Goal: Information Seeking & Learning: Find specific page/section

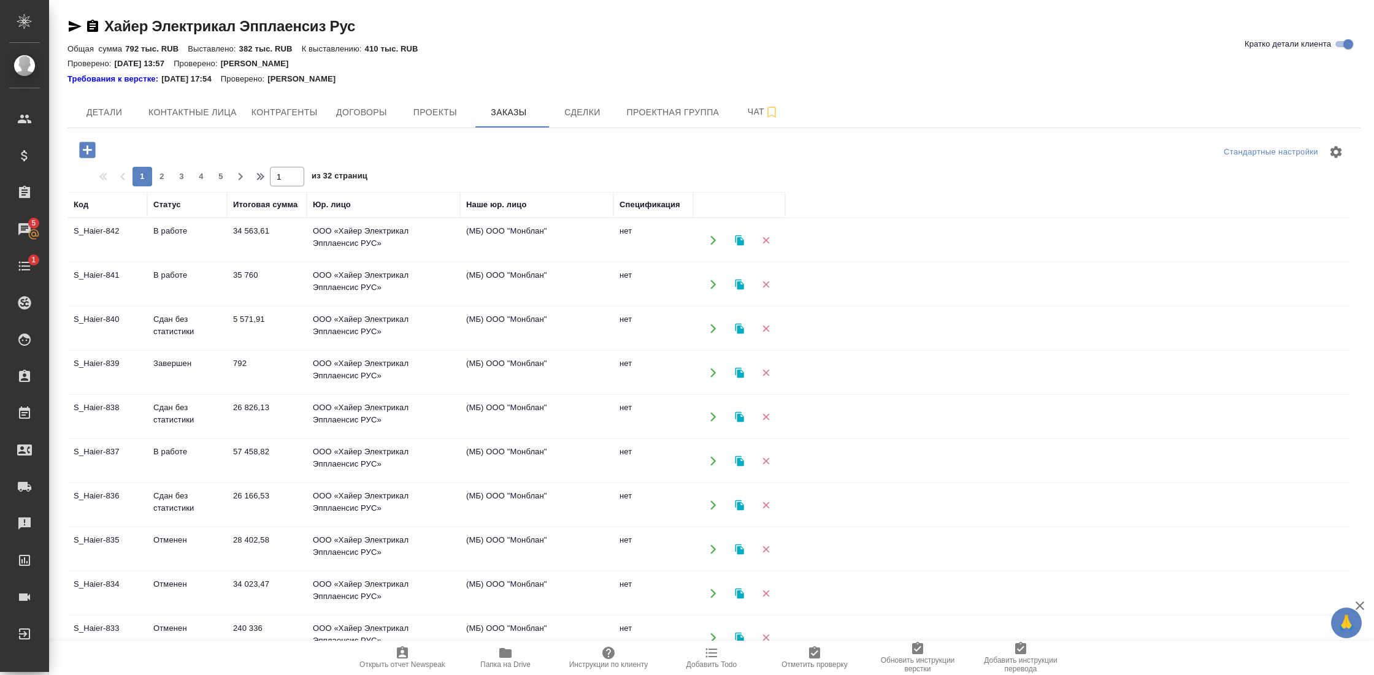
click at [711, 453] on button "button" at bounding box center [713, 460] width 25 height 25
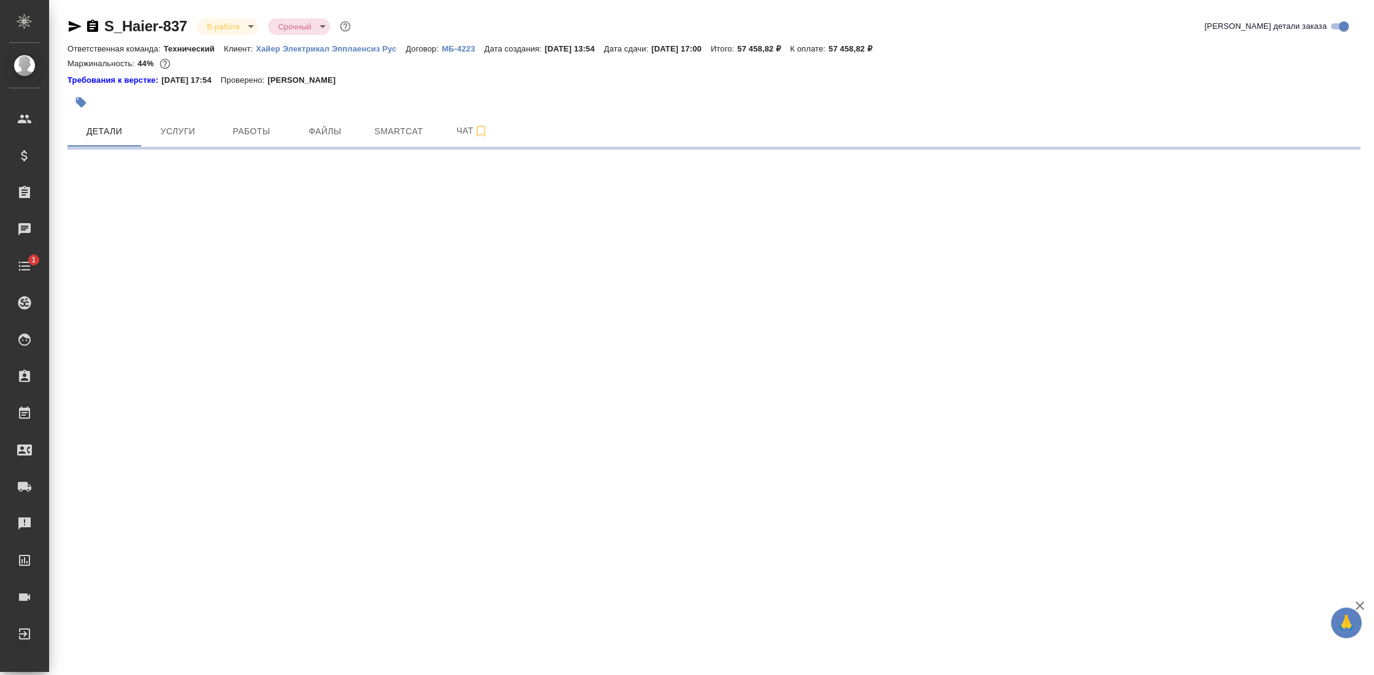
select select "RU"
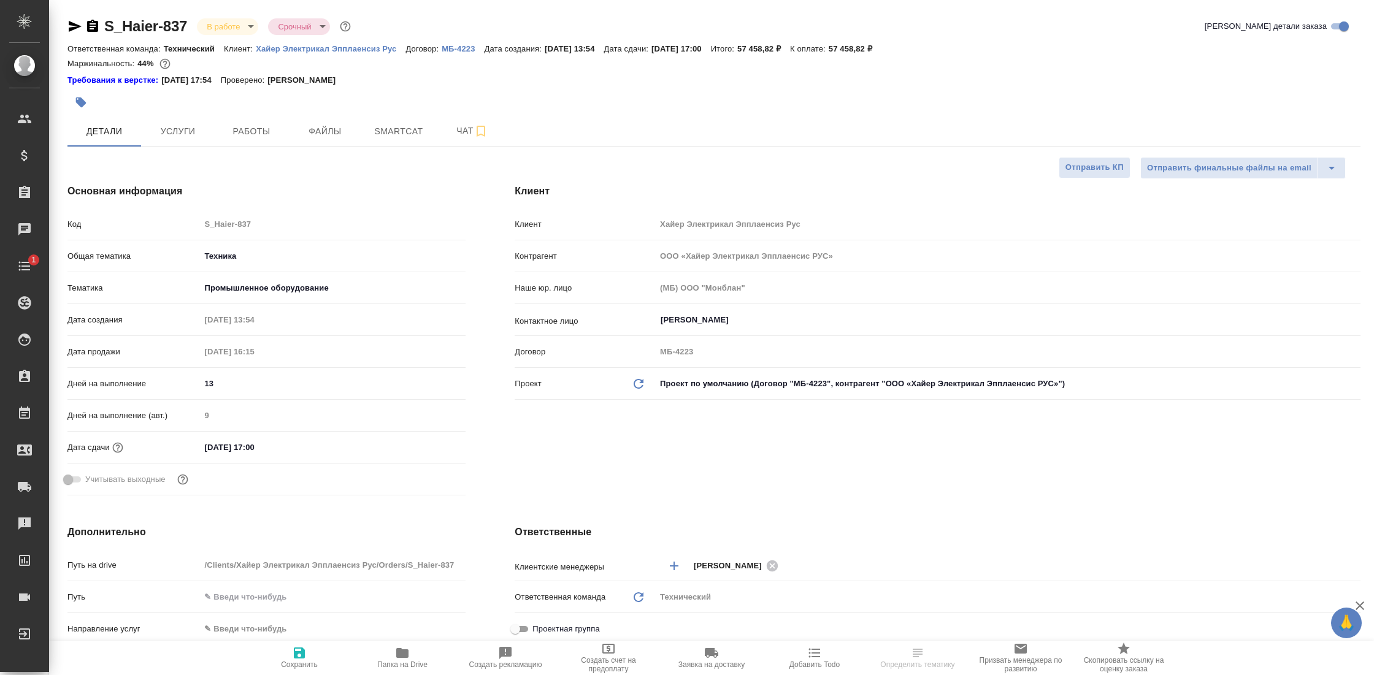
type textarea "x"
click at [248, 126] on span "Работы" at bounding box center [251, 131] width 59 height 15
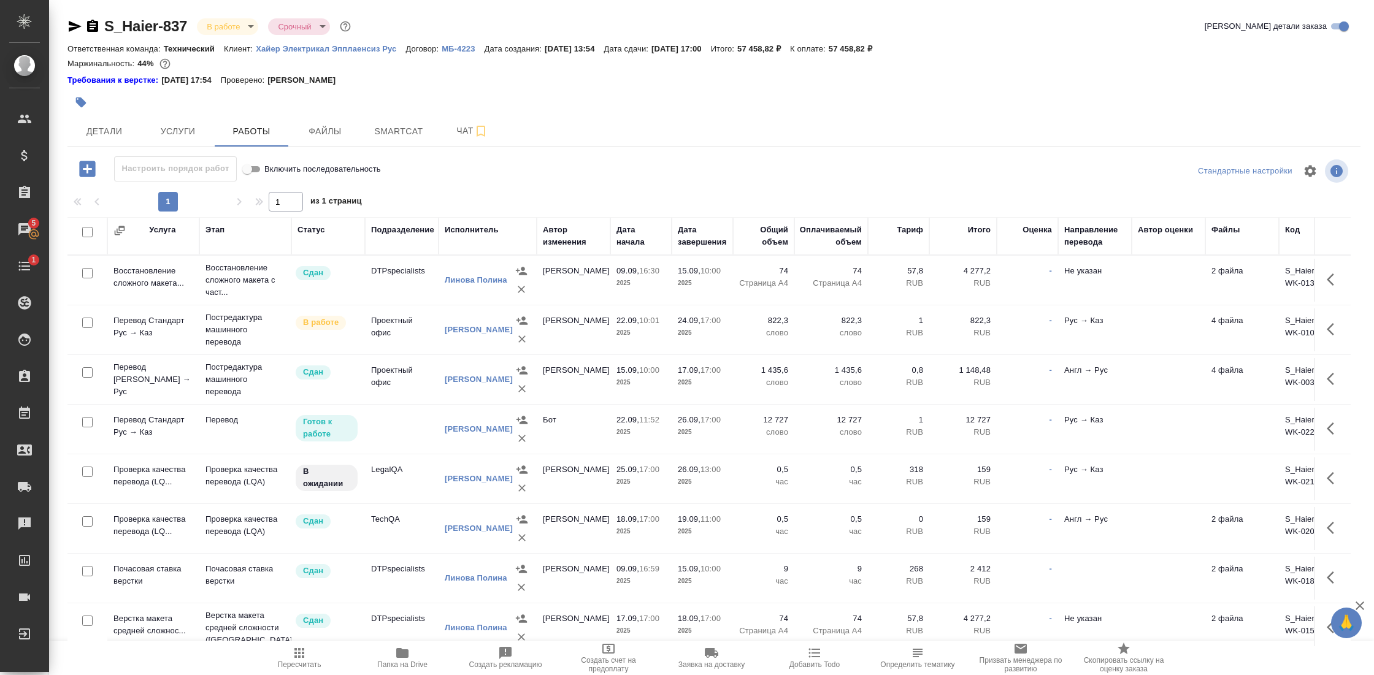
click at [147, 575] on td "Почасовая ставка верстки" at bounding box center [153, 578] width 92 height 43
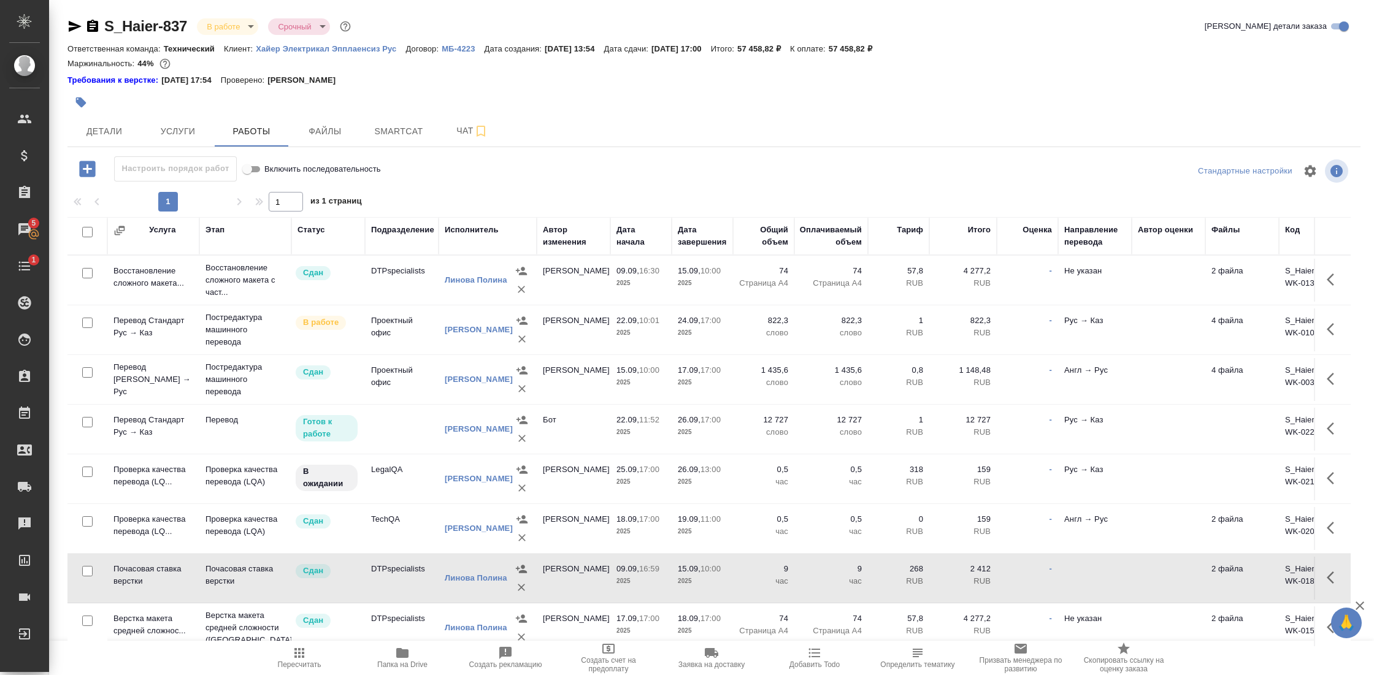
click at [147, 575] on td "Почасовая ставка верстки" at bounding box center [153, 578] width 92 height 43
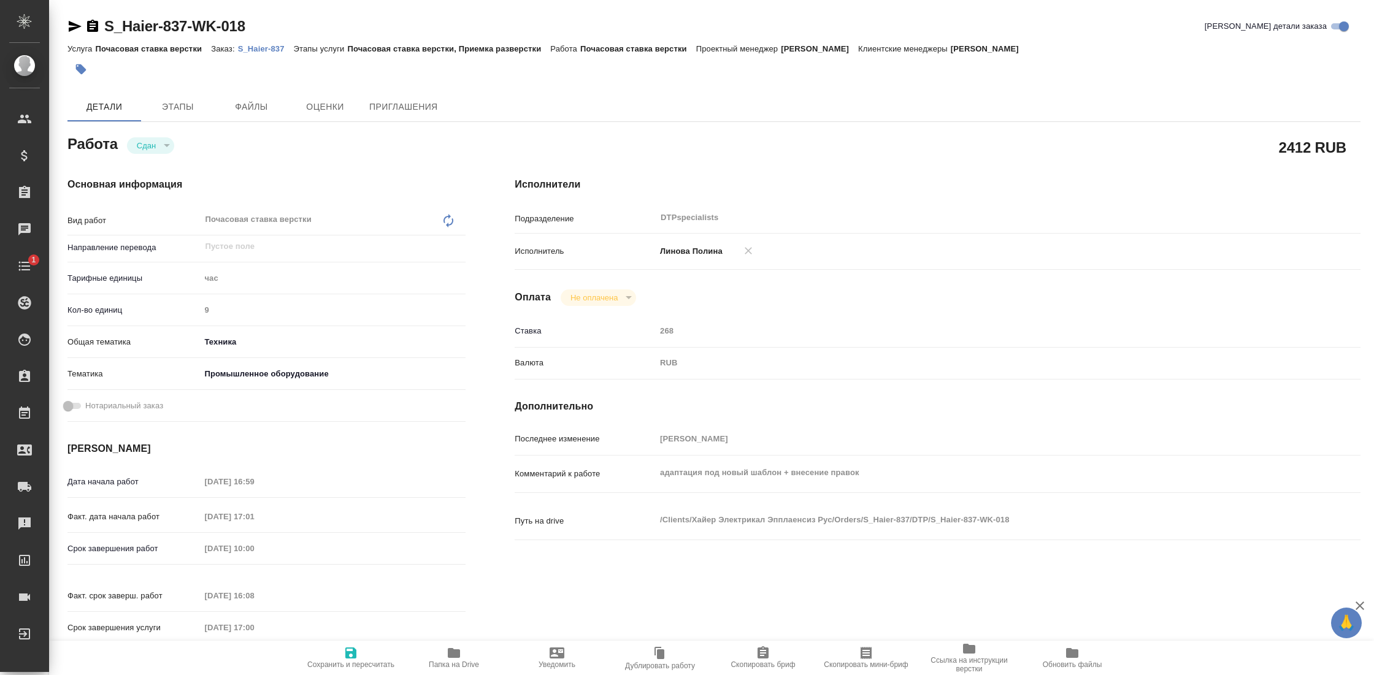
type textarea "x"
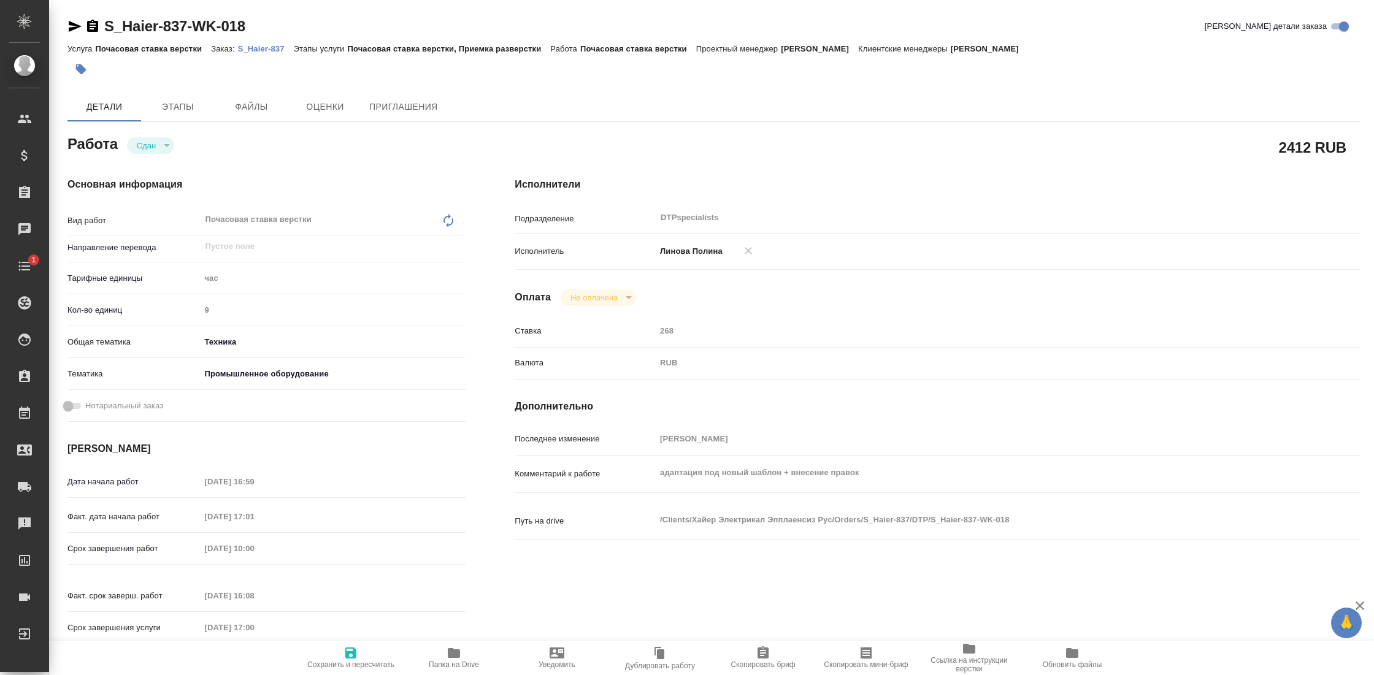
type textarea "x"
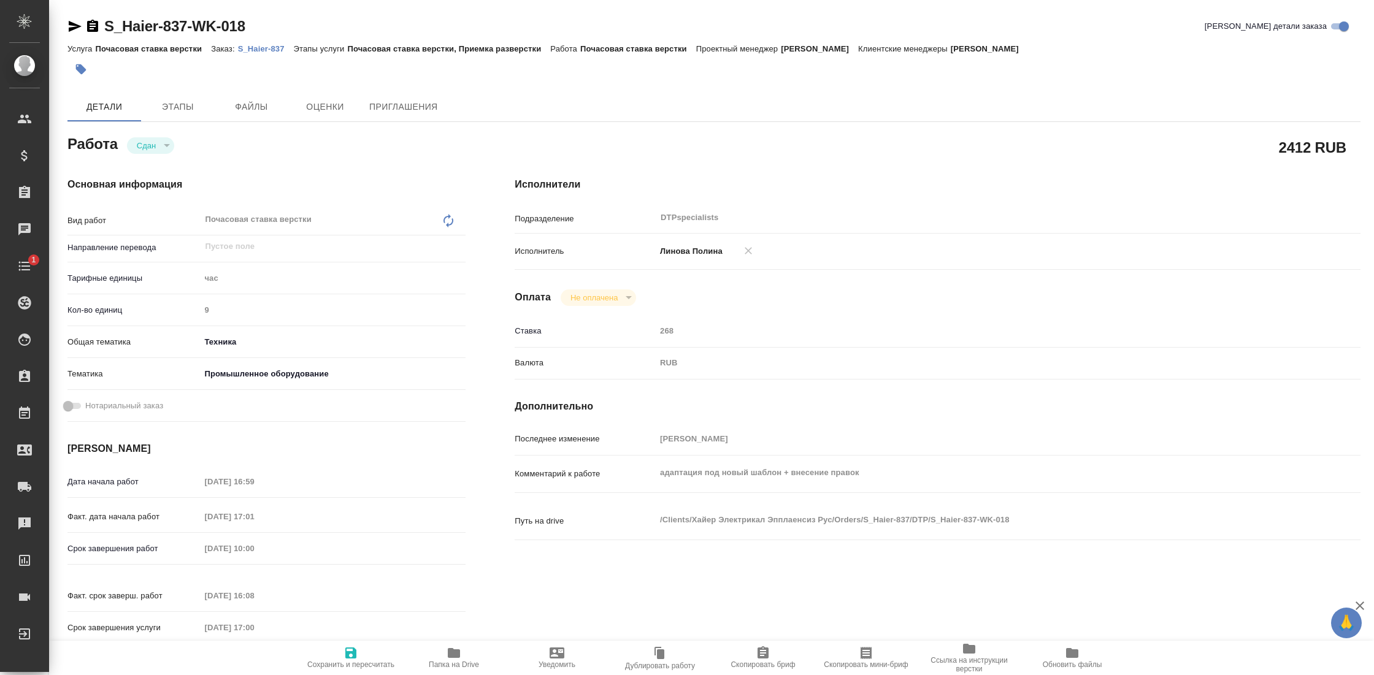
type textarea "x"
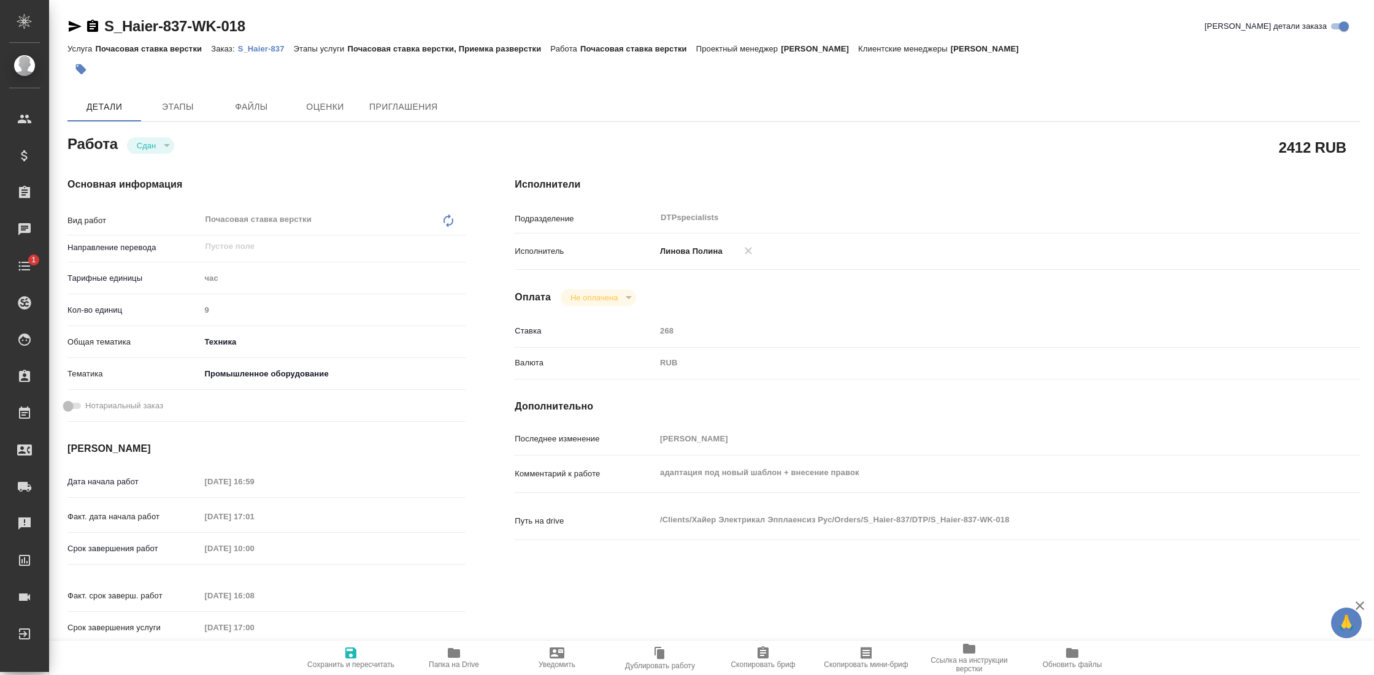
click at [275, 48] on p "S_Haier-837" at bounding box center [266, 48] width 56 height 9
type textarea "x"
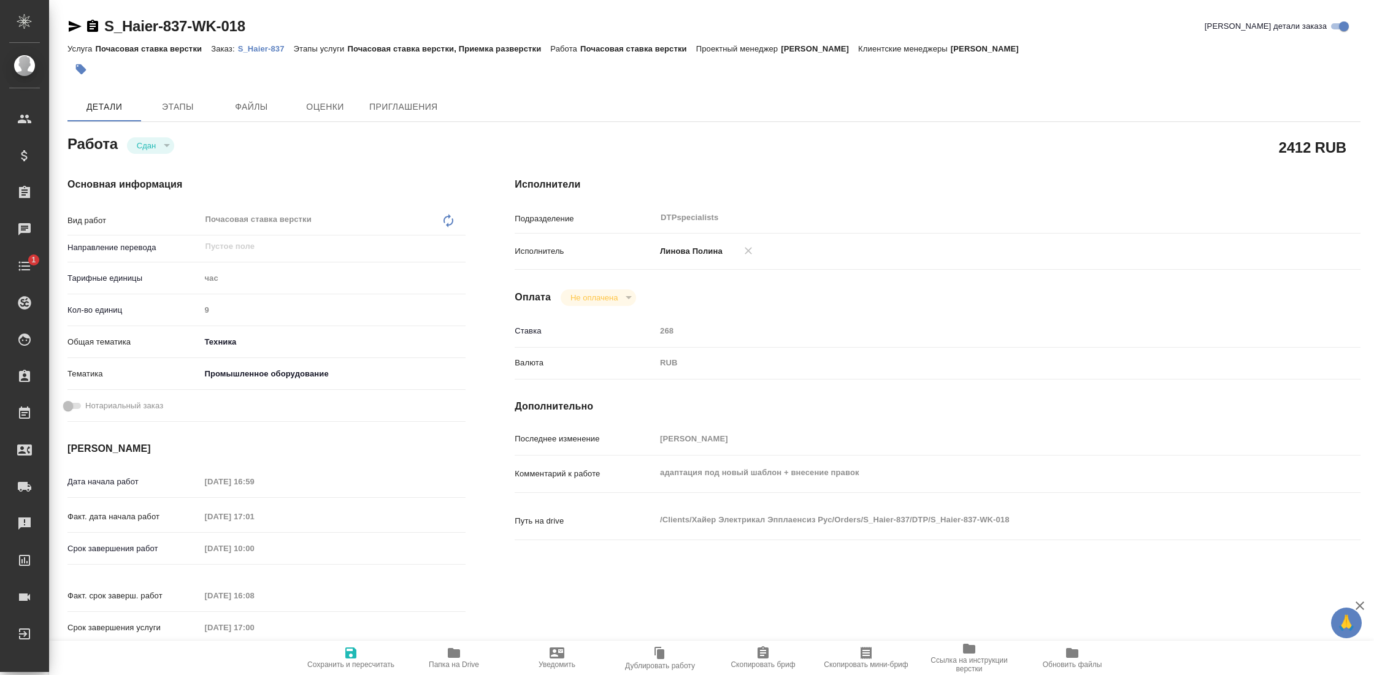
type textarea "x"
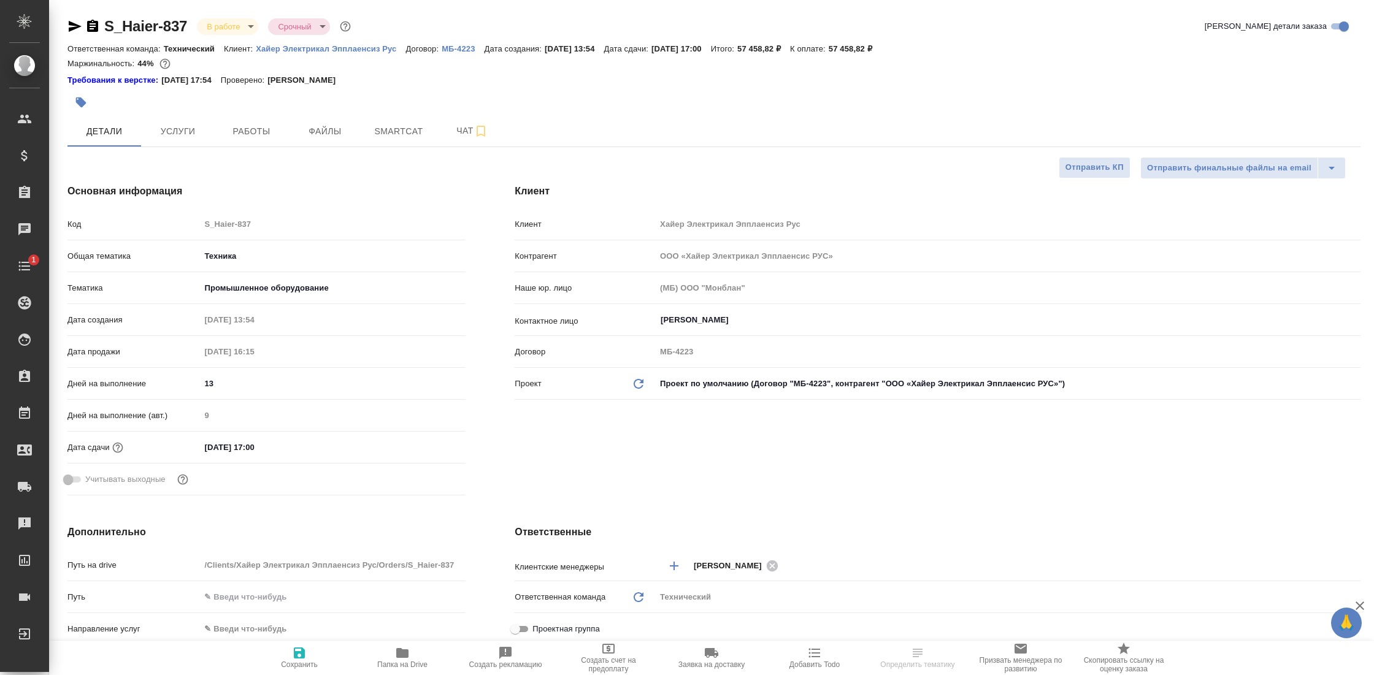
select select "RU"
click at [464, 136] on span "Чат" at bounding box center [472, 130] width 59 height 15
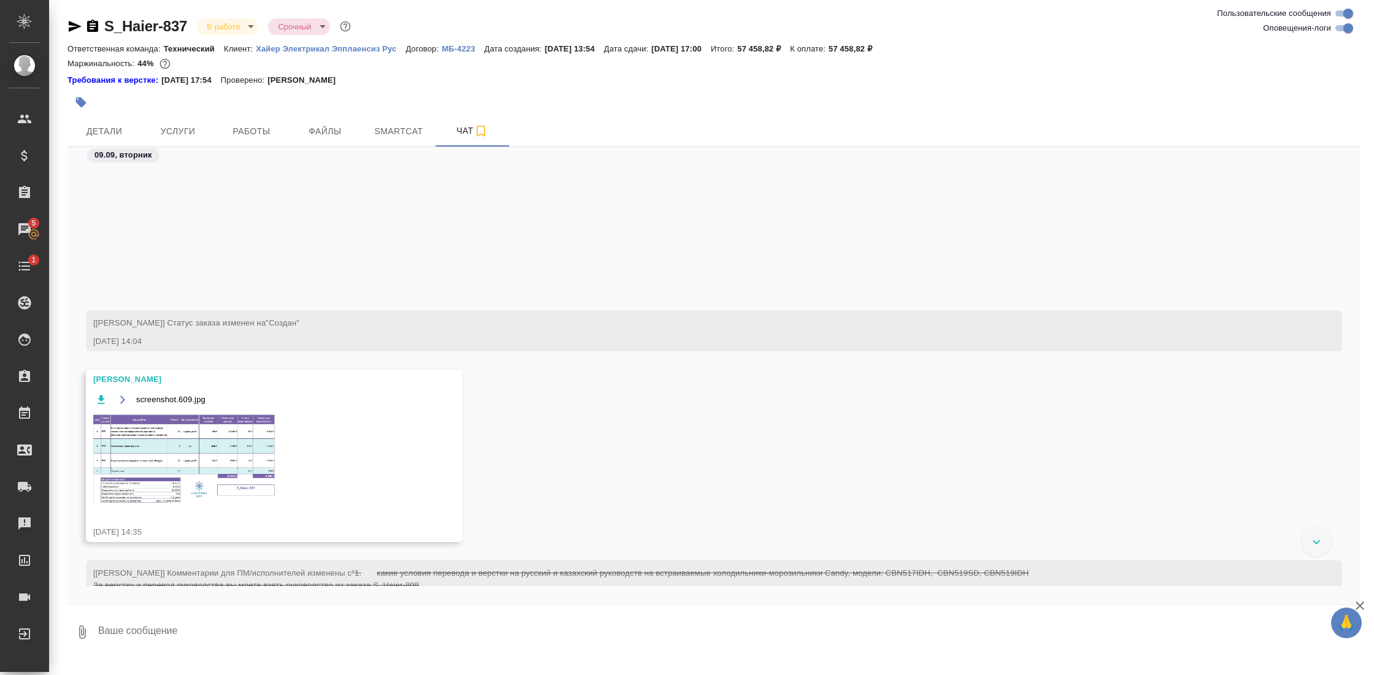
scroll to position [347, 0]
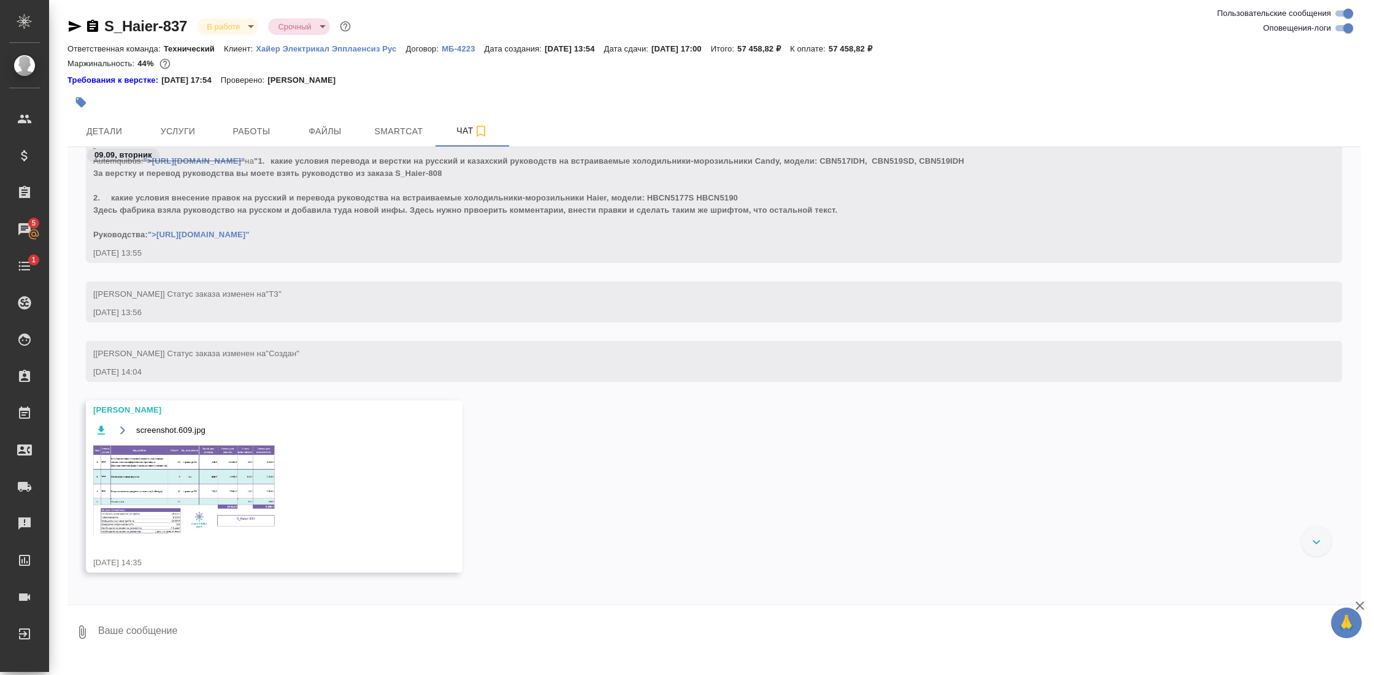
click at [197, 464] on img at bounding box center [185, 489] width 184 height 91
click at [666, 96] on div "screenshot.609.jpg 1 of 1" at bounding box center [687, 362] width 1237 height 608
click at [99, 130] on span "Детали" at bounding box center [104, 131] width 59 height 15
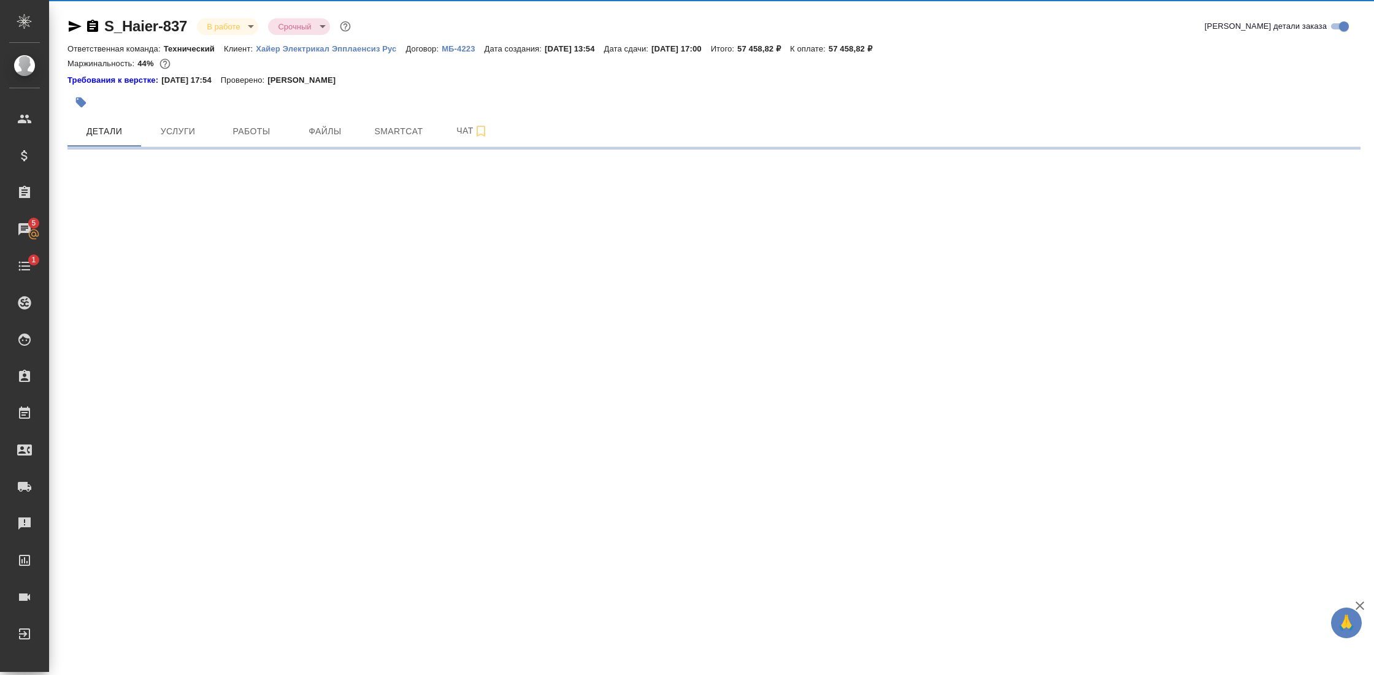
select select "RU"
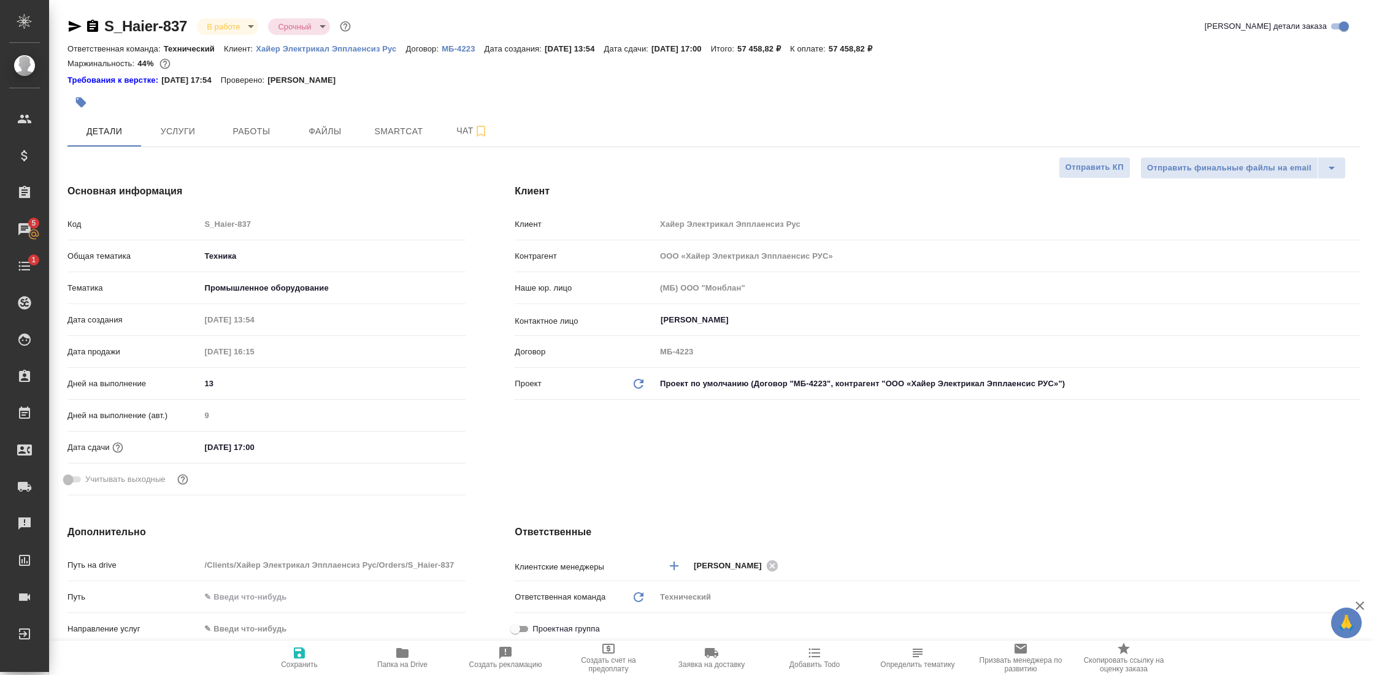
type textarea "x"
click at [460, 135] on span "Чат" at bounding box center [472, 130] width 59 height 15
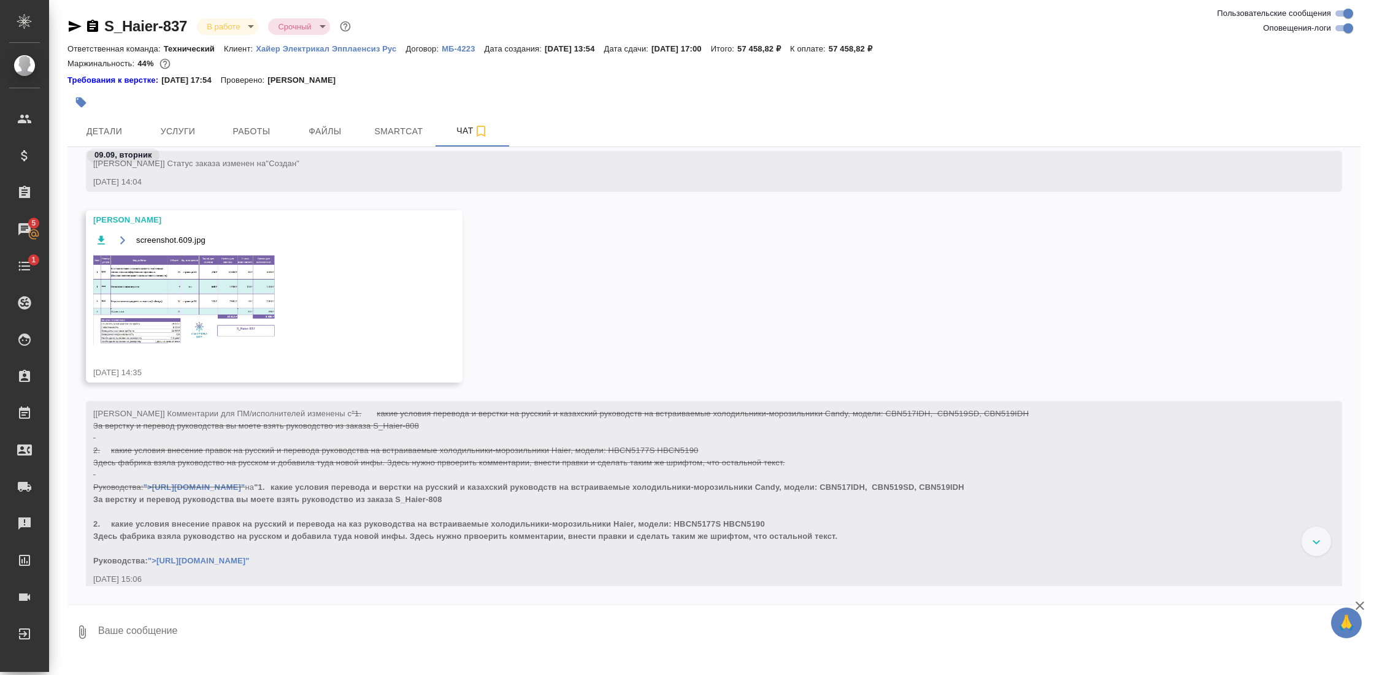
scroll to position [591, 0]
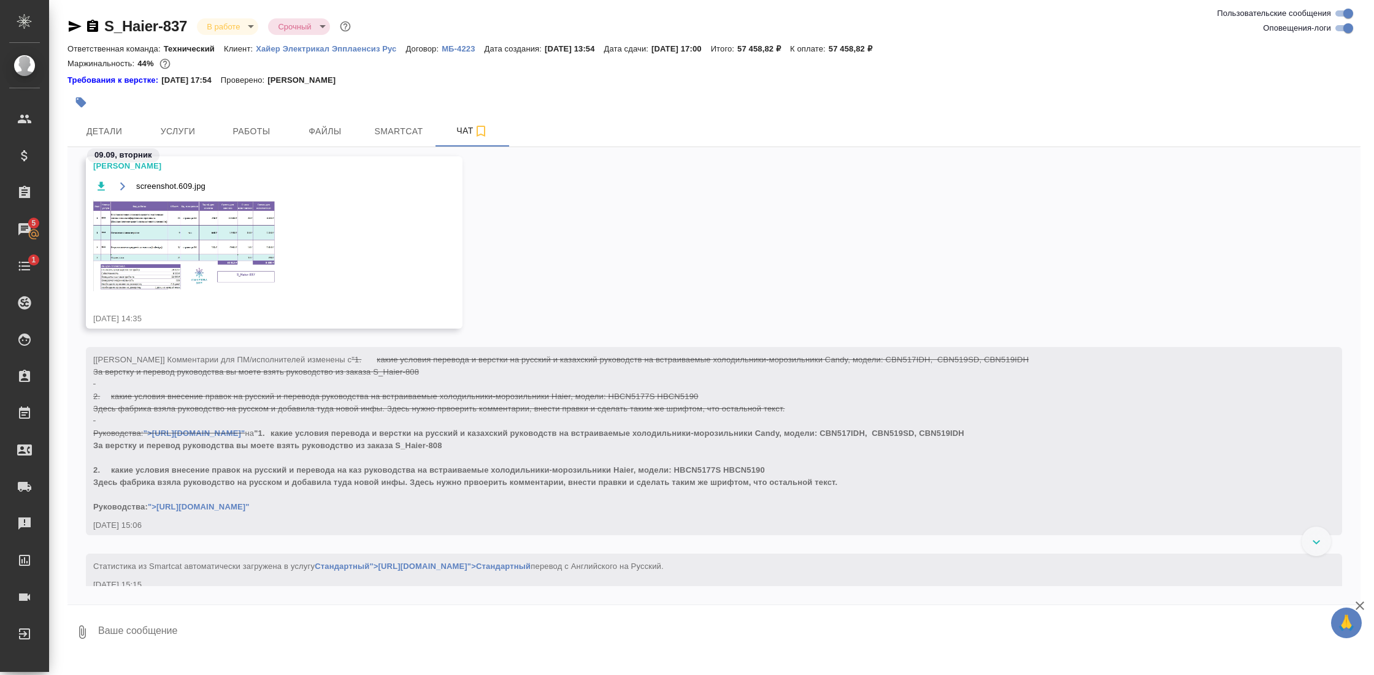
click at [233, 250] on img at bounding box center [185, 245] width 184 height 91
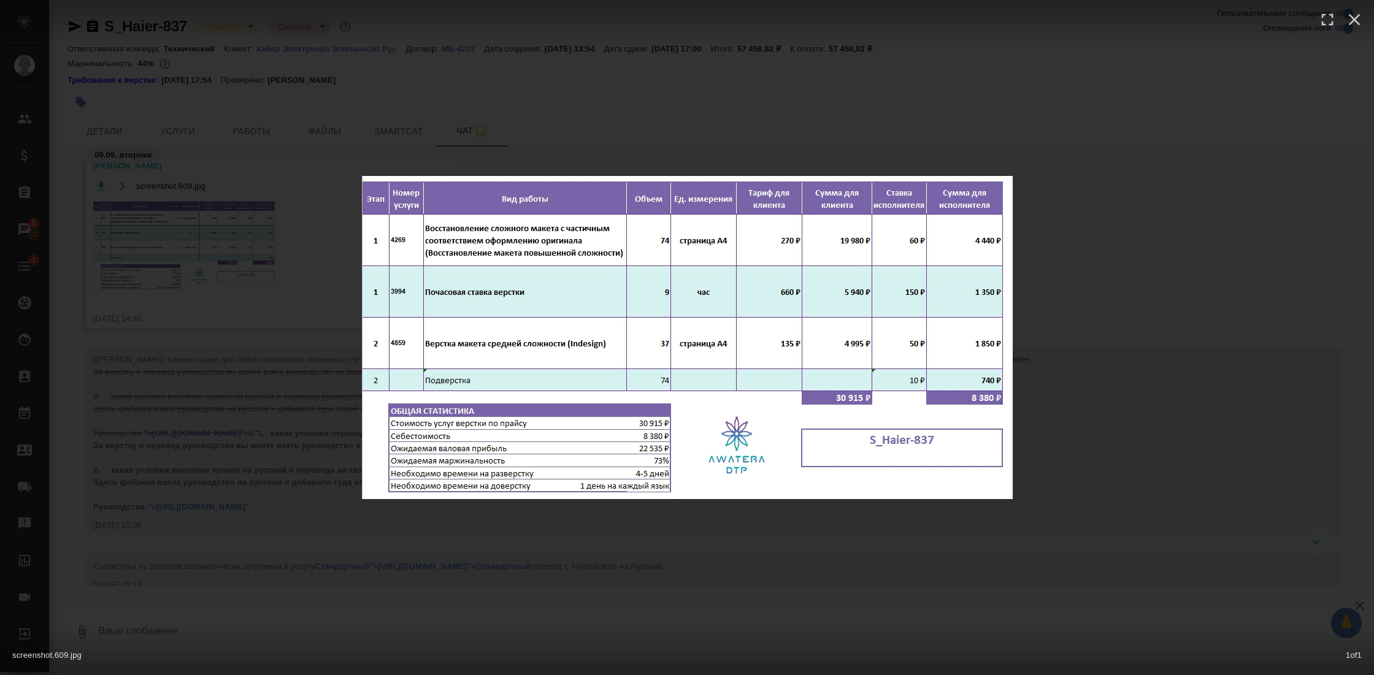
click at [1240, 275] on div "screenshot.609.jpg 1 of 1" at bounding box center [687, 337] width 1374 height 675
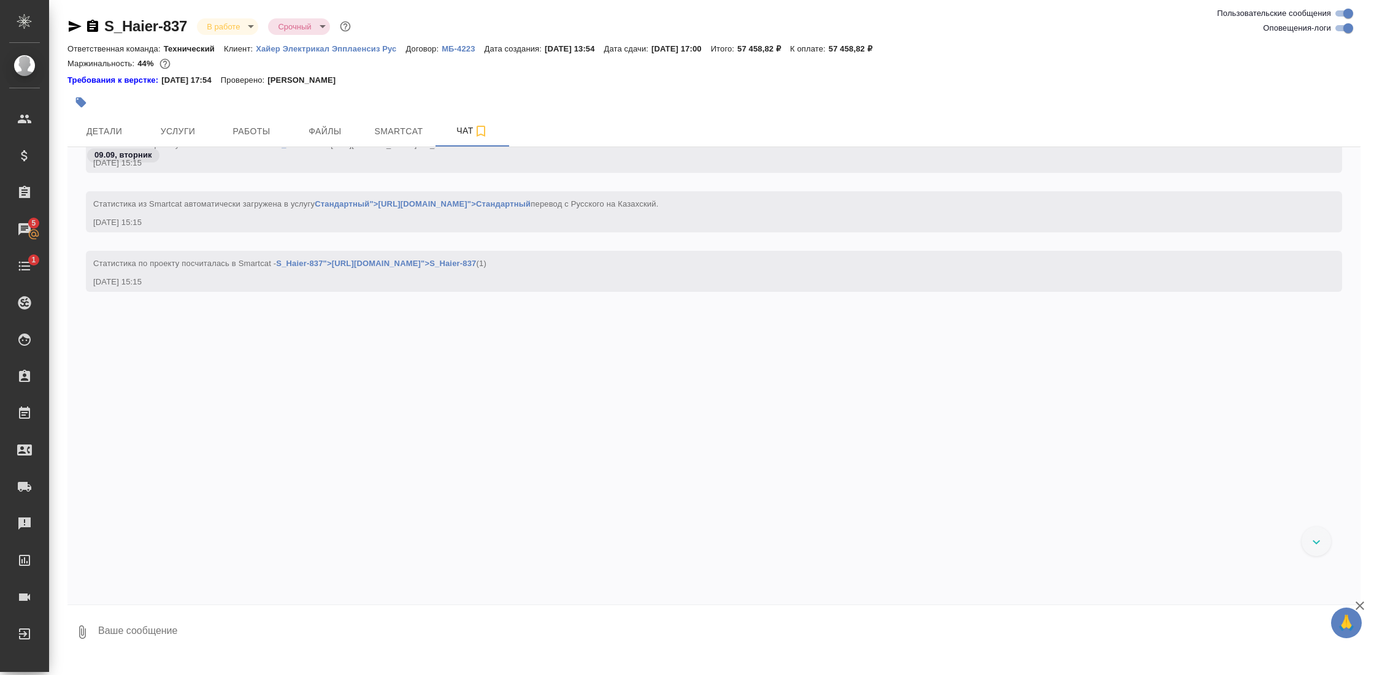
scroll to position [1225, 0]
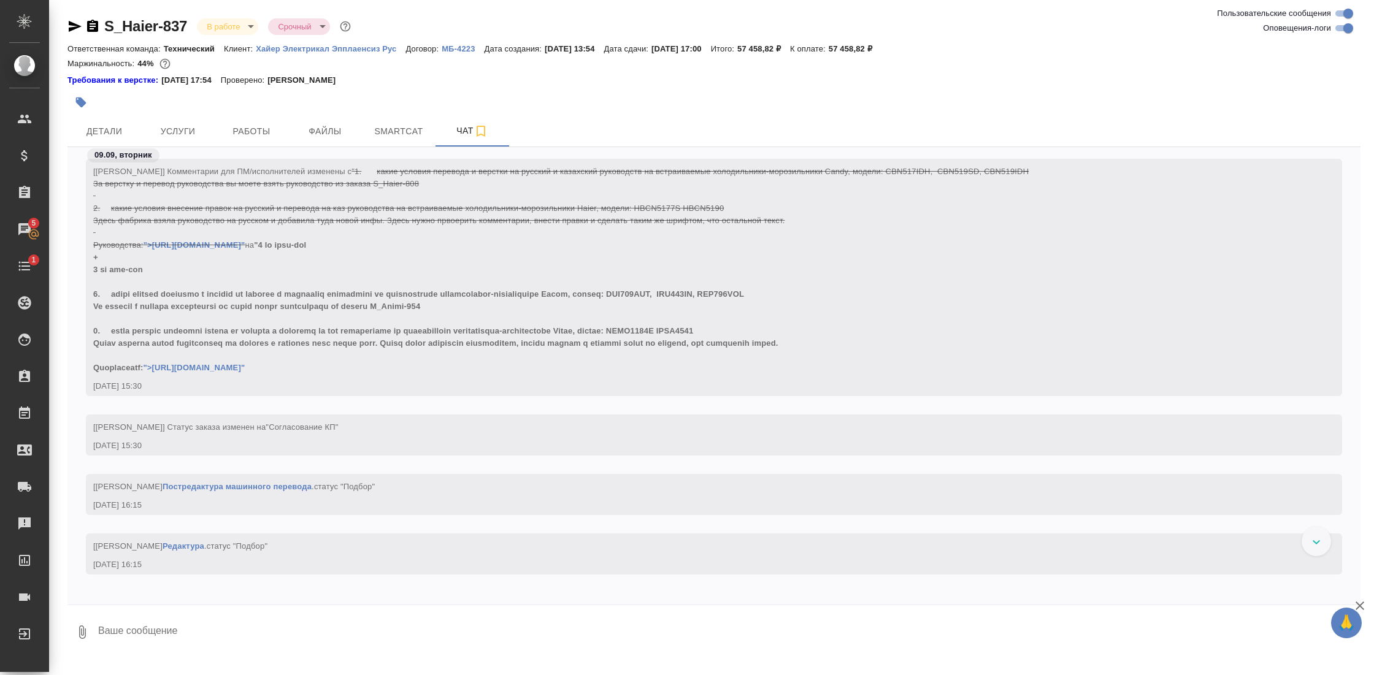
click at [1315, 537] on div at bounding box center [1316, 541] width 29 height 29
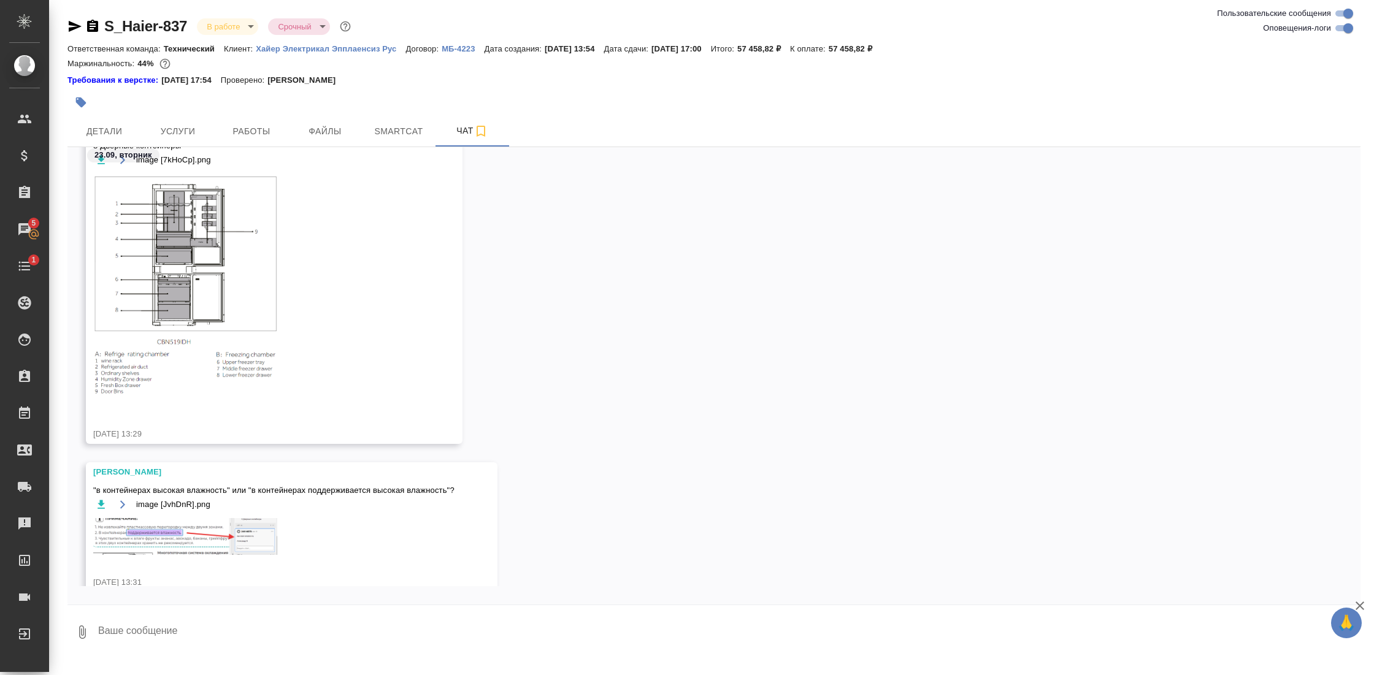
scroll to position [15022, 0]
click at [200, 538] on img at bounding box center [185, 535] width 184 height 36
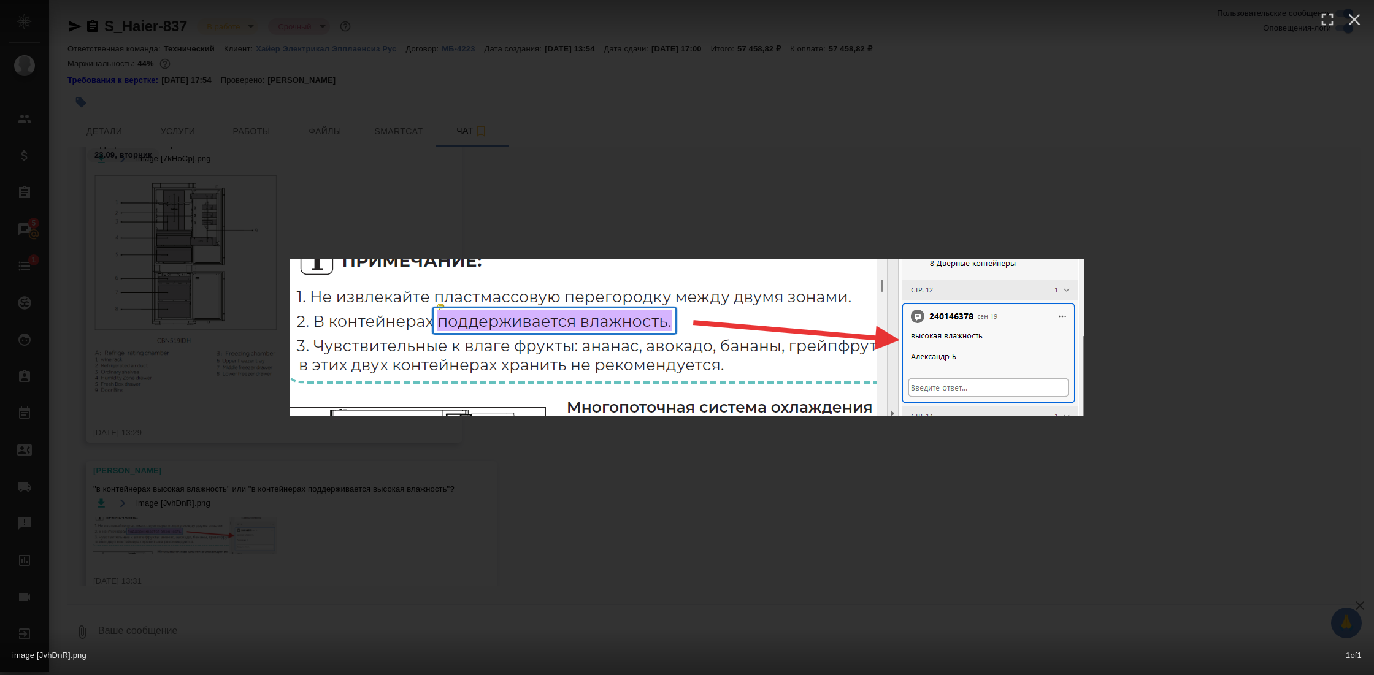
click at [822, 496] on div "image [JvhDnR].png 1 of 1" at bounding box center [687, 337] width 1374 height 675
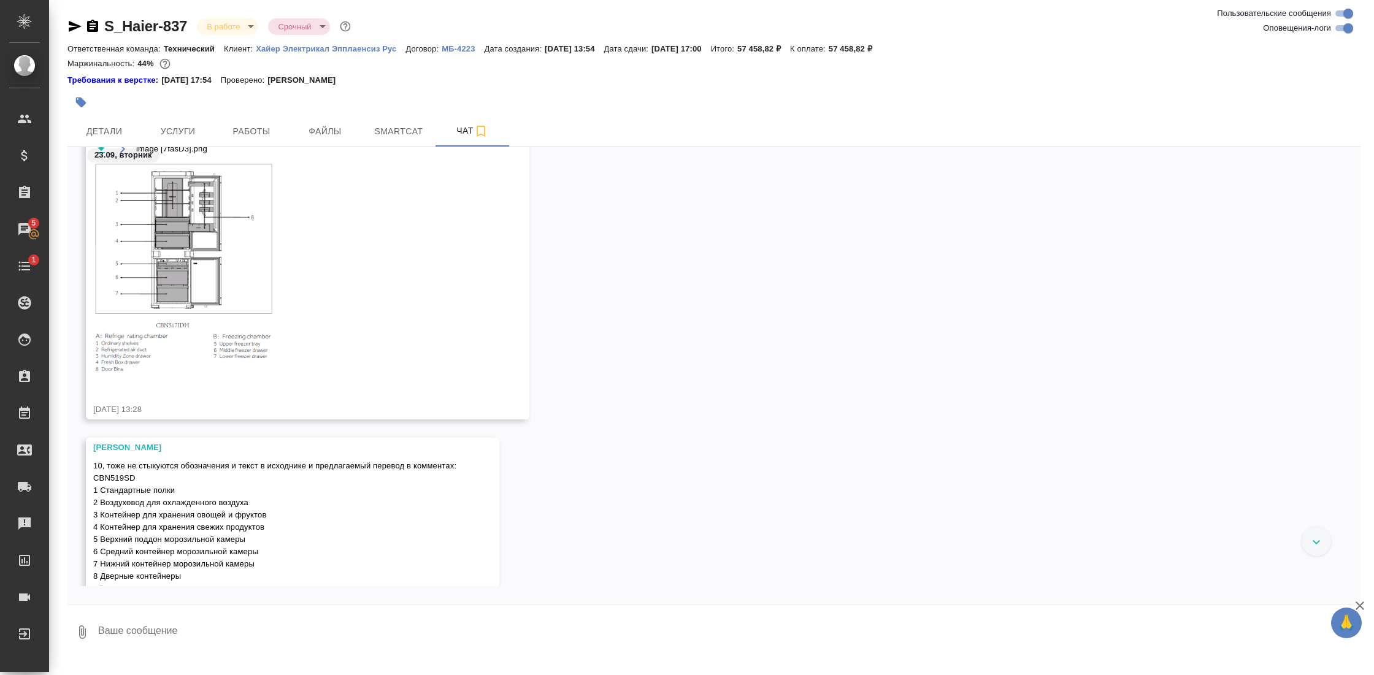
scroll to position [14169, 0]
click at [357, 48] on p "Хайер Электрикал Эпплаенсиз Рус" at bounding box center [331, 48] width 150 height 9
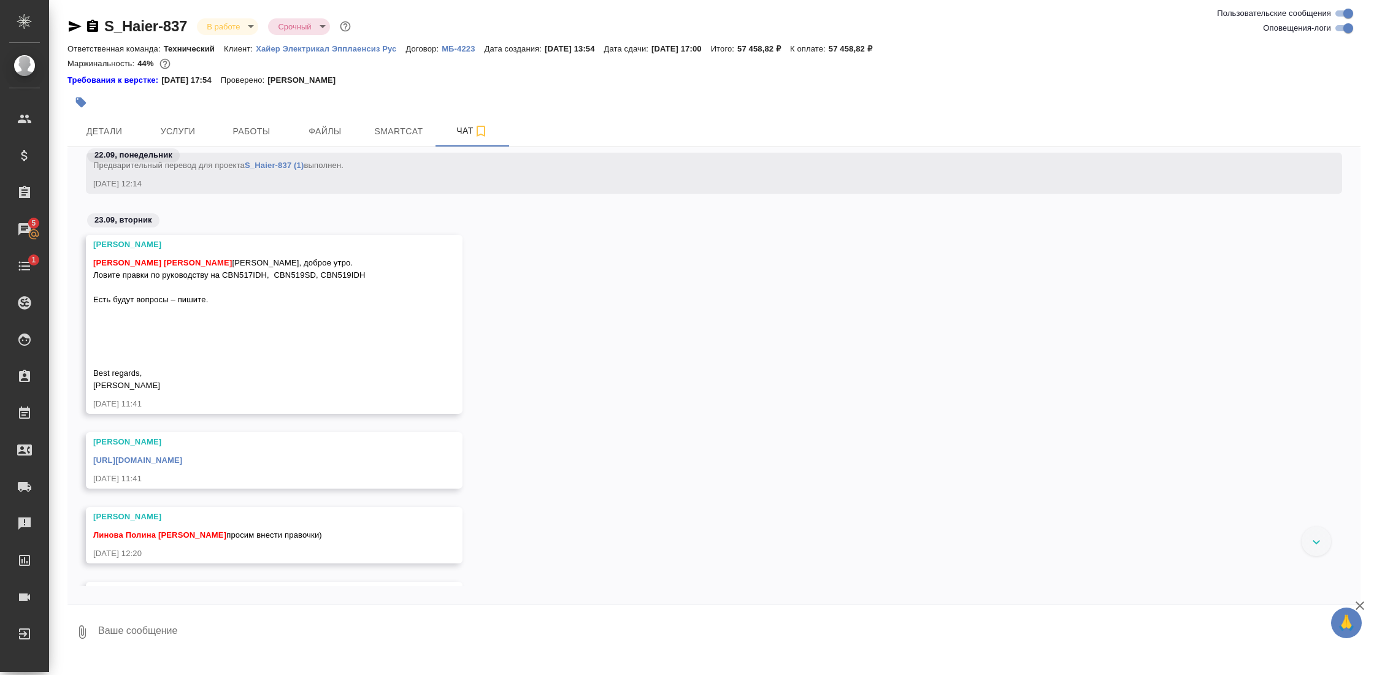
scroll to position [13555, 0]
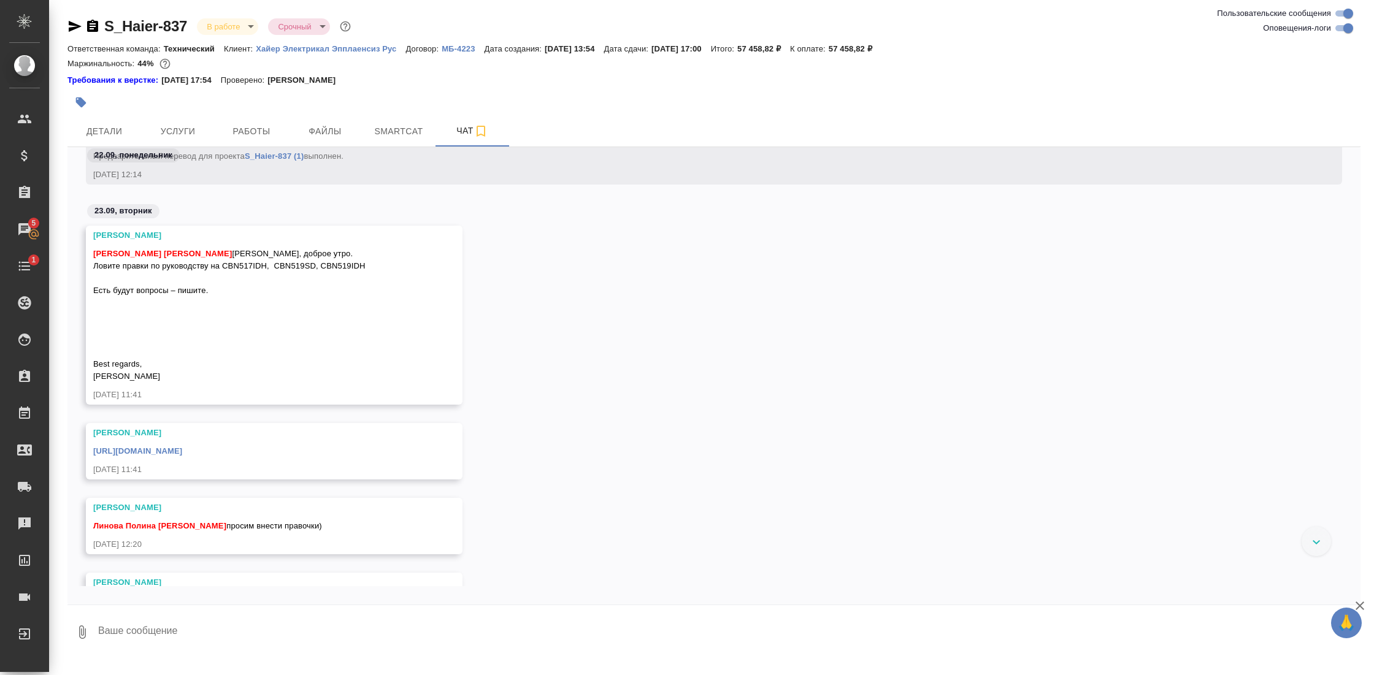
click at [182, 450] on link "https://drive.awatera.com/s/t5MG4Cs3X4Wi7CH" at bounding box center [137, 451] width 89 height 9
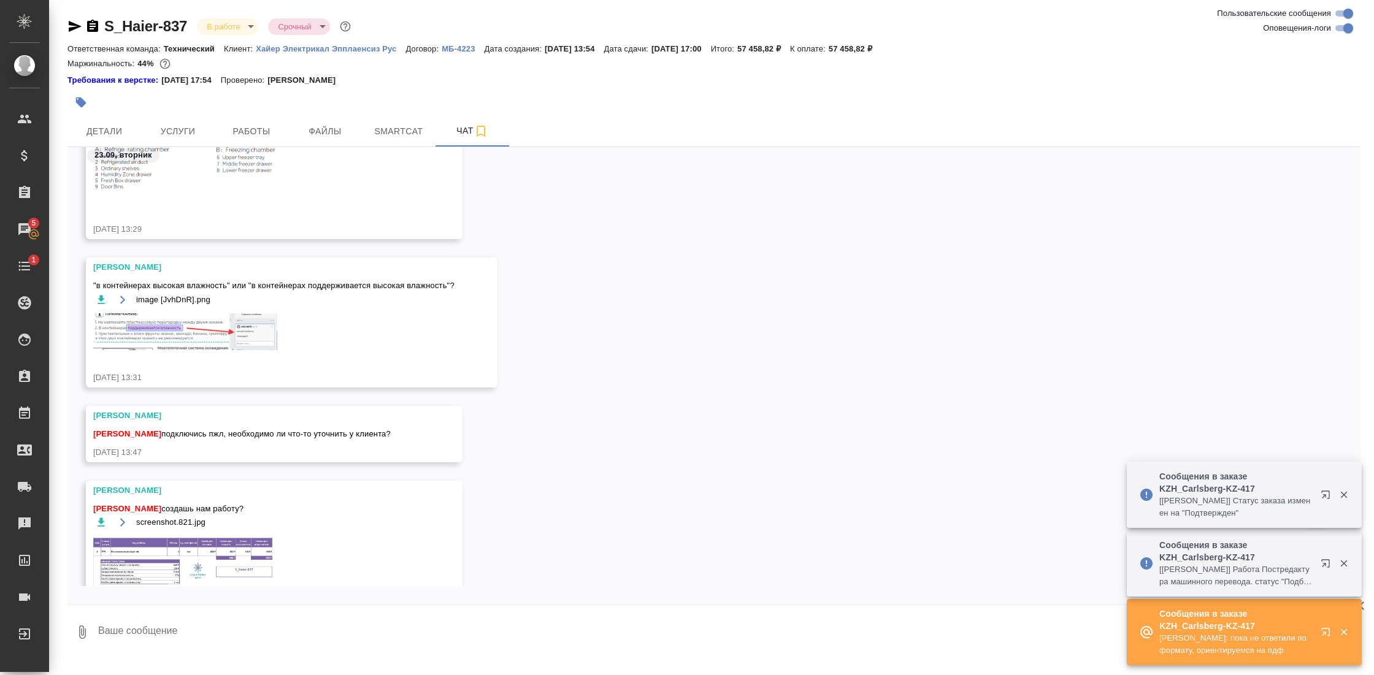
scroll to position [15282, 0]
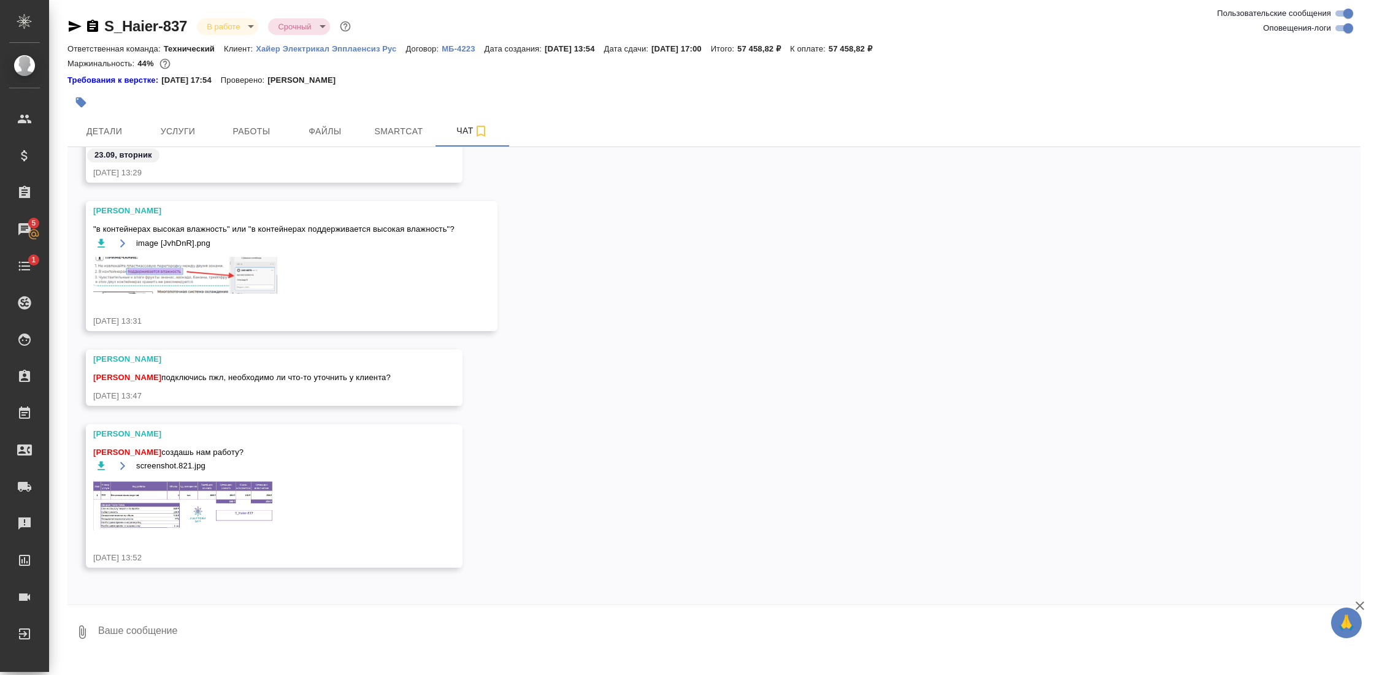
click at [232, 514] on img at bounding box center [185, 505] width 184 height 51
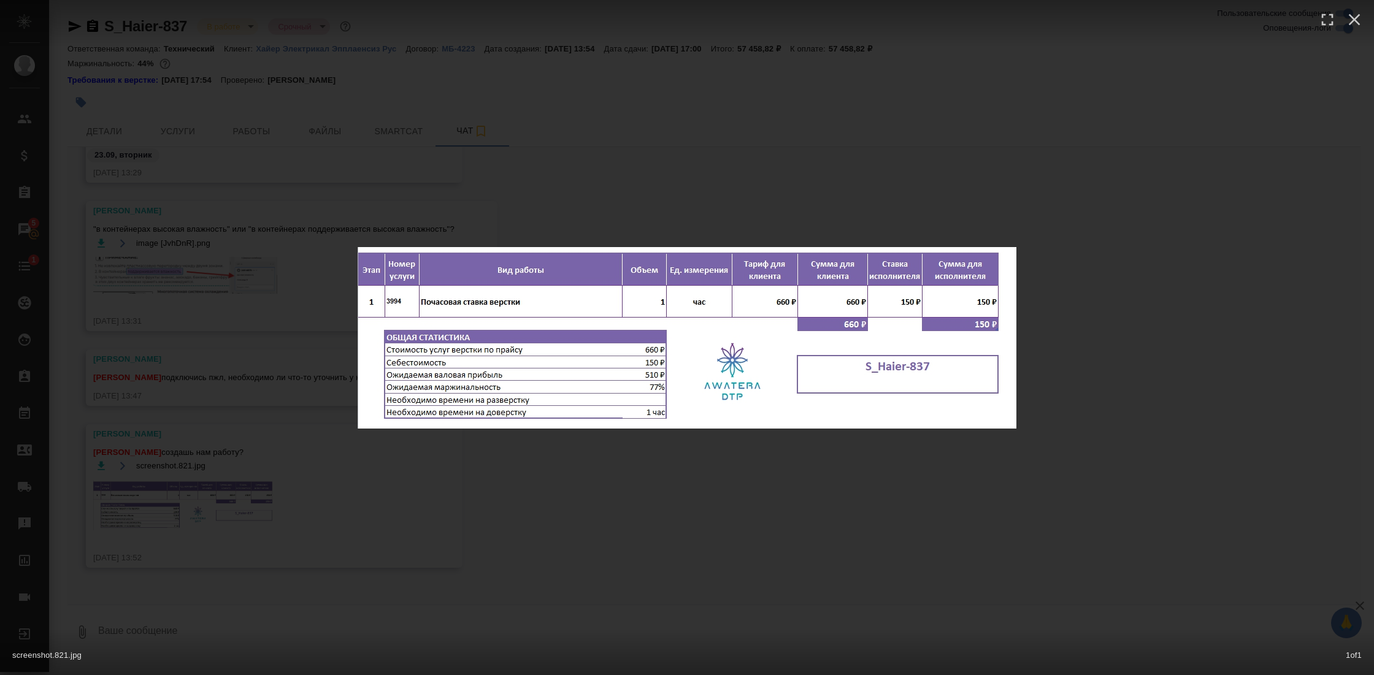
click at [725, 504] on div "screenshot.821.jpg 1 of 1" at bounding box center [687, 337] width 1374 height 675
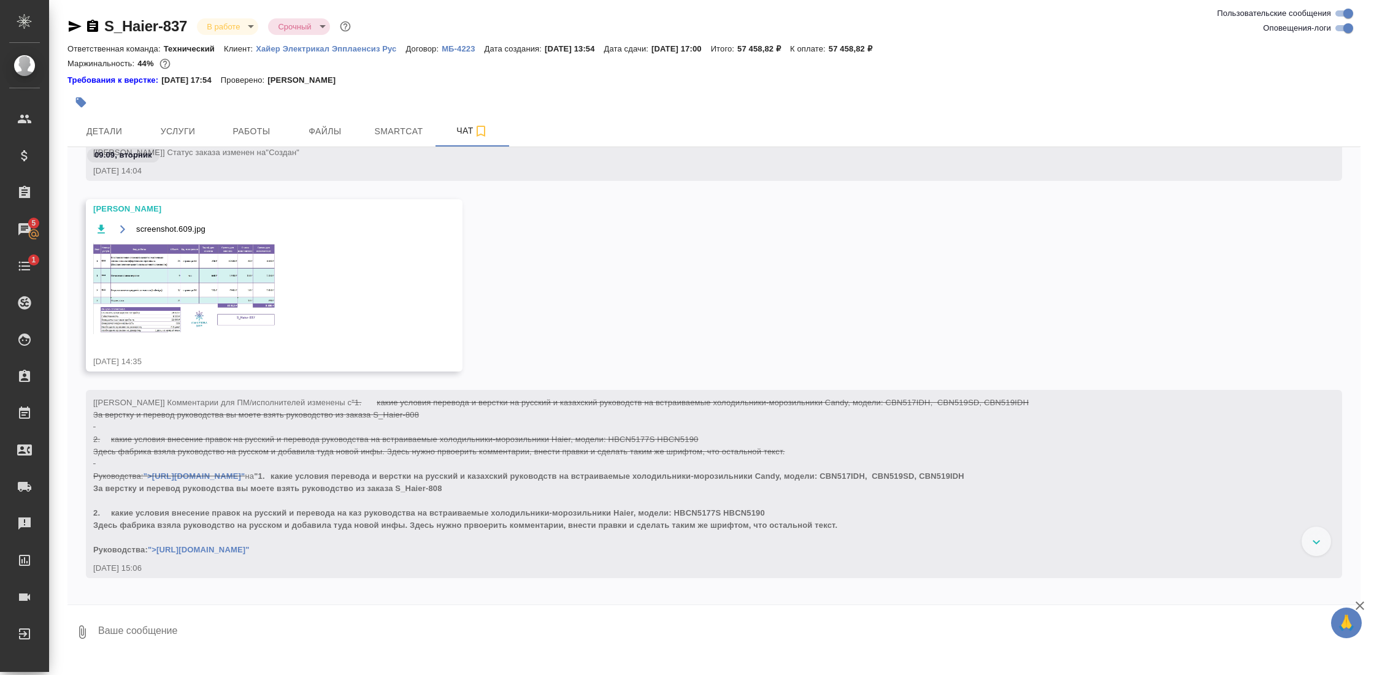
scroll to position [550, 0]
click at [201, 256] on img at bounding box center [185, 286] width 184 height 91
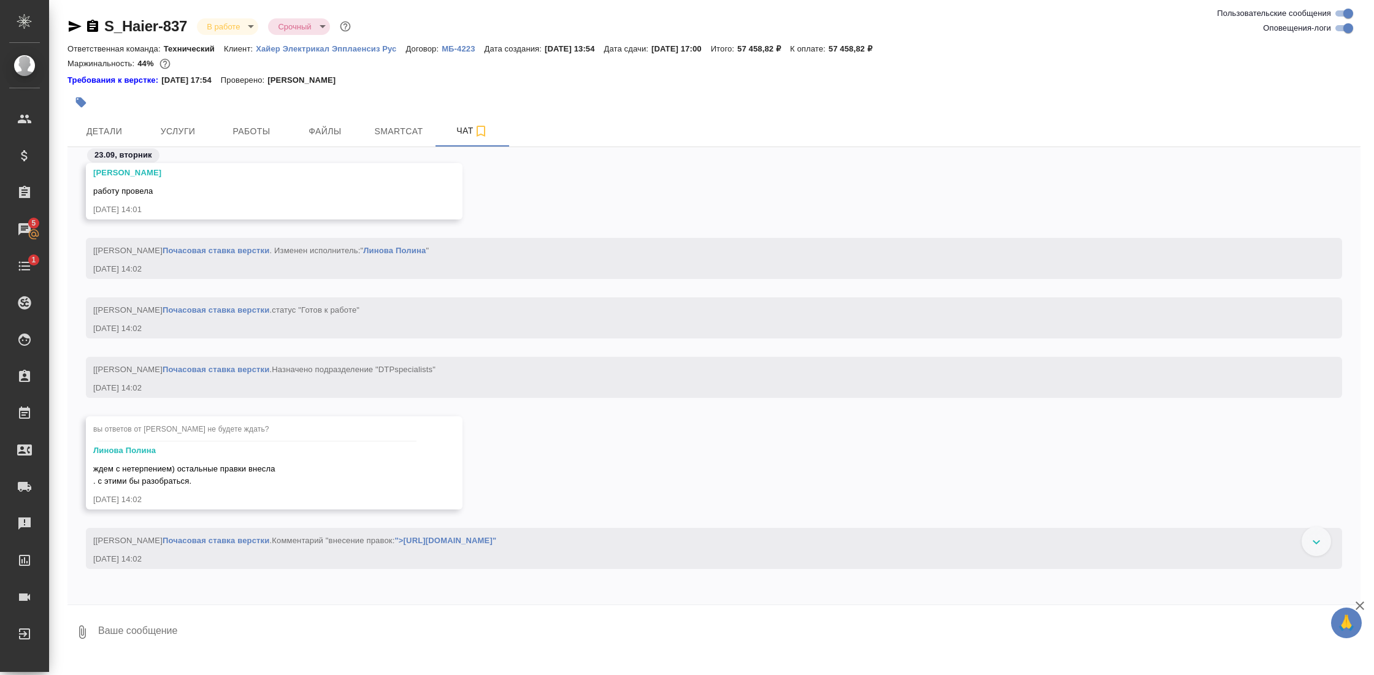
scroll to position [15887, 0]
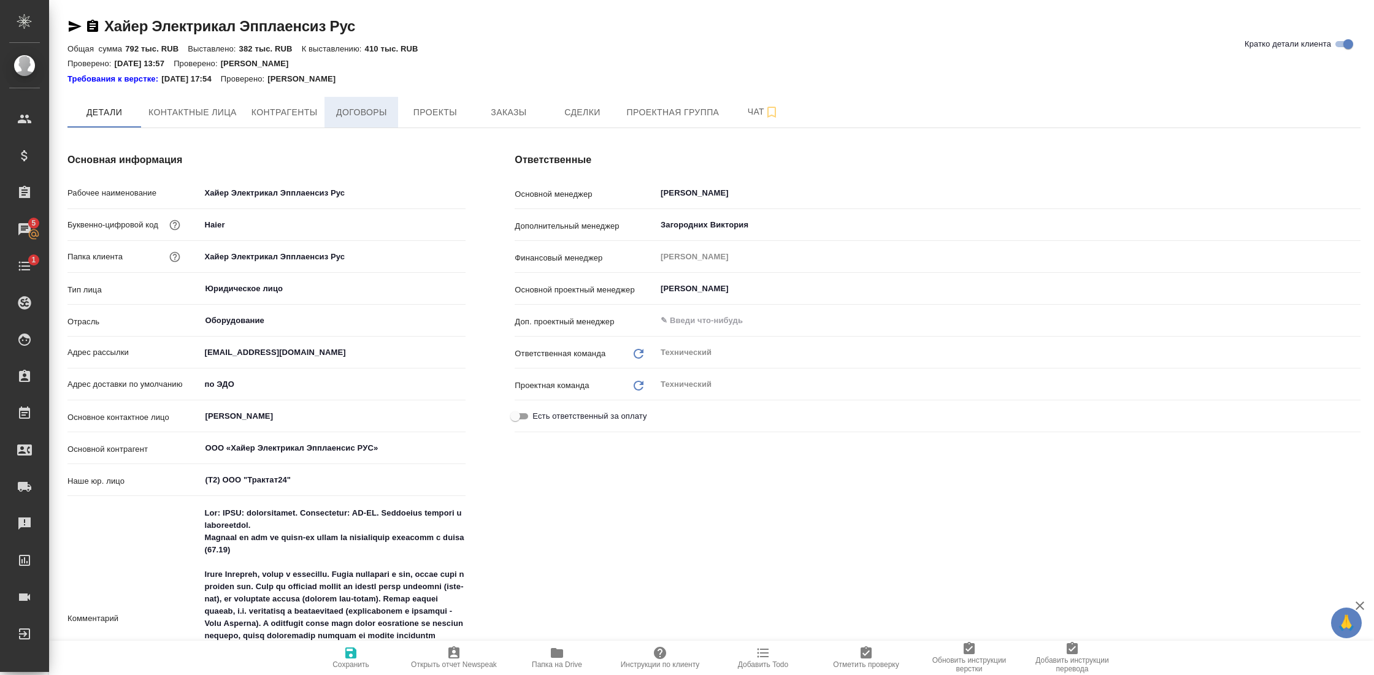
click at [369, 105] on span "Договоры" at bounding box center [361, 112] width 59 height 15
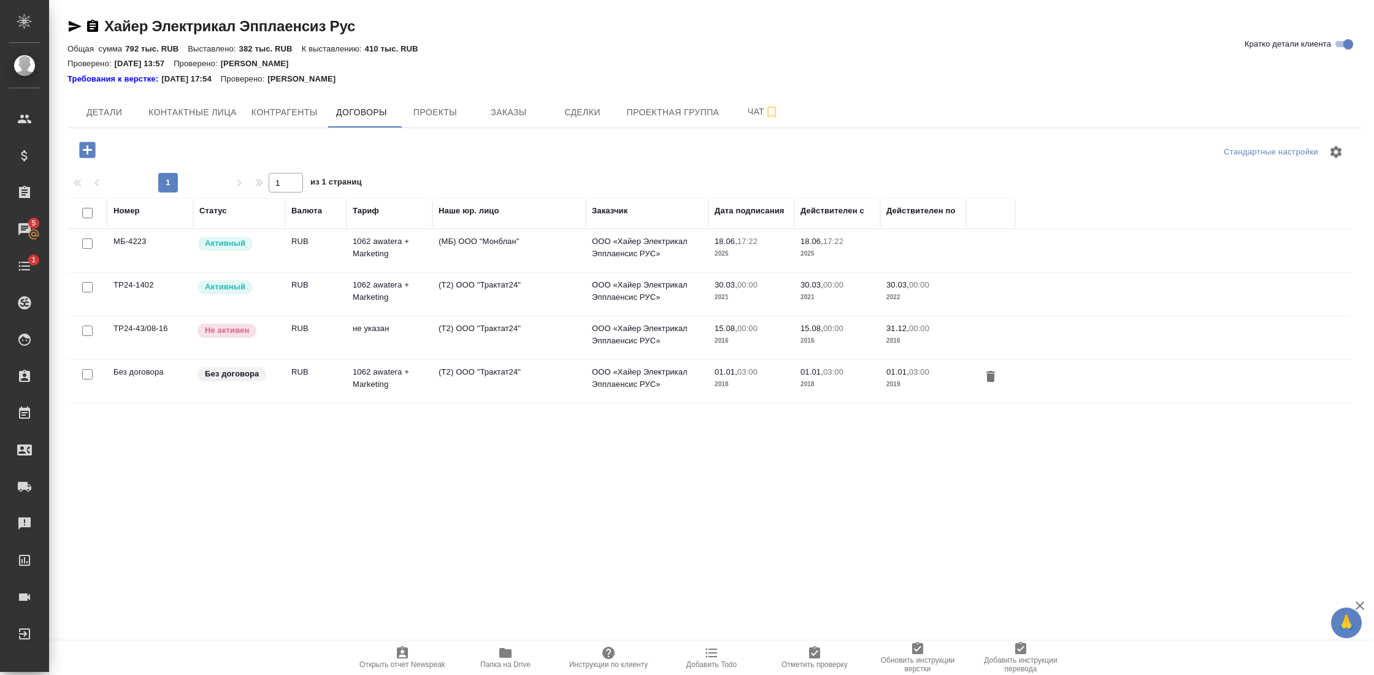
click at [144, 237] on td "МБ-4223" at bounding box center [150, 250] width 86 height 43
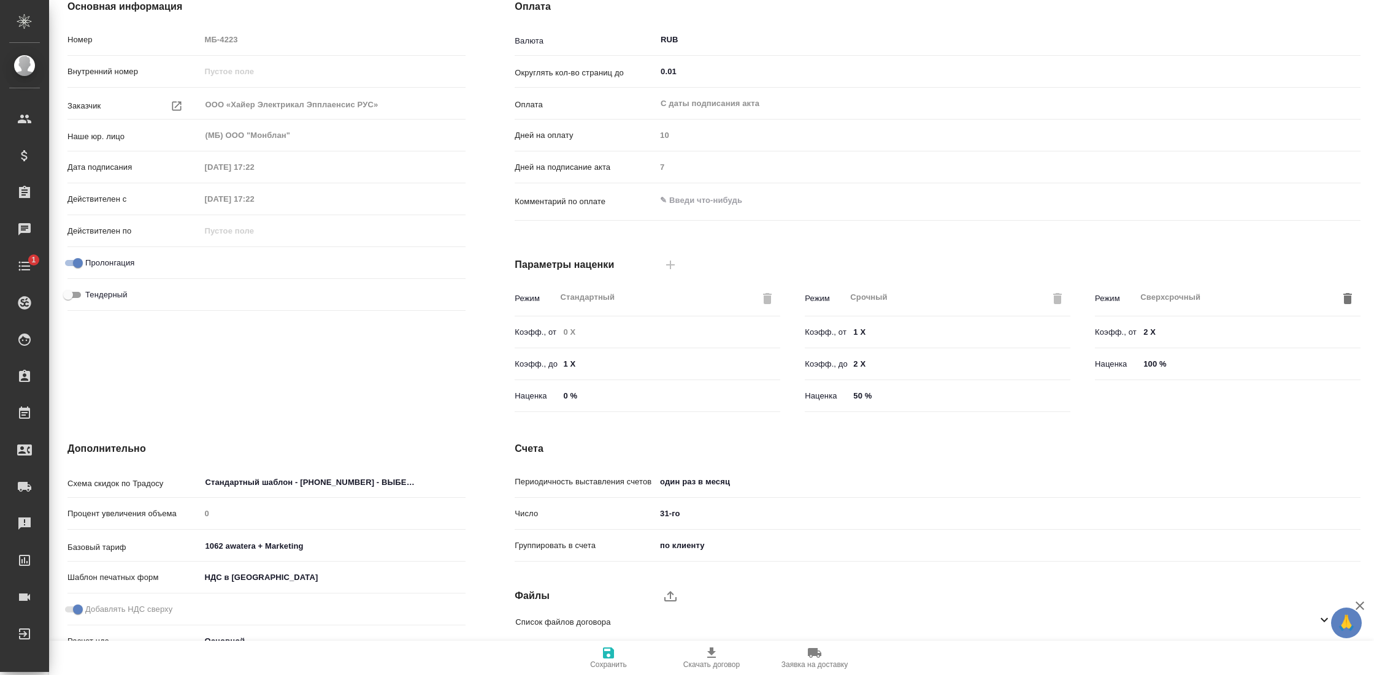
scroll to position [171, 0]
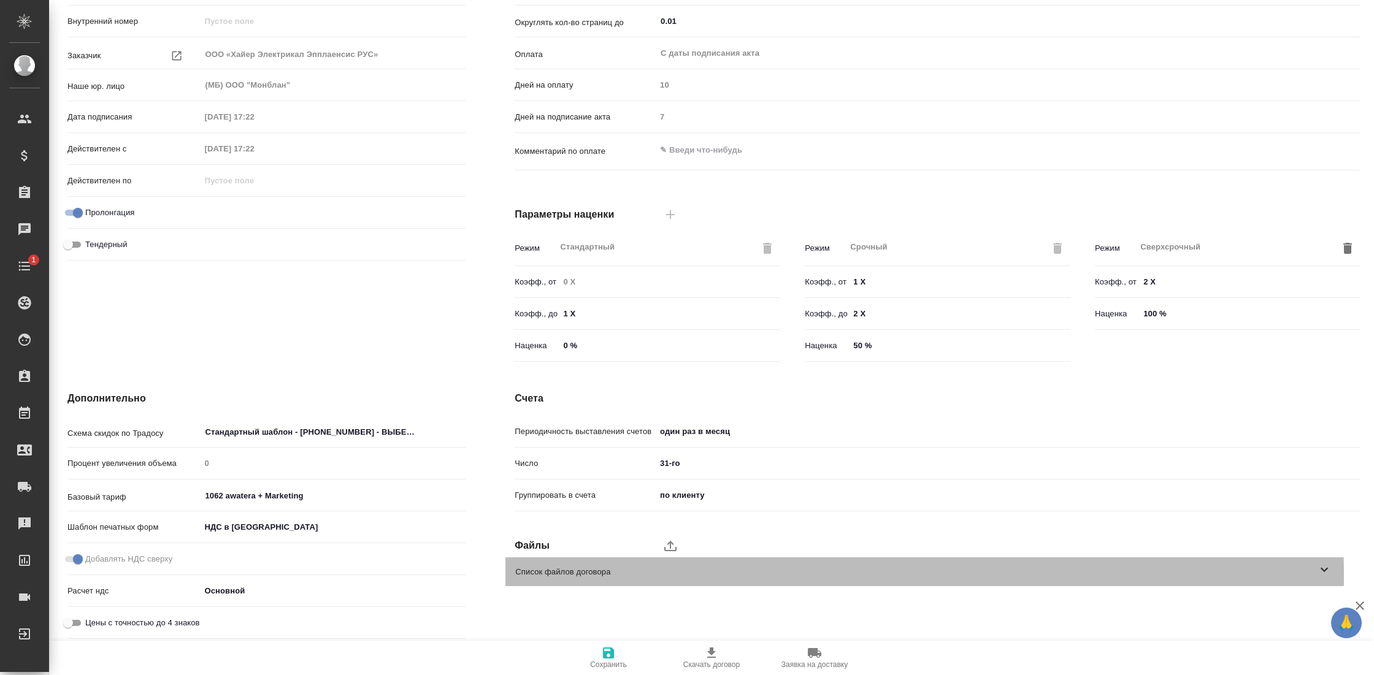
click at [587, 566] on span "Список файлов договора" at bounding box center [916, 572] width 802 height 12
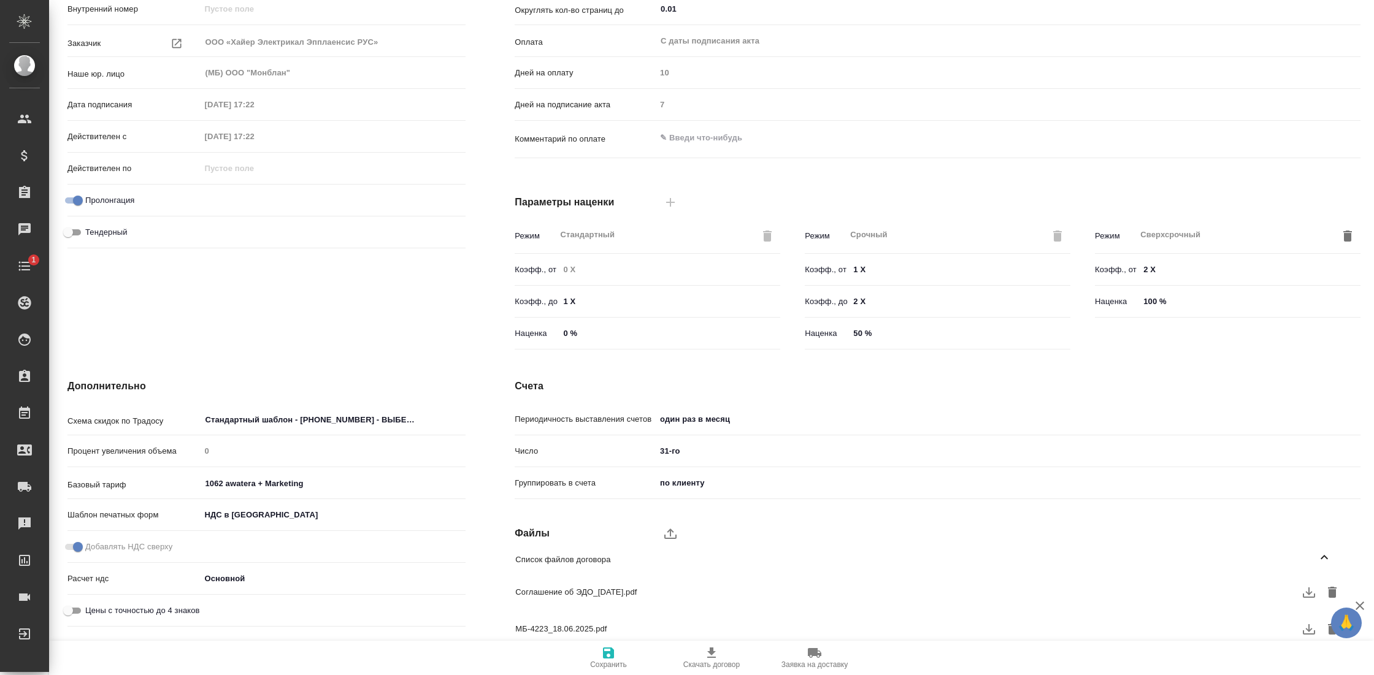
scroll to position [228, 0]
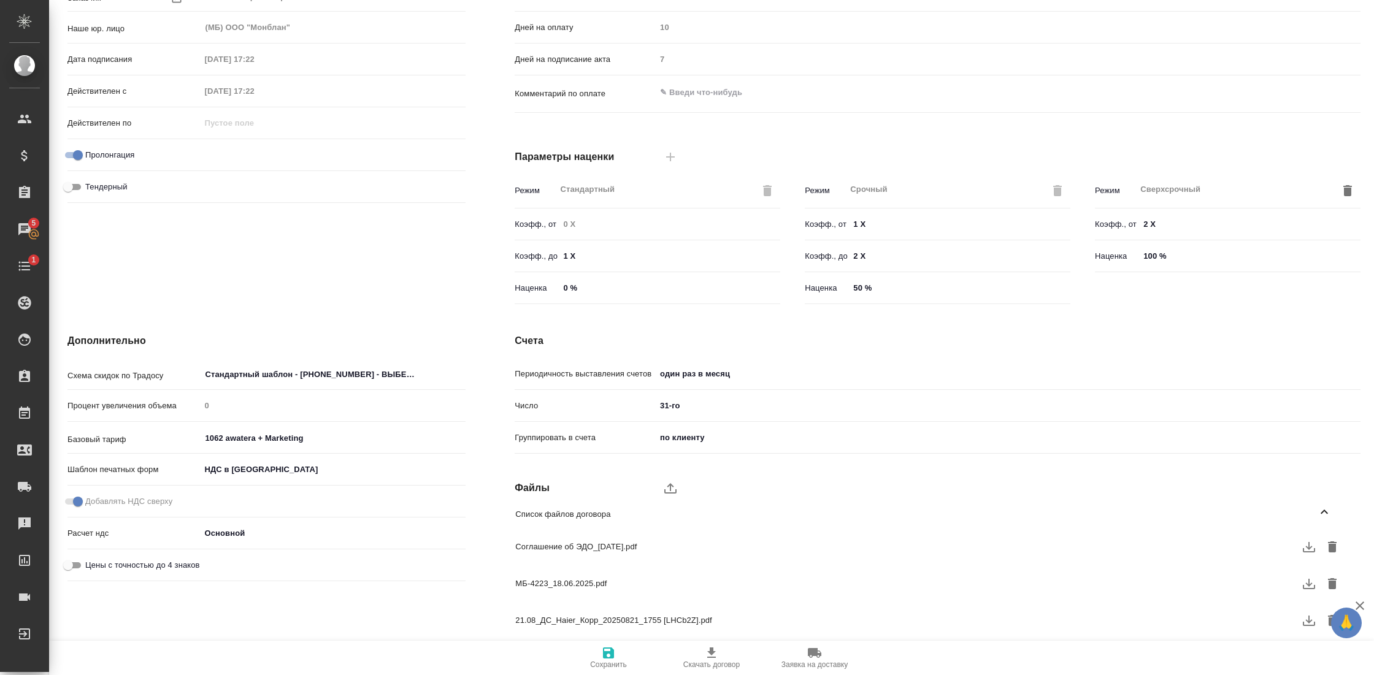
click at [1302, 577] on icon "button" at bounding box center [1309, 584] width 15 height 15
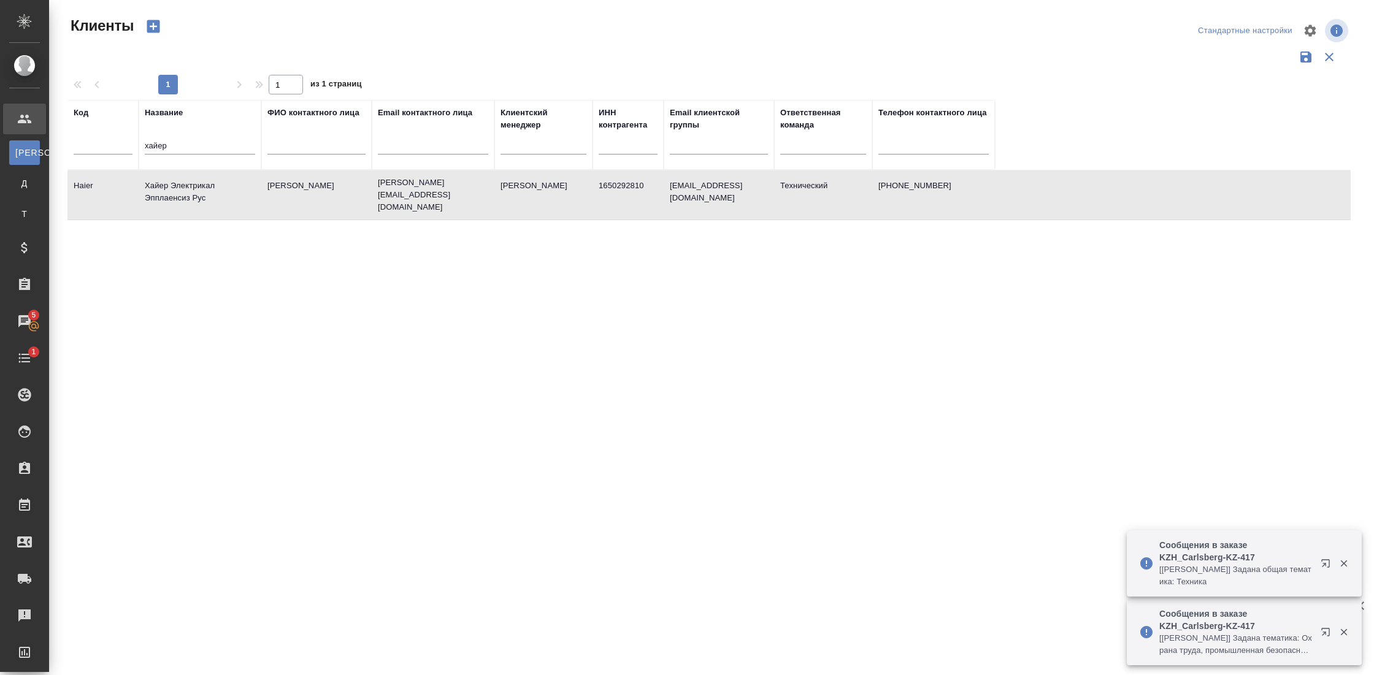
select select "RU"
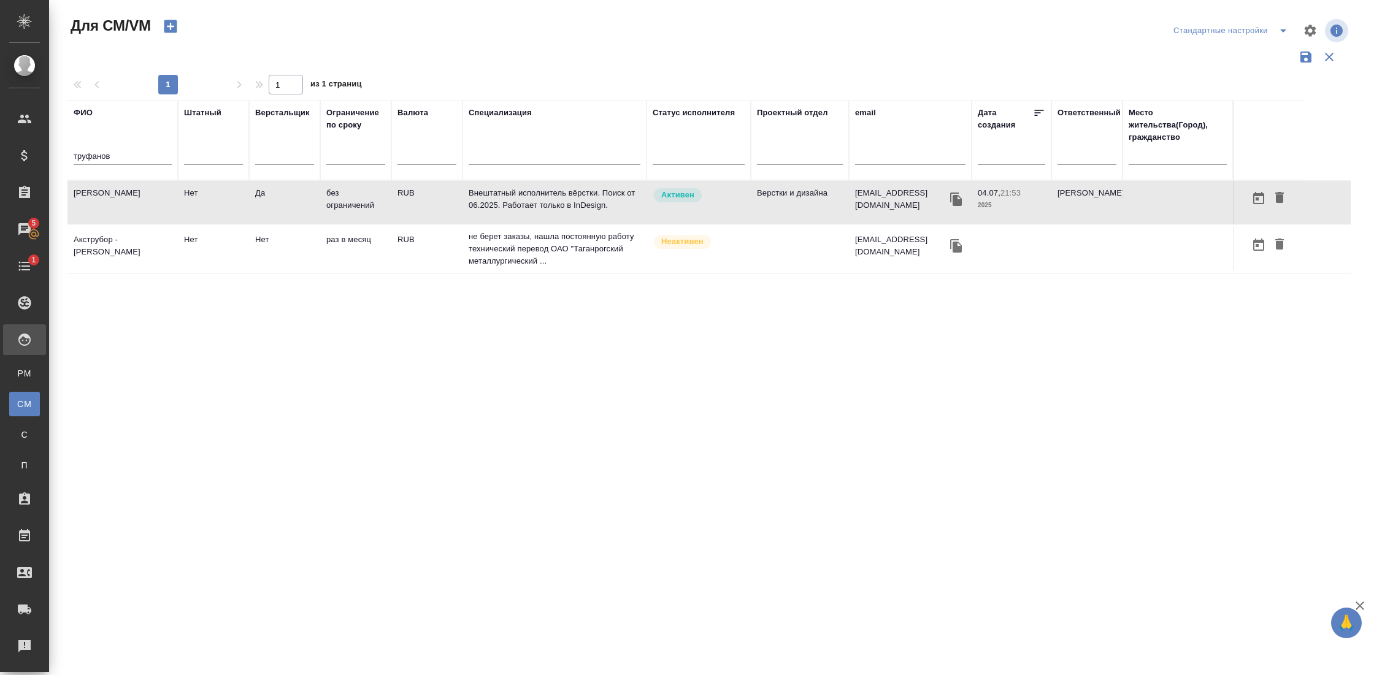
click at [115, 198] on td "[PERSON_NAME]" at bounding box center [122, 202] width 110 height 43
click at [128, 158] on input "труфанов" at bounding box center [123, 157] width 98 height 15
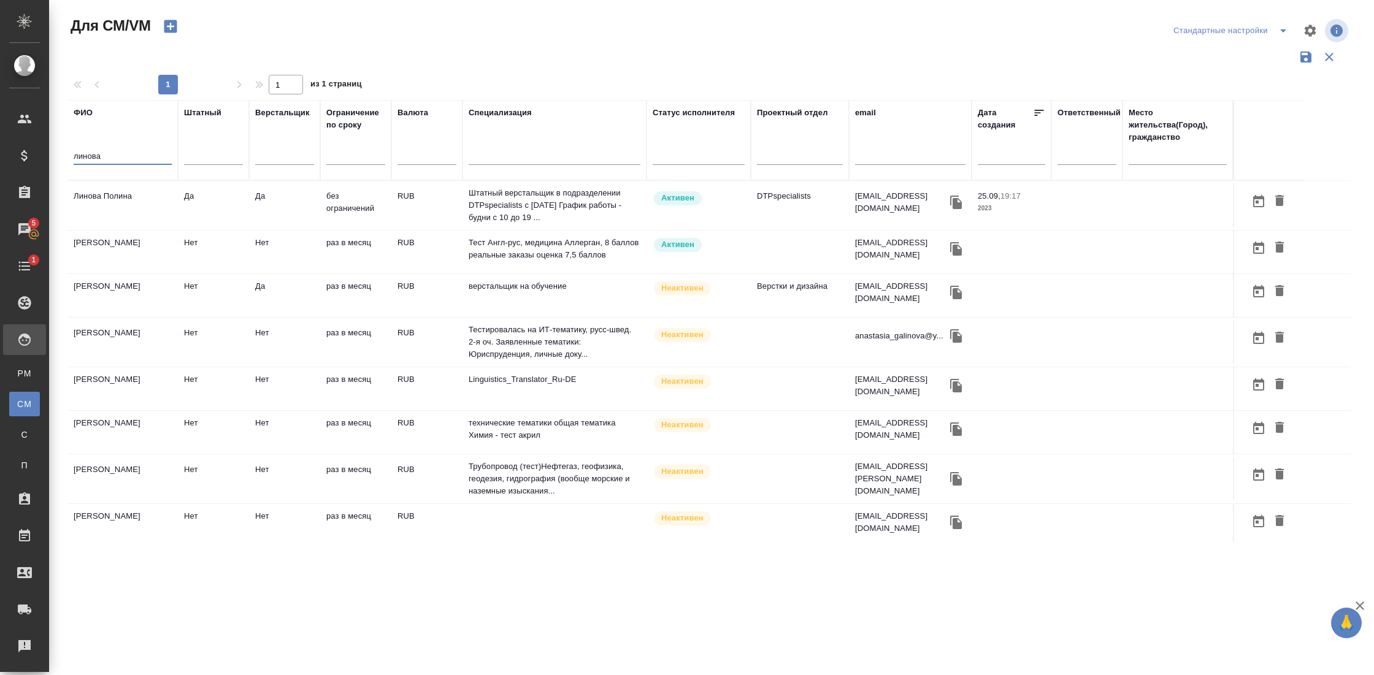
click at [115, 196] on td "Линова Полина" at bounding box center [122, 205] width 110 height 43
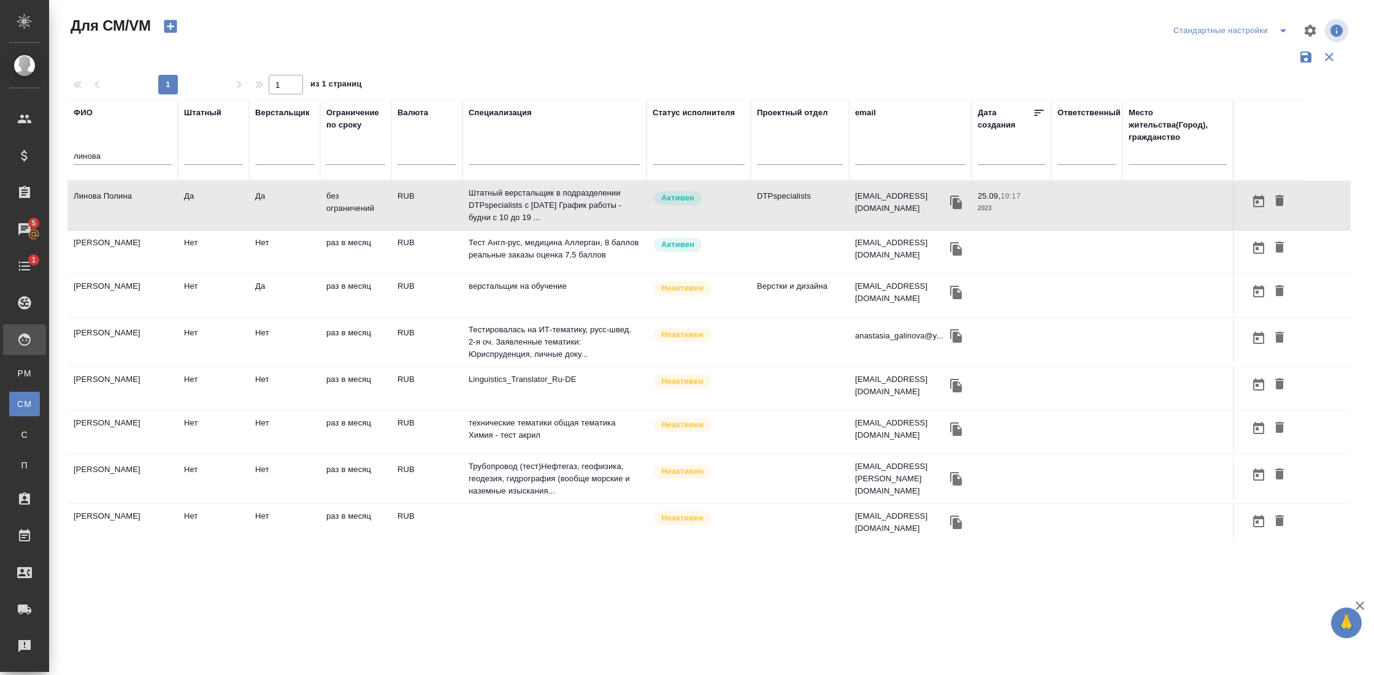
click at [115, 196] on td "Линова Полина" at bounding box center [122, 205] width 110 height 43
click at [118, 158] on input "линова" at bounding box center [123, 157] width 98 height 15
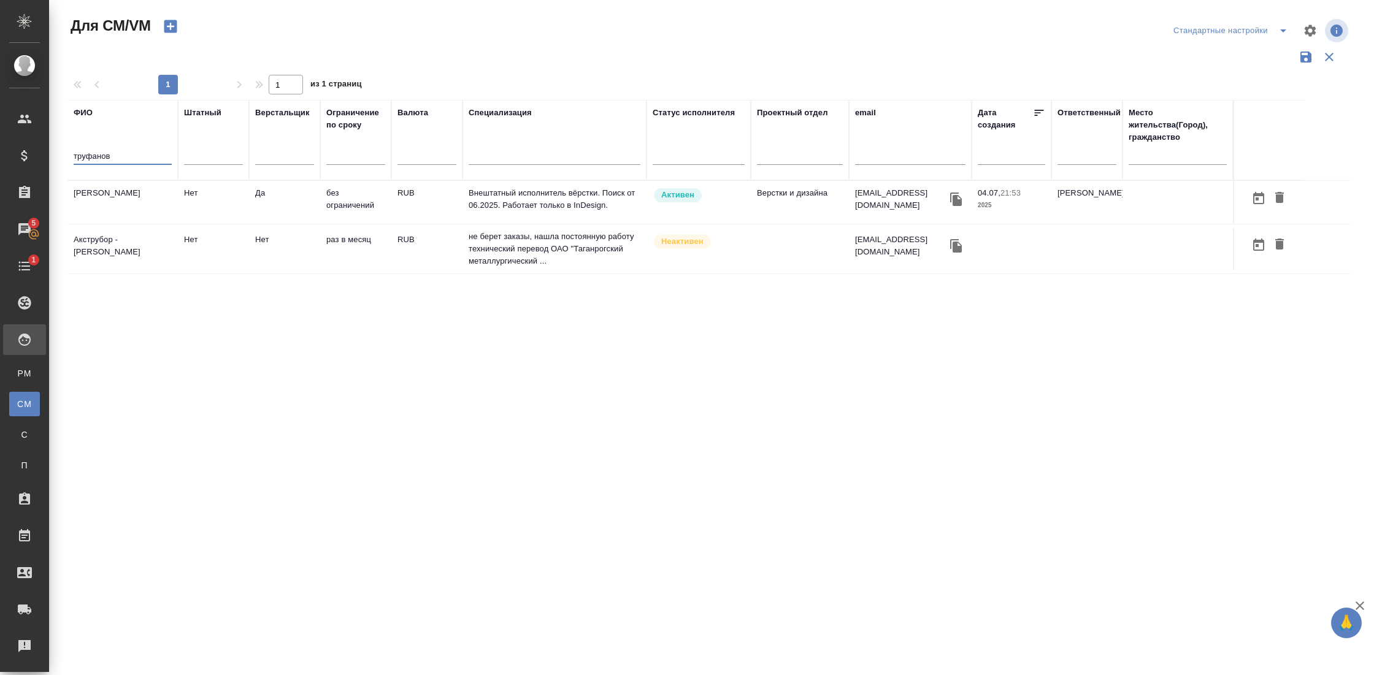
type input "труфанов"
click at [117, 203] on td "[PERSON_NAME]" at bounding box center [122, 202] width 110 height 43
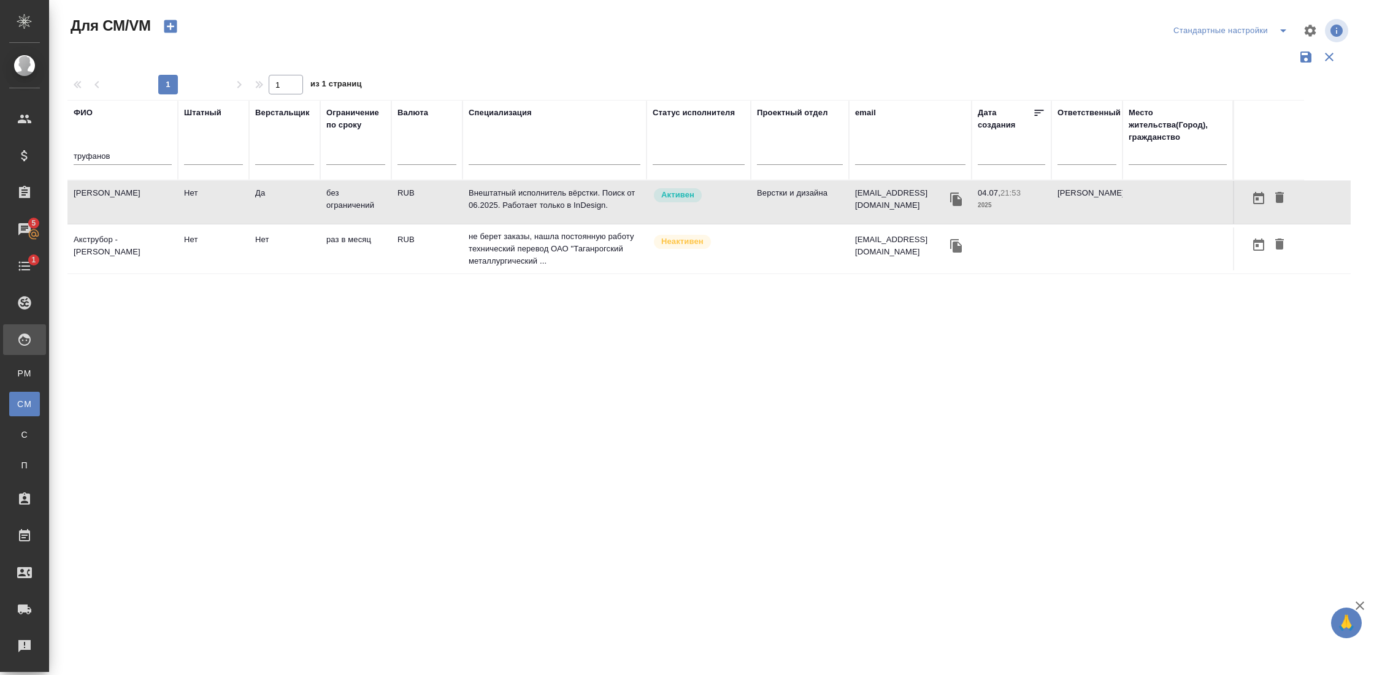
click at [117, 203] on td "[PERSON_NAME]" at bounding box center [122, 202] width 110 height 43
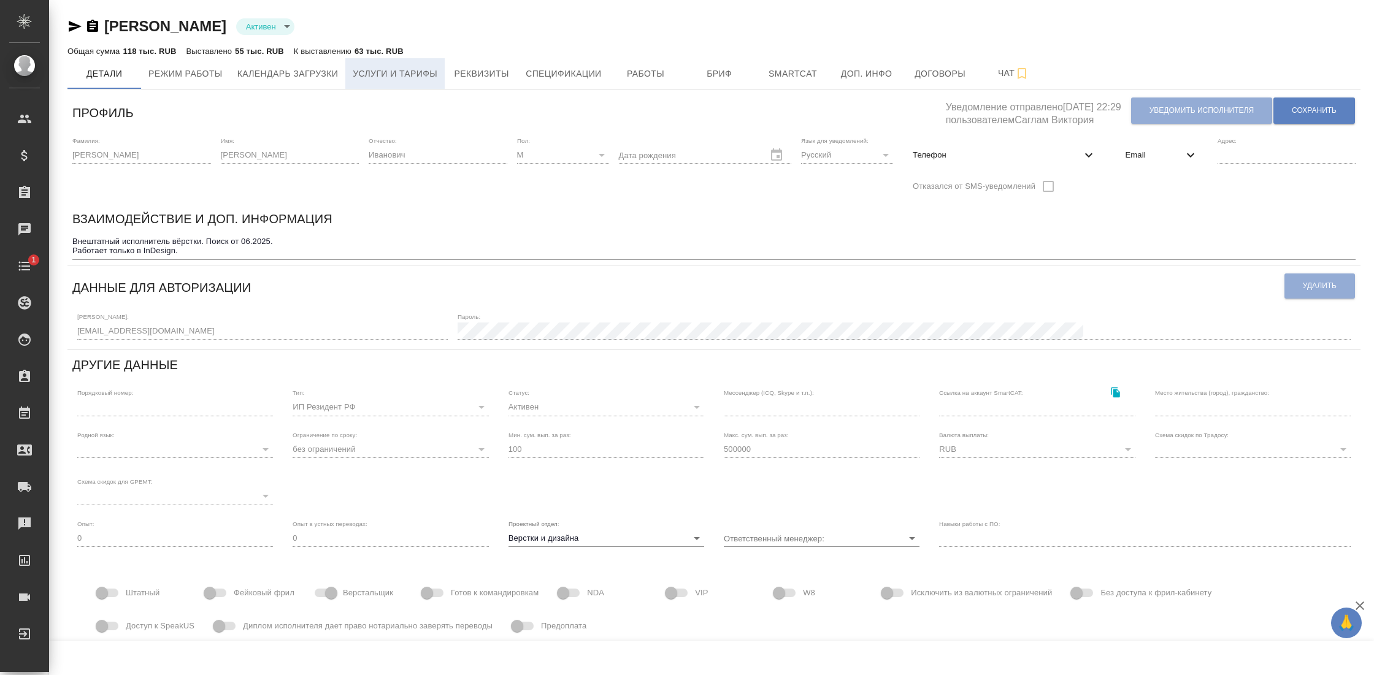
type input "[PERSON_NAME]"
click at [405, 66] on span "Услуги и тарифы" at bounding box center [395, 73] width 85 height 15
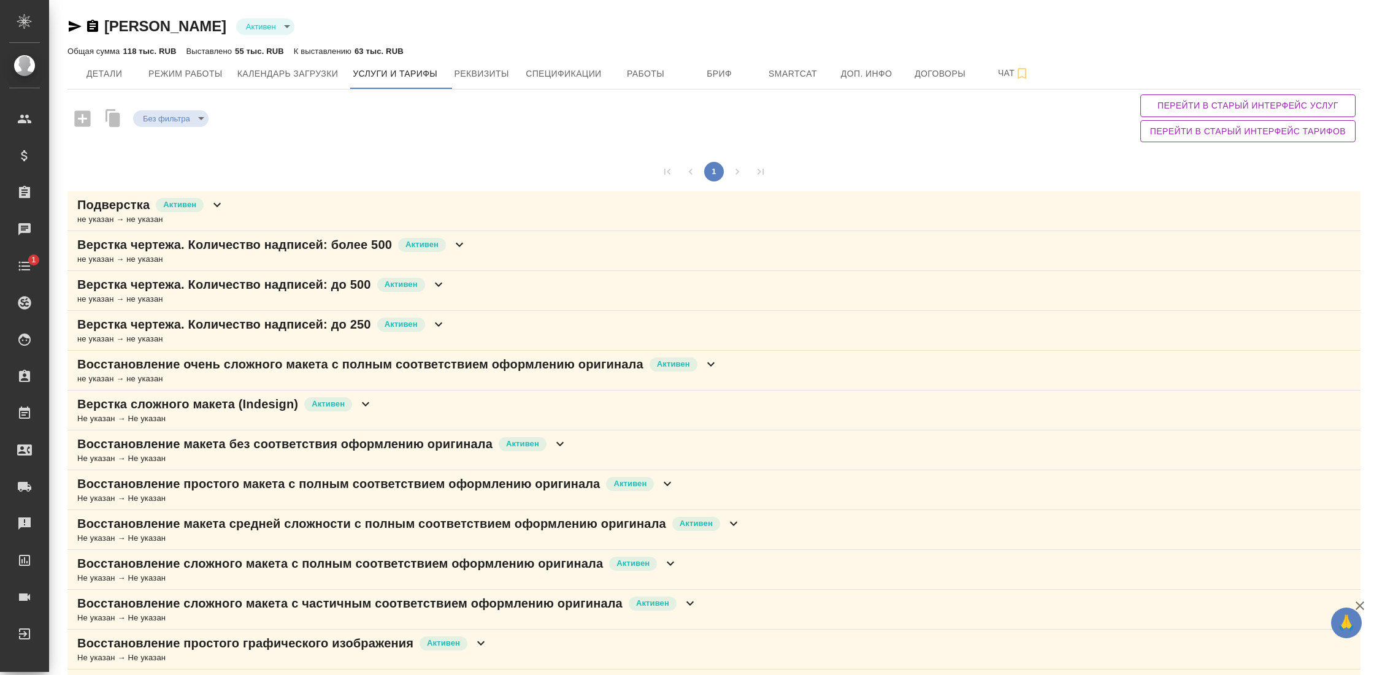
click at [224, 201] on icon at bounding box center [217, 205] width 15 height 15
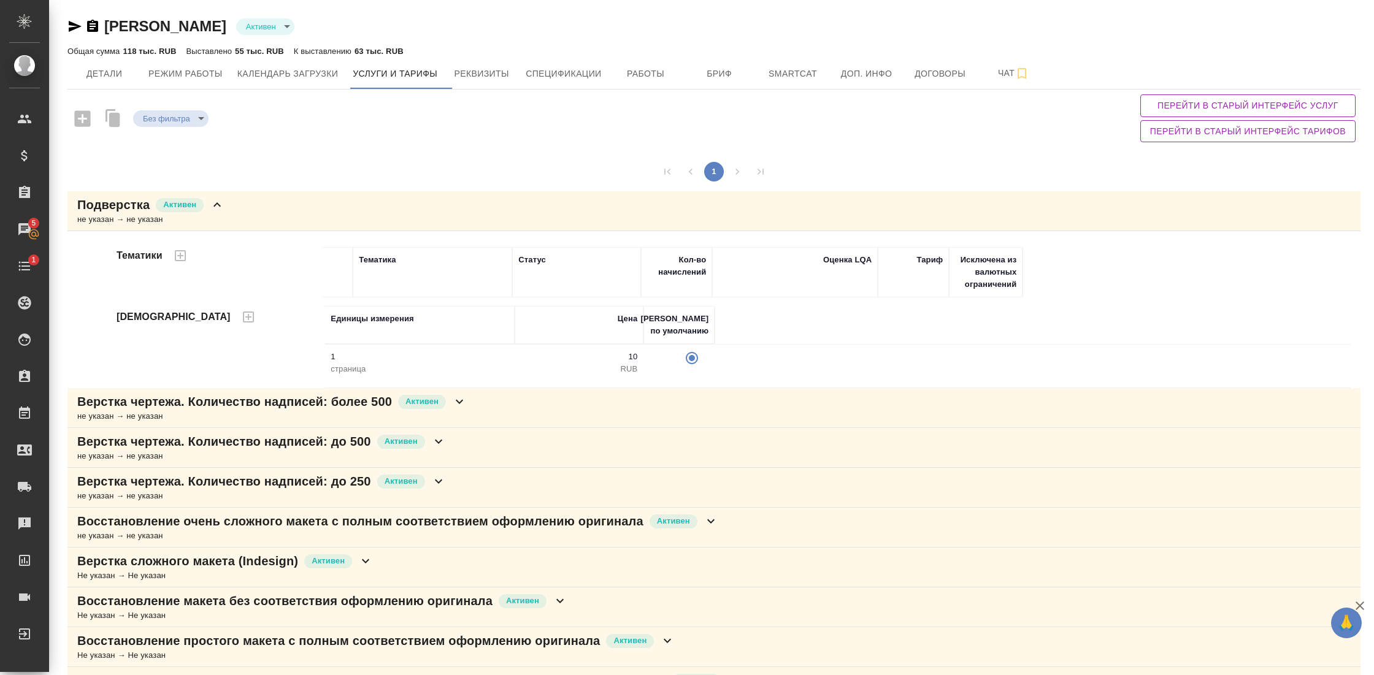
click at [467, 403] on icon at bounding box center [459, 401] width 15 height 15
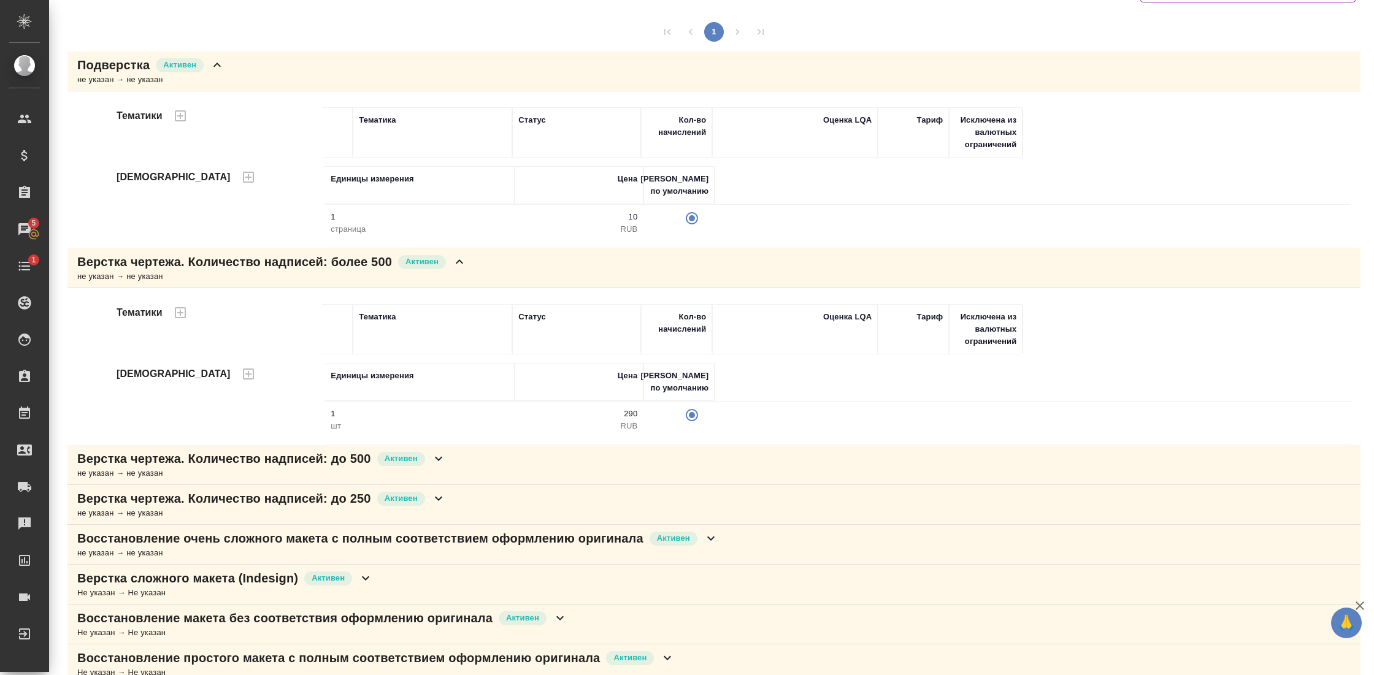
scroll to position [155, 0]
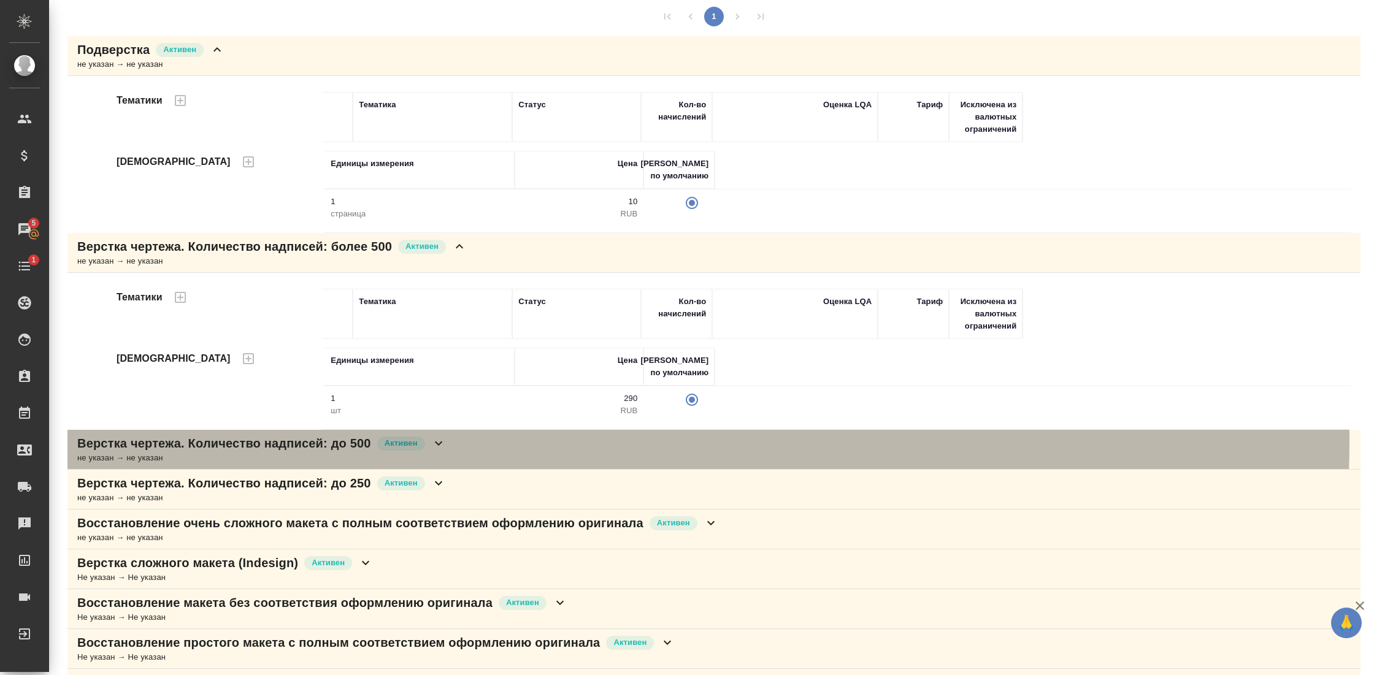
click at [446, 437] on icon at bounding box center [438, 443] width 15 height 15
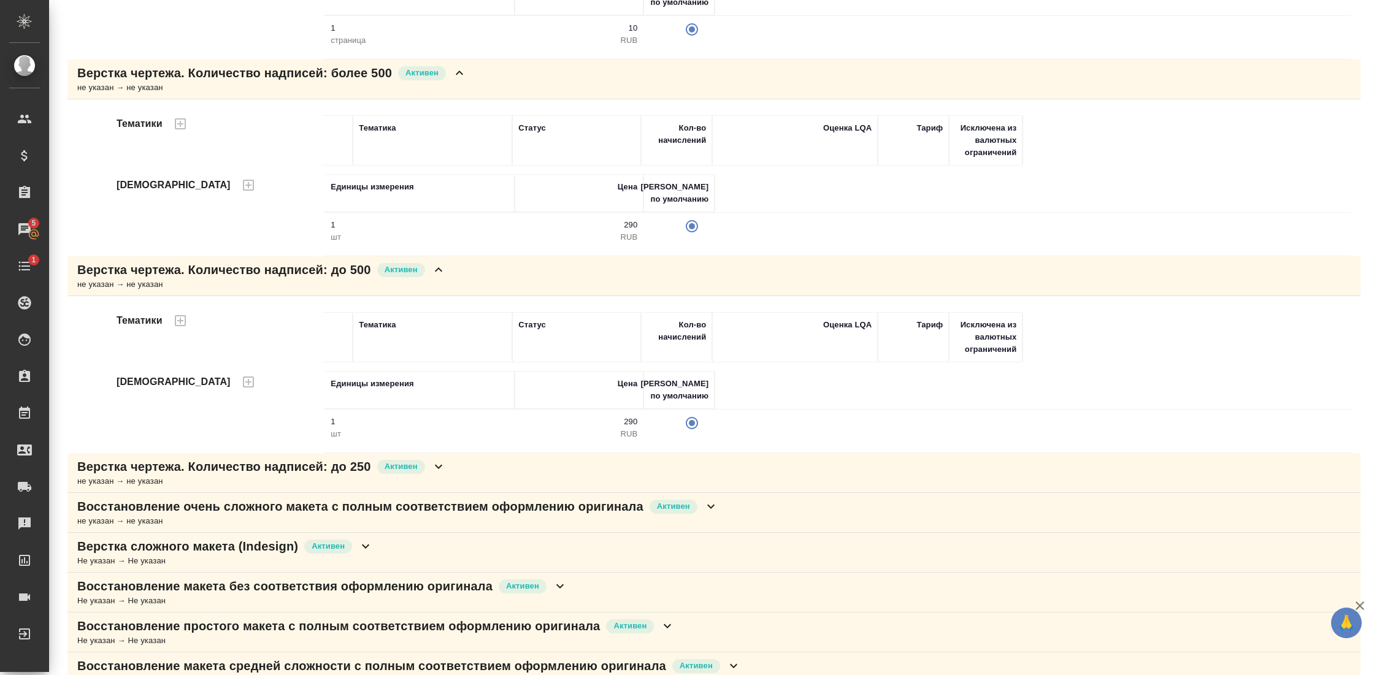
scroll to position [357, 0]
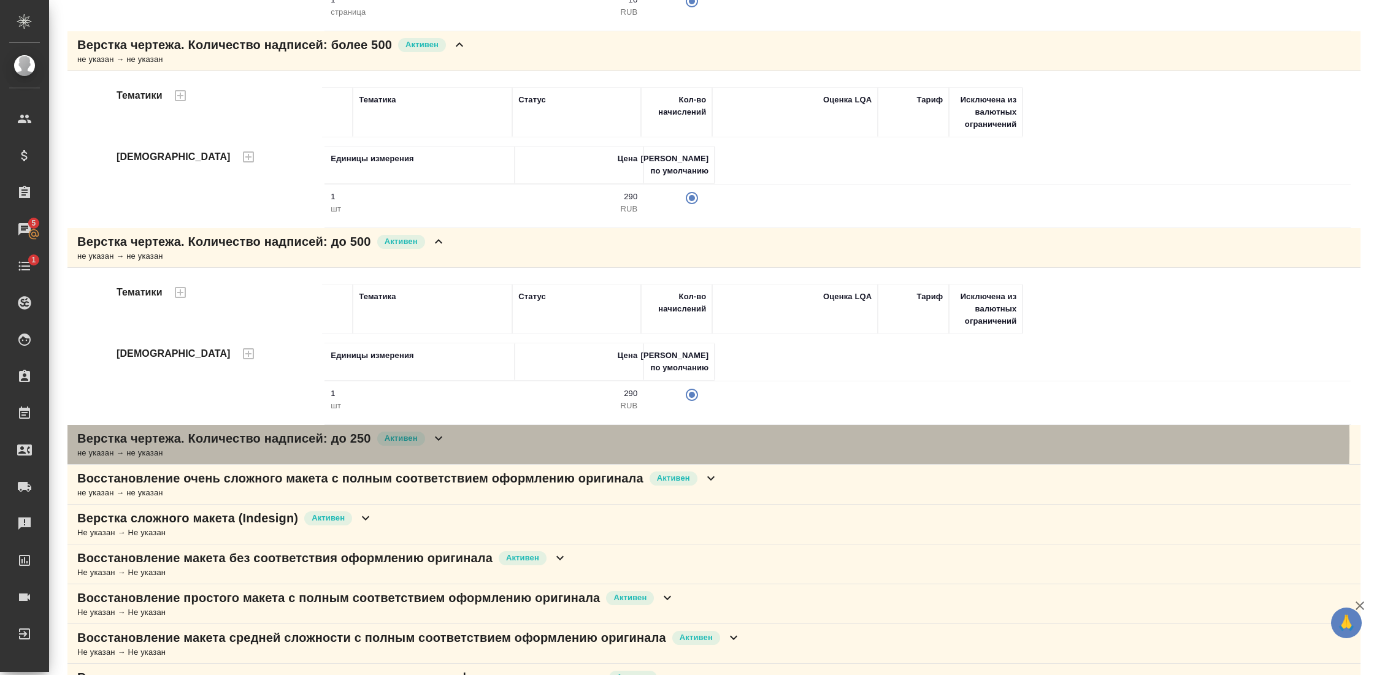
click at [441, 436] on icon at bounding box center [438, 438] width 15 height 15
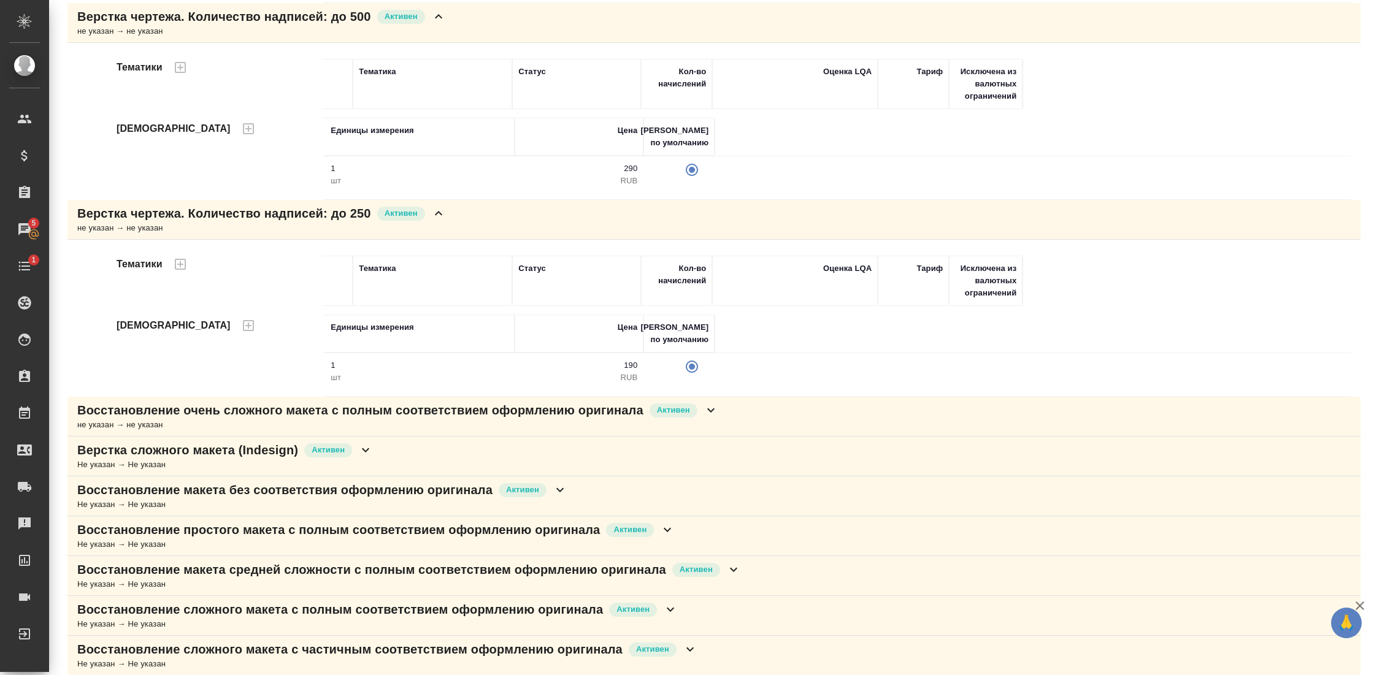
scroll to position [590, 0]
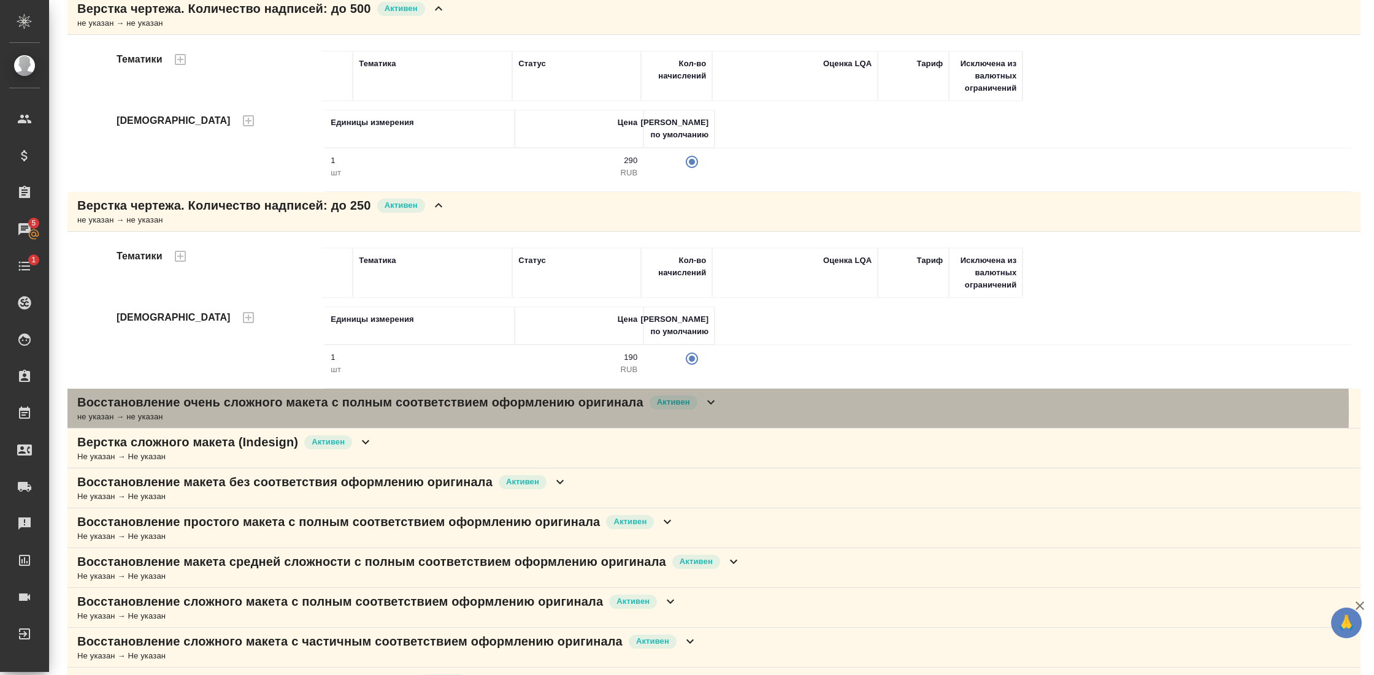
click at [509, 411] on div "не указан → не указан" at bounding box center [397, 417] width 641 height 12
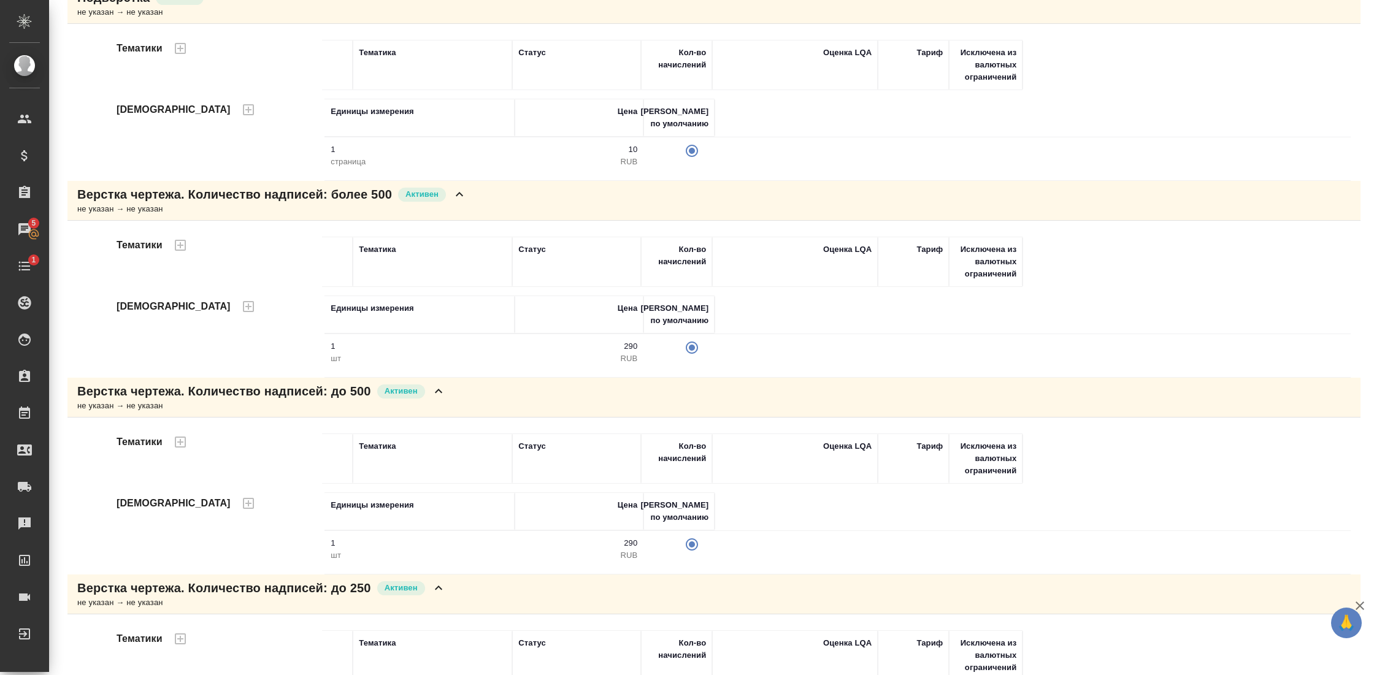
scroll to position [0, 0]
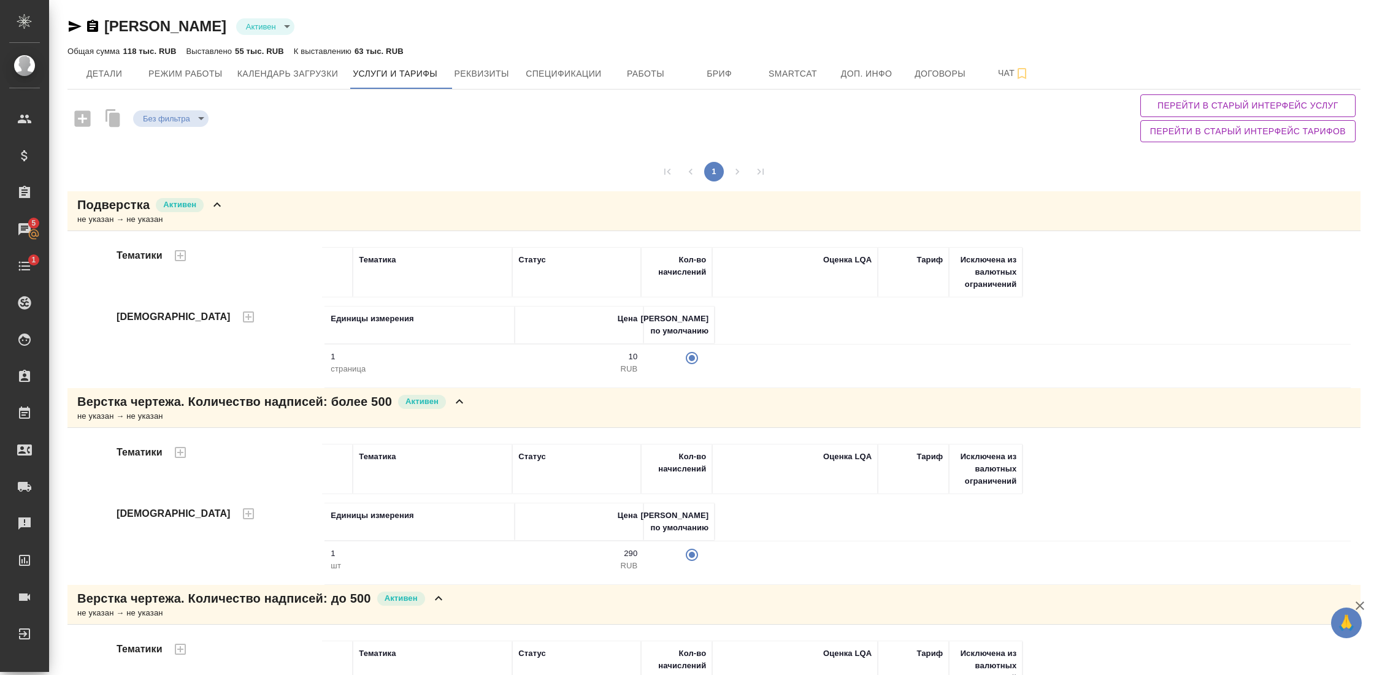
click at [89, 23] on icon "button" at bounding box center [92, 26] width 11 height 12
click at [76, 27] on icon "button" at bounding box center [75, 26] width 13 height 11
click at [823, 75] on span "Smartcat" at bounding box center [793, 73] width 59 height 15
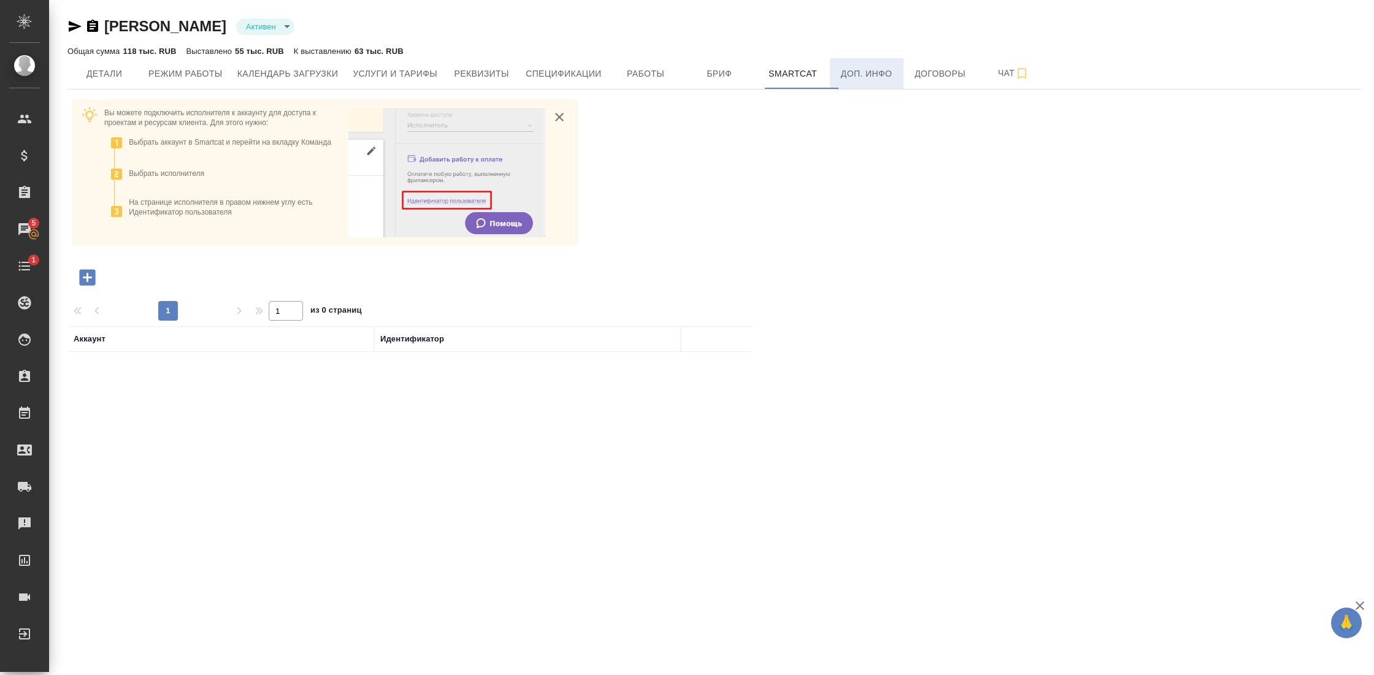
click at [864, 77] on span "Доп. инфо" at bounding box center [866, 73] width 59 height 15
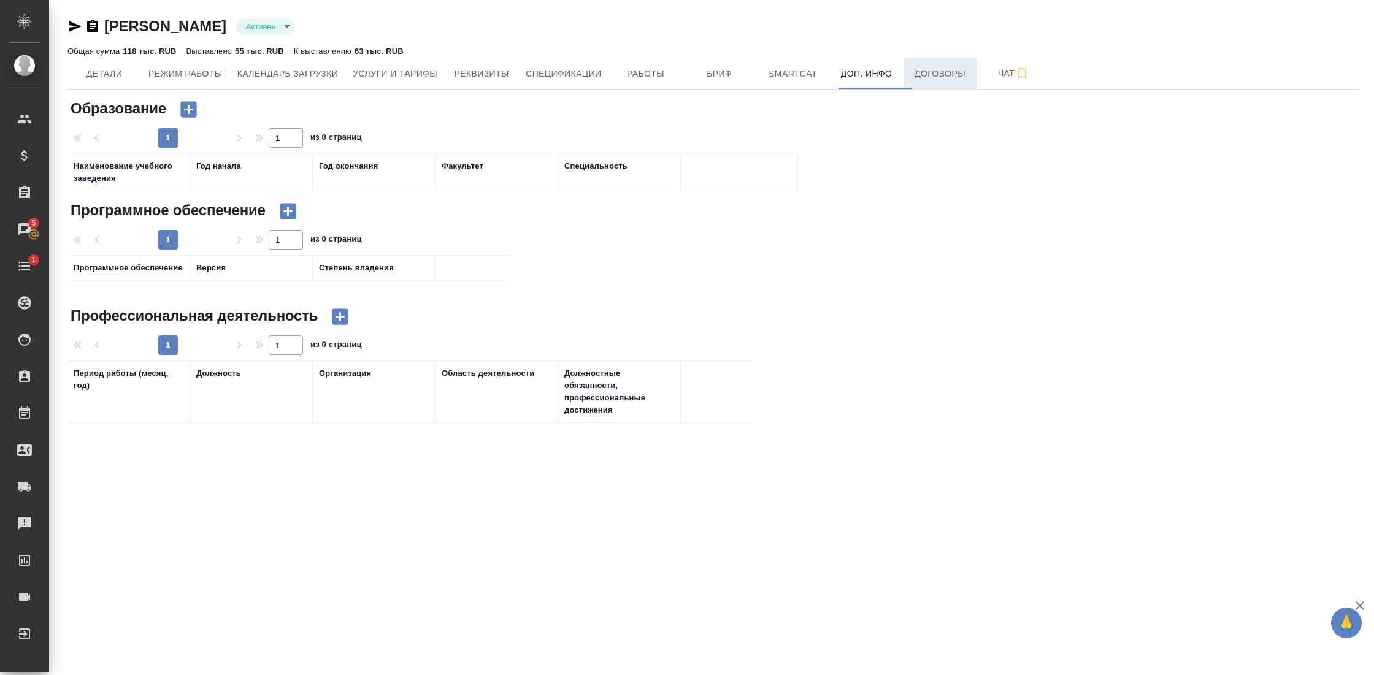
click at [934, 72] on span "Договоры" at bounding box center [940, 73] width 59 height 15
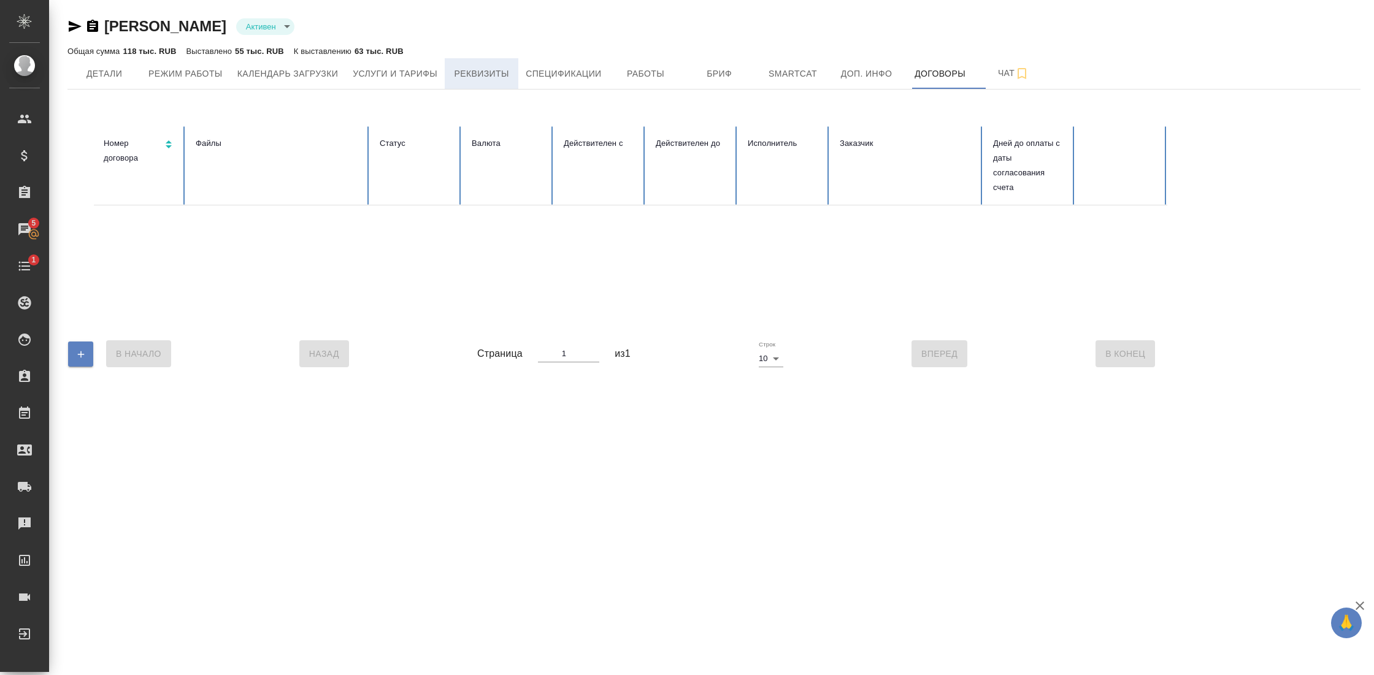
click at [466, 65] on button "Реквизиты" at bounding box center [482, 73] width 74 height 31
select select "10"
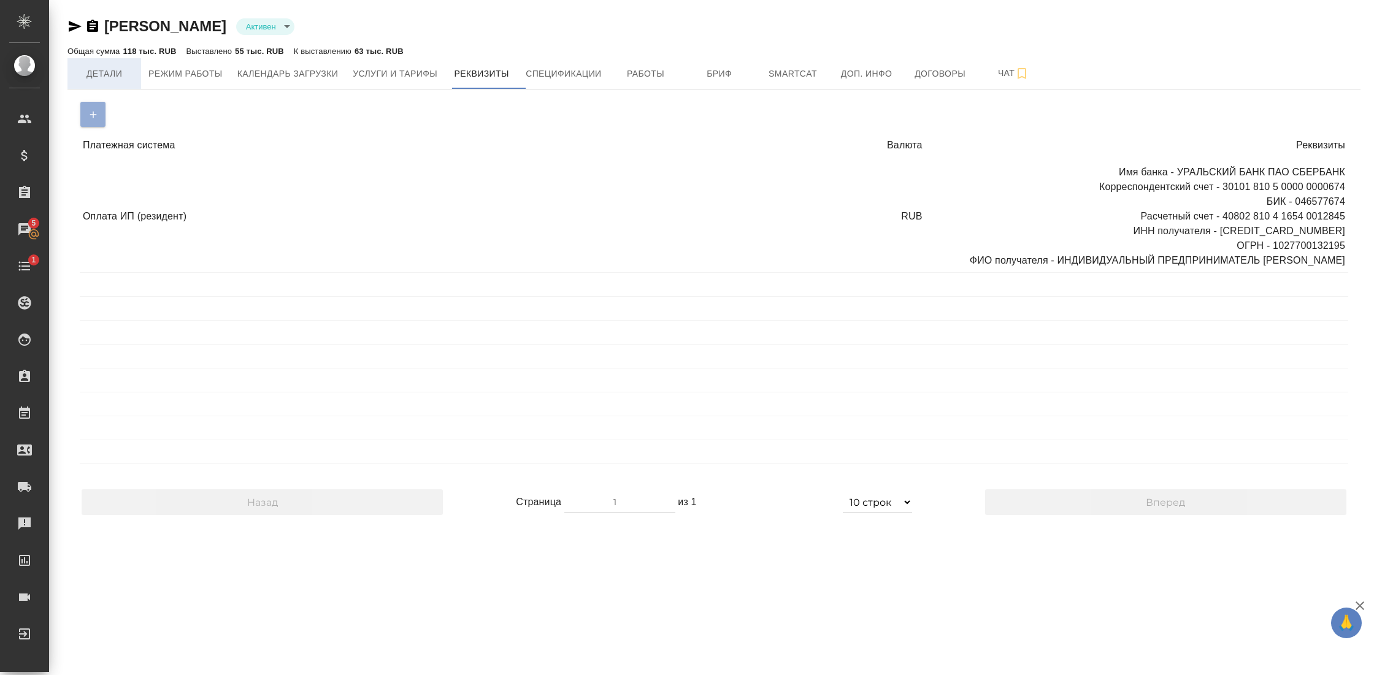
click at [107, 75] on span "Детали" at bounding box center [104, 73] width 59 height 15
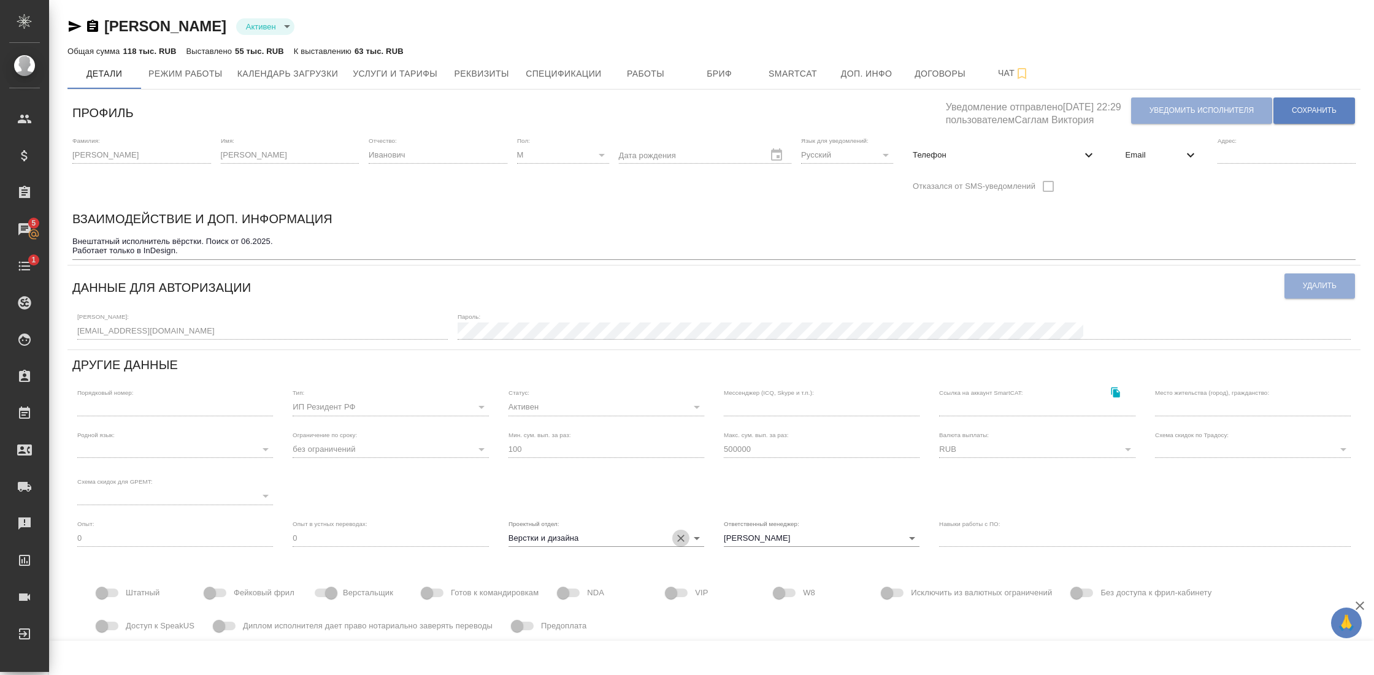
click at [675, 542] on icon "Очистить" at bounding box center [681, 539] width 12 height 12
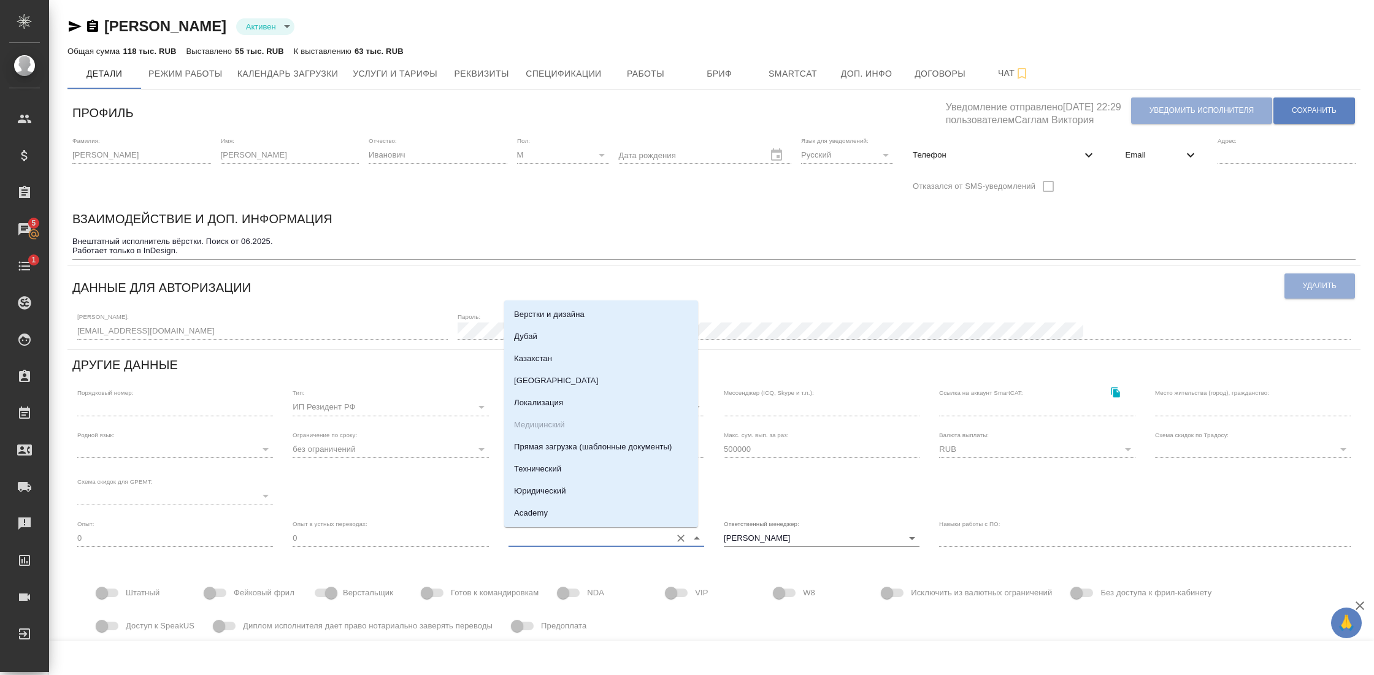
click at [650, 541] on input "Проектный отдел:" at bounding box center [587, 538] width 156 height 17
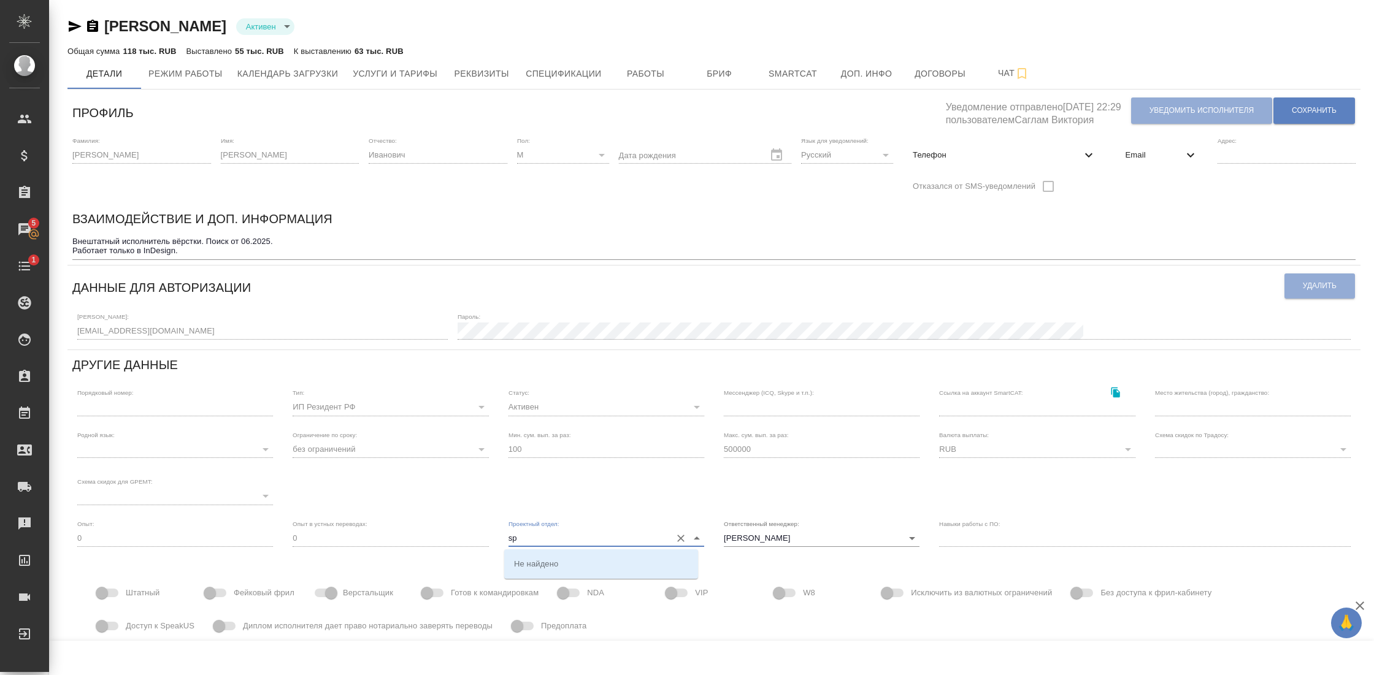
type input "s"
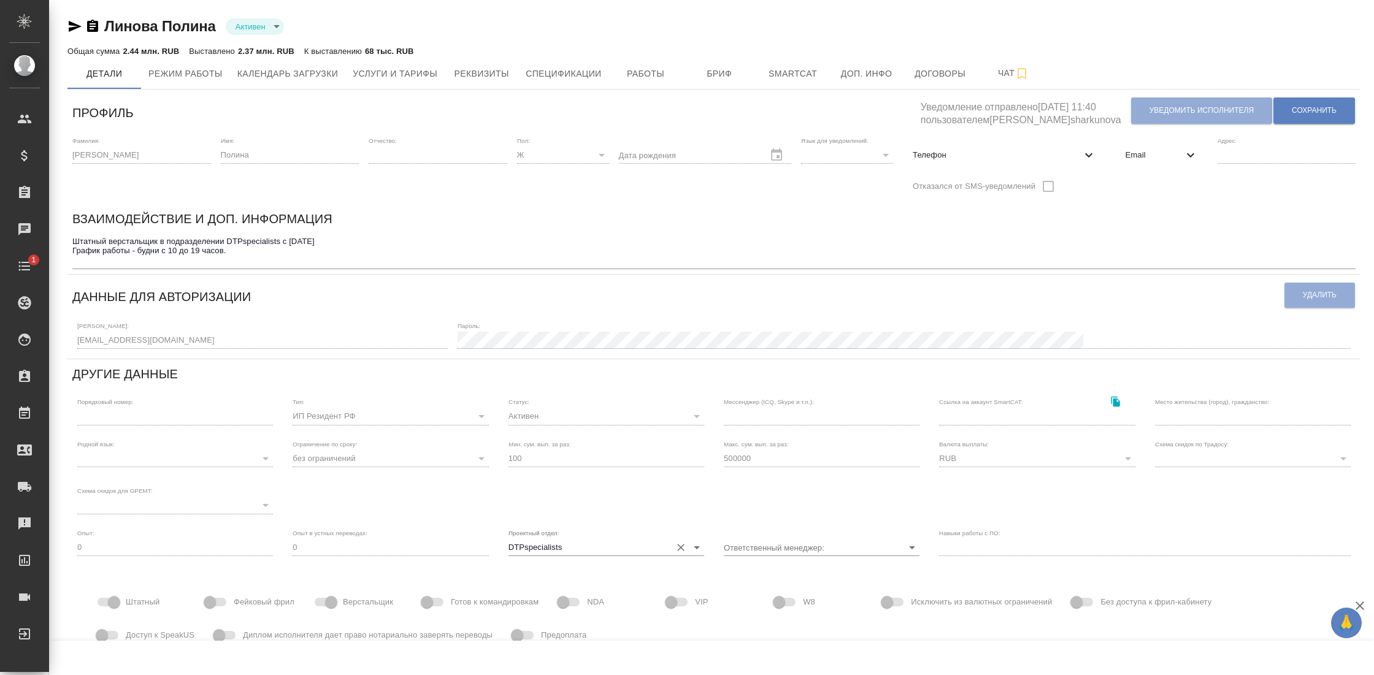
click at [576, 550] on input "DTPspecialists" at bounding box center [587, 547] width 156 height 17
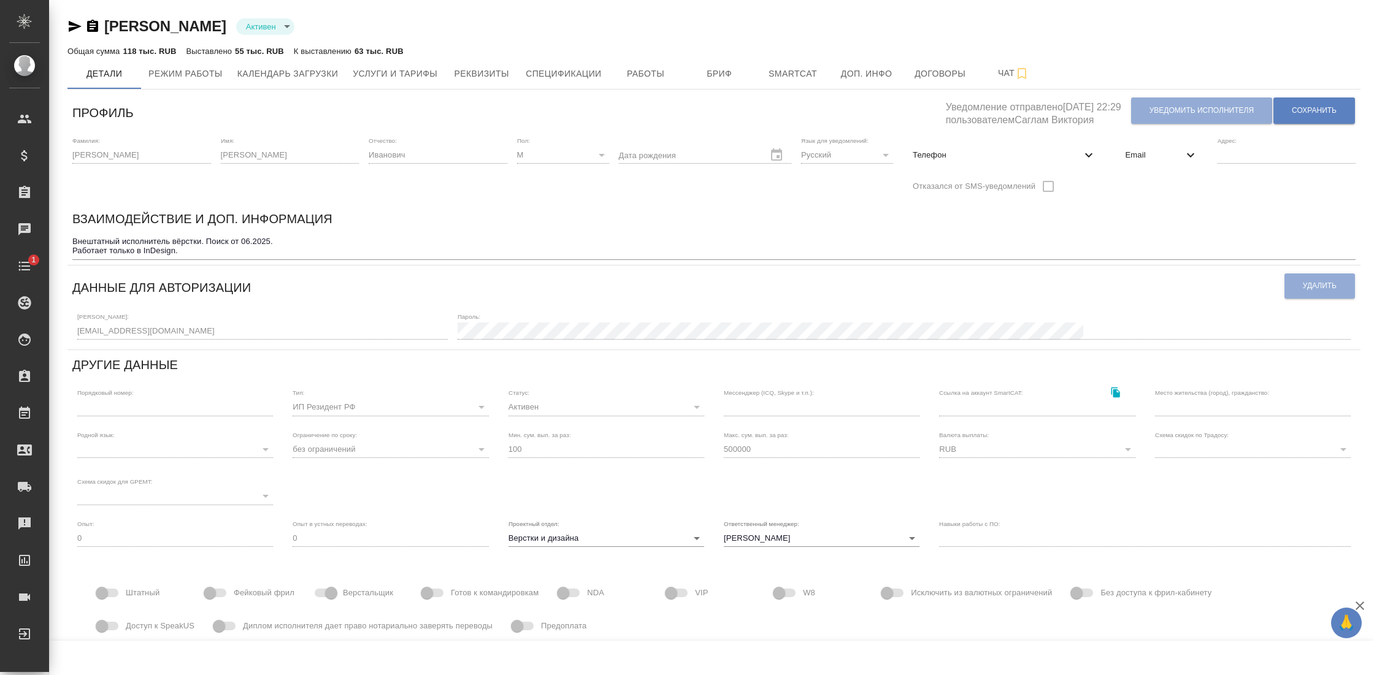
click at [71, 29] on icon "button" at bounding box center [75, 26] width 13 height 11
click at [503, 69] on span "Реквизиты" at bounding box center [481, 73] width 59 height 15
select select "10"
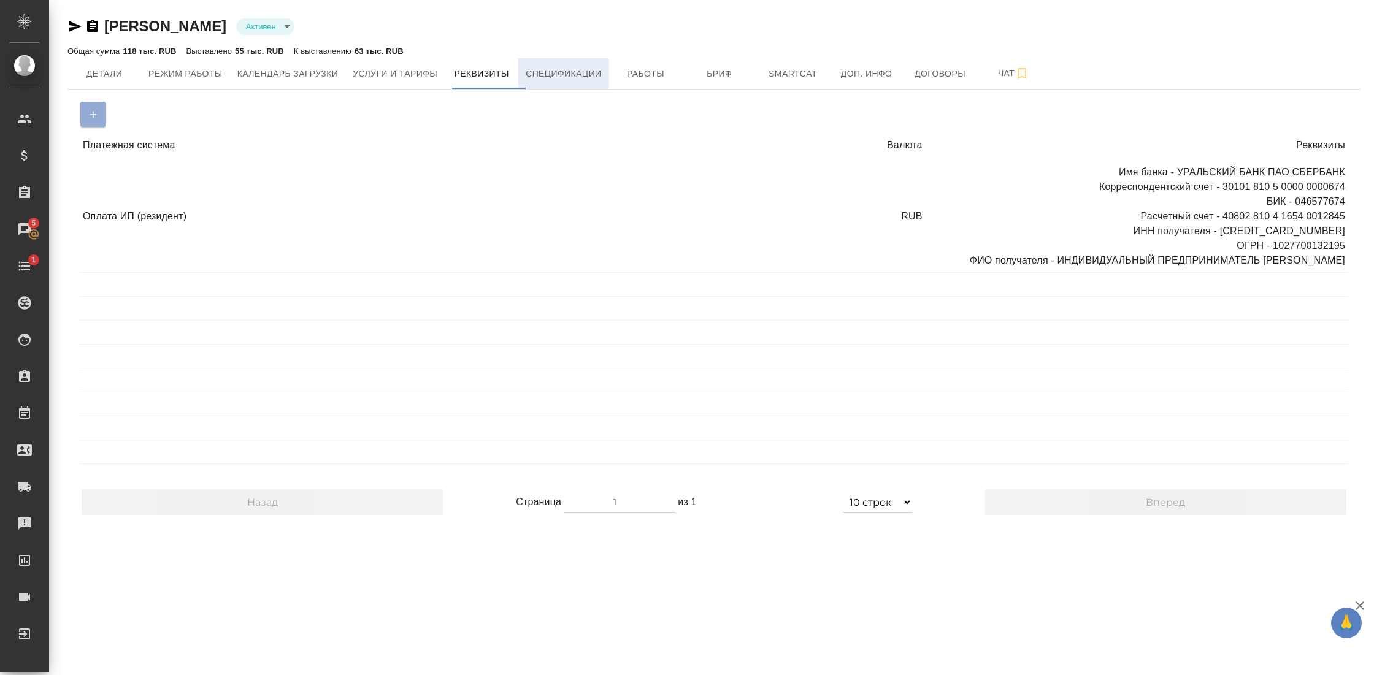
click at [566, 77] on span "Спецификации" at bounding box center [563, 73] width 75 height 15
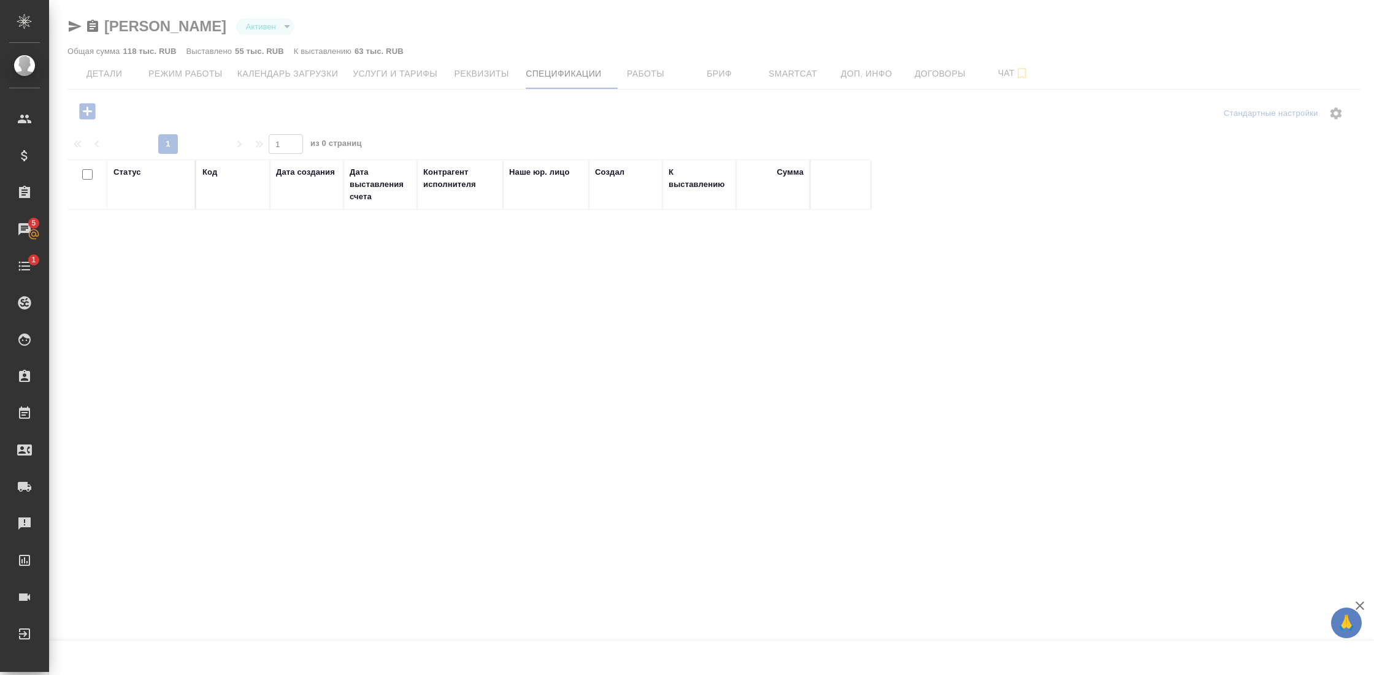
click at [407, 75] on div at bounding box center [711, 316] width 1325 height 633
select select "10"
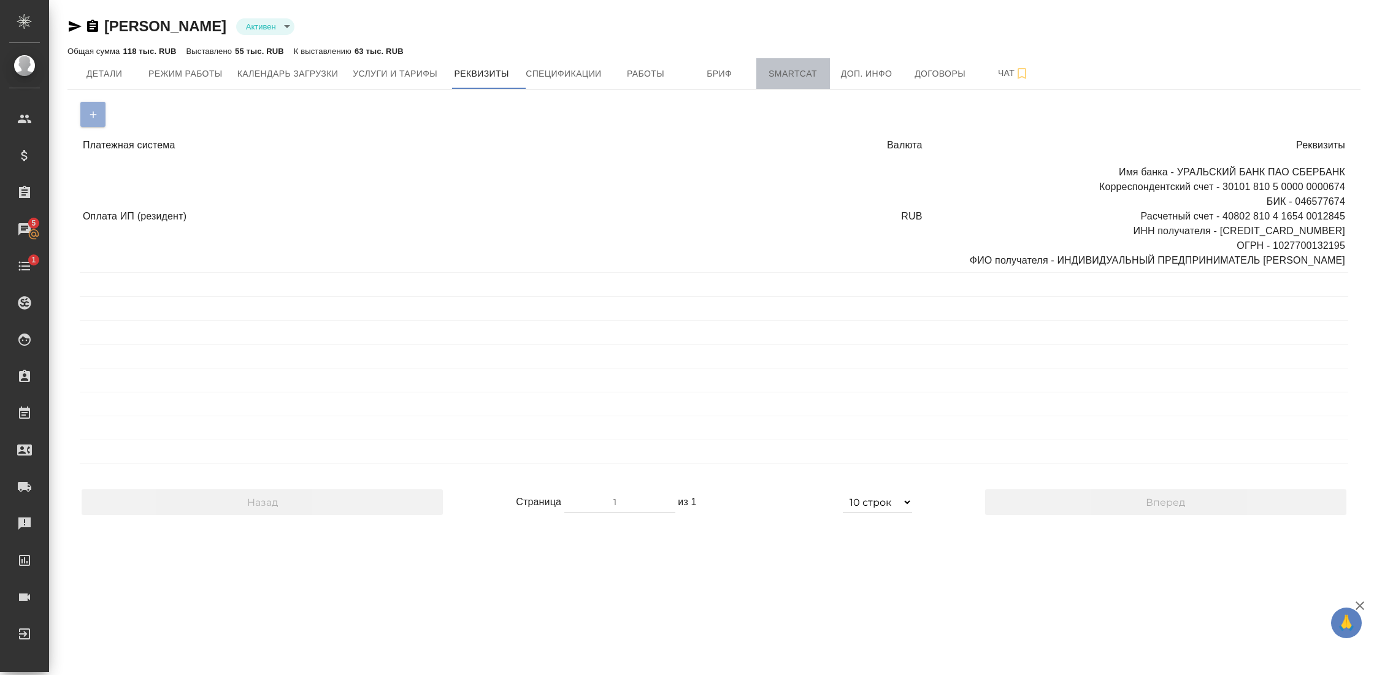
click at [793, 83] on button "Smartcat" at bounding box center [793, 73] width 74 height 31
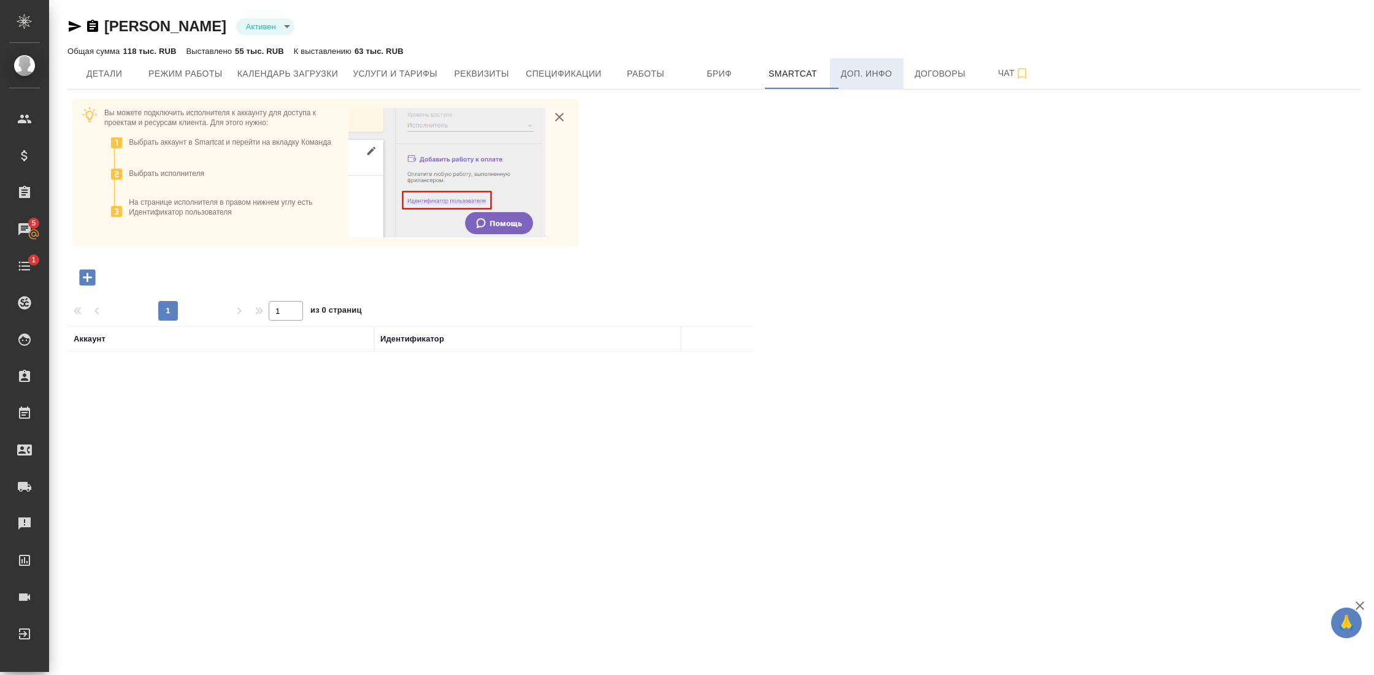
click at [866, 74] on span "Доп. инфо" at bounding box center [866, 73] width 59 height 15
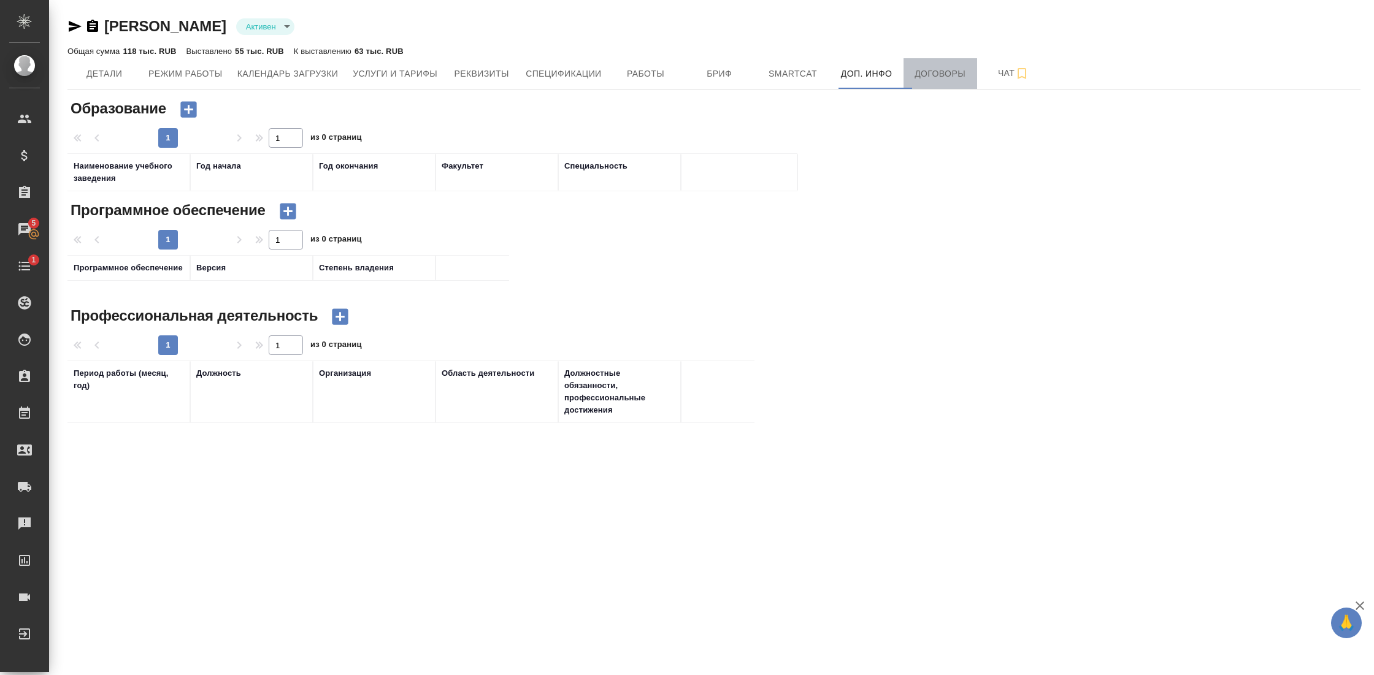
click at [966, 79] on span "Договоры" at bounding box center [940, 73] width 59 height 15
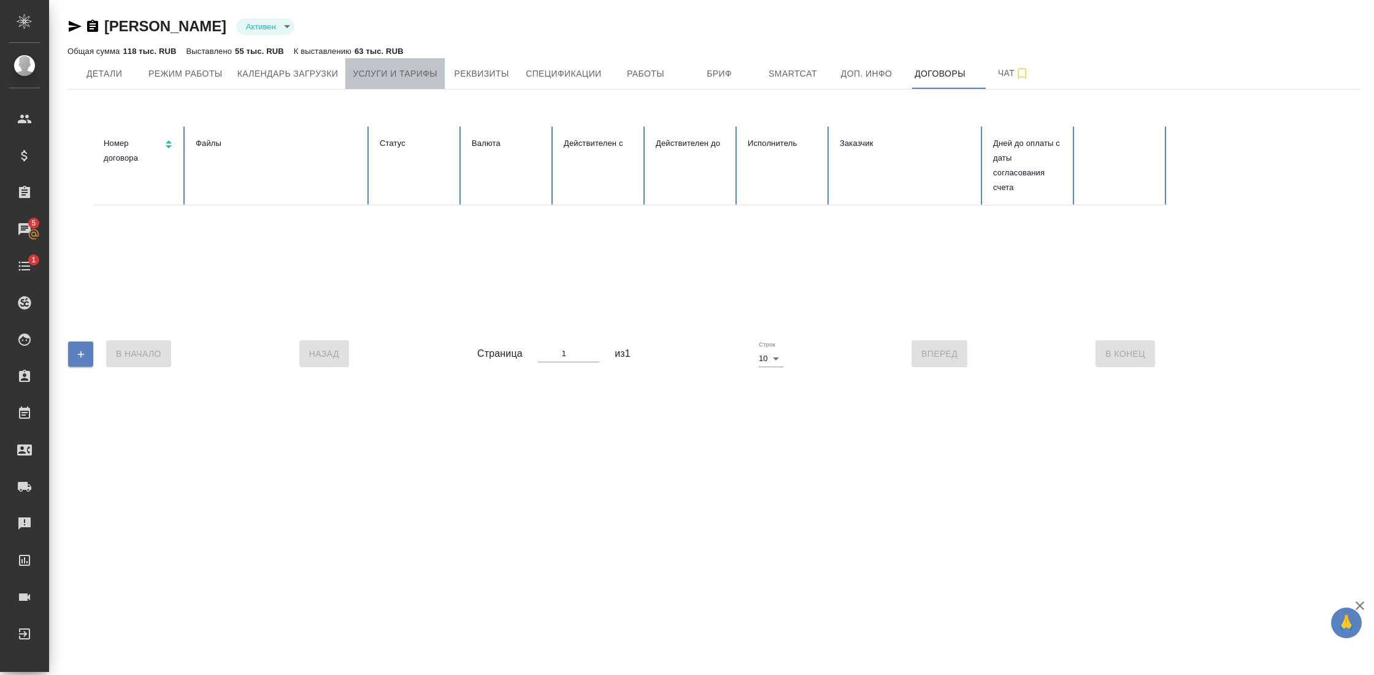
click at [412, 69] on span "Услуги и тарифы" at bounding box center [395, 73] width 85 height 15
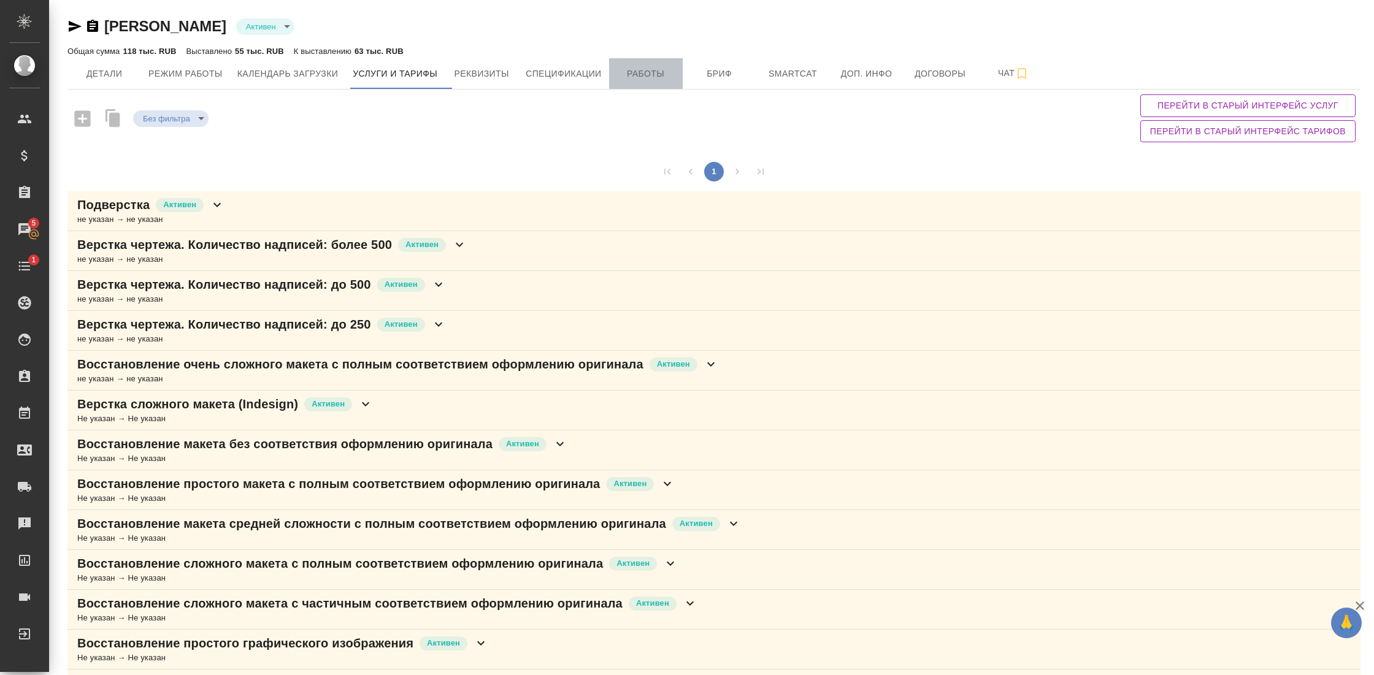
click at [651, 69] on span "Работы" at bounding box center [646, 73] width 59 height 15
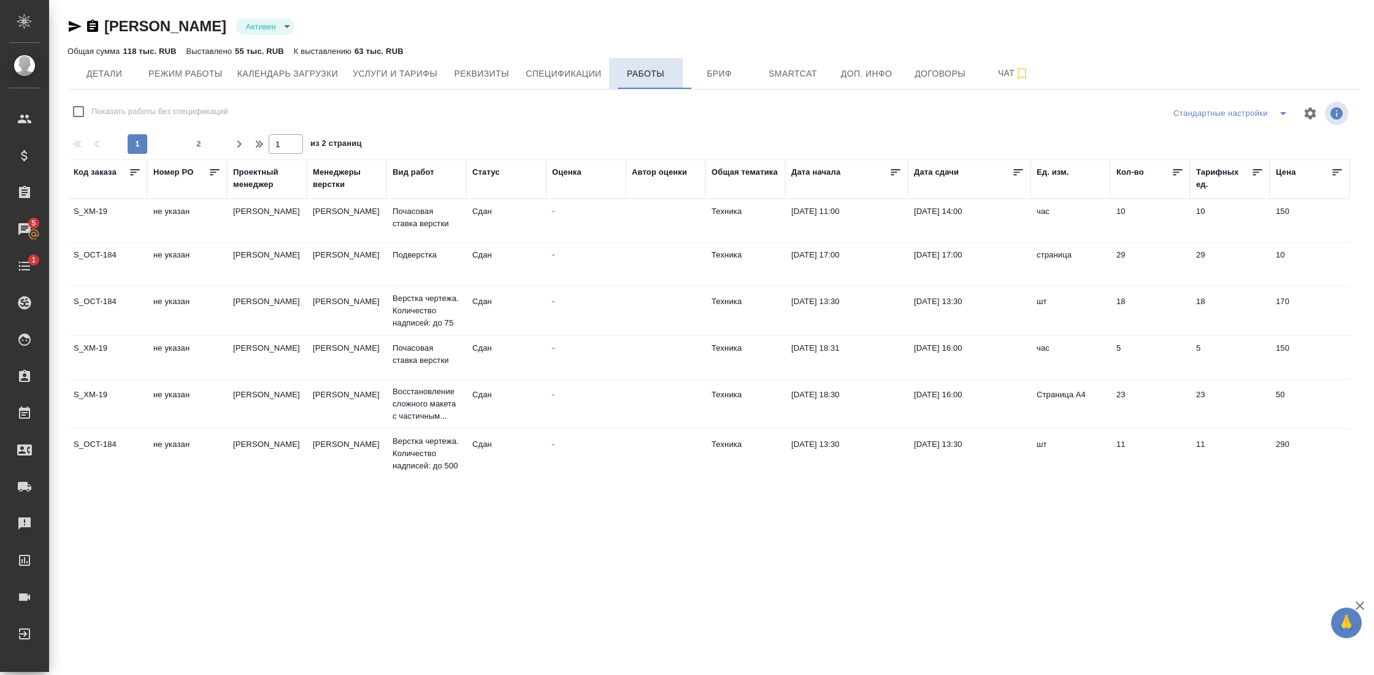
checkbox input "false"
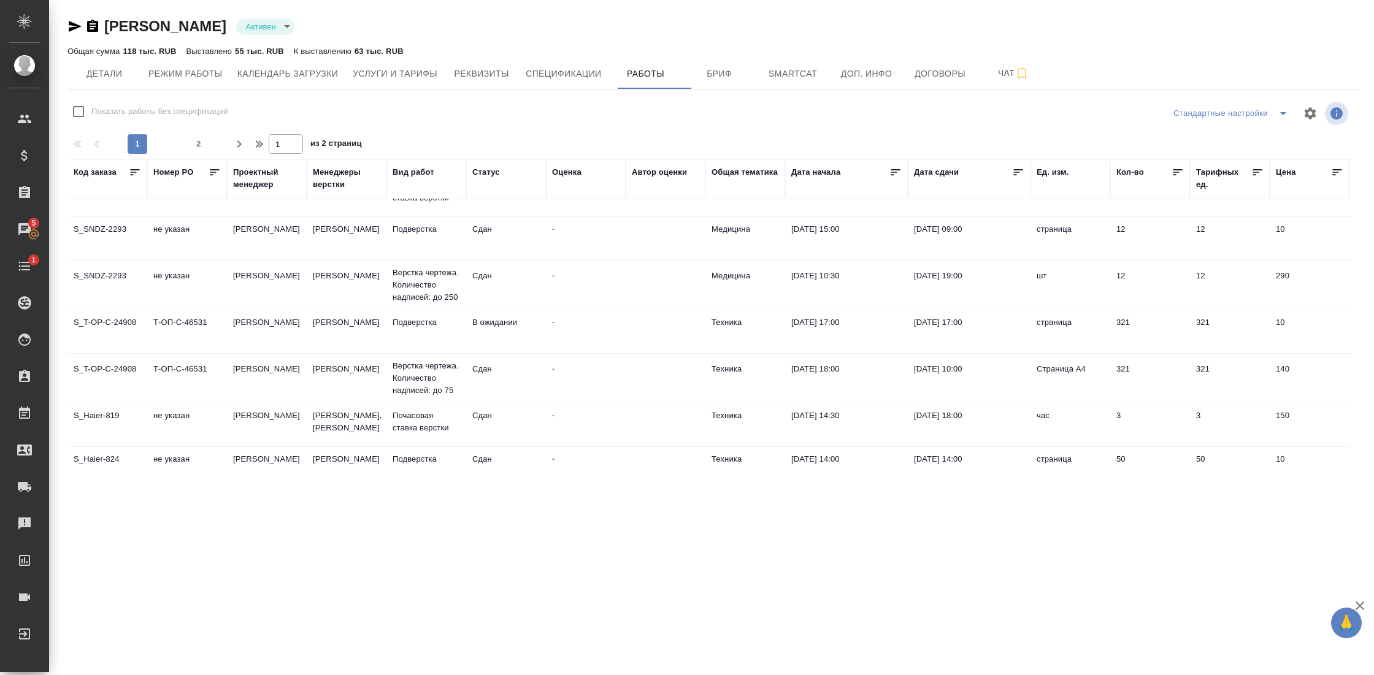
scroll to position [309, 0]
click at [945, 72] on span "Договоры" at bounding box center [940, 73] width 59 height 15
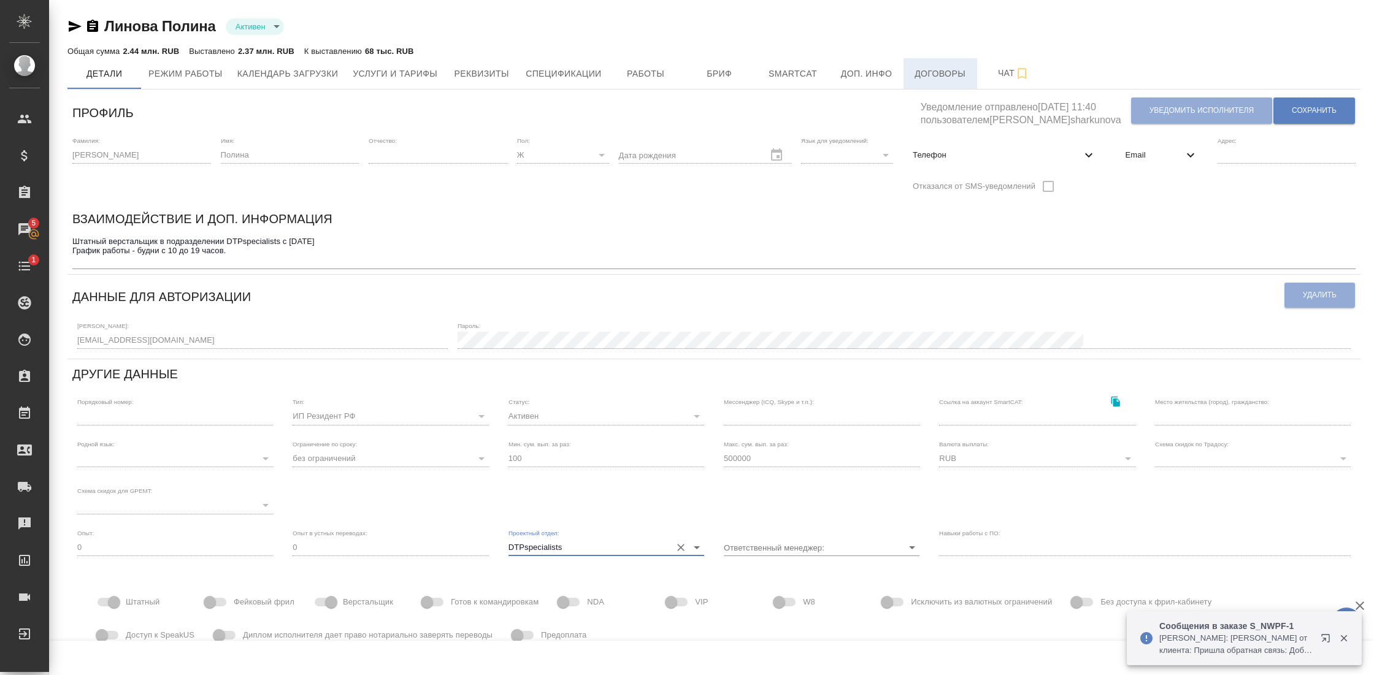
click at [934, 86] on button "Договоры" at bounding box center [941, 73] width 74 height 31
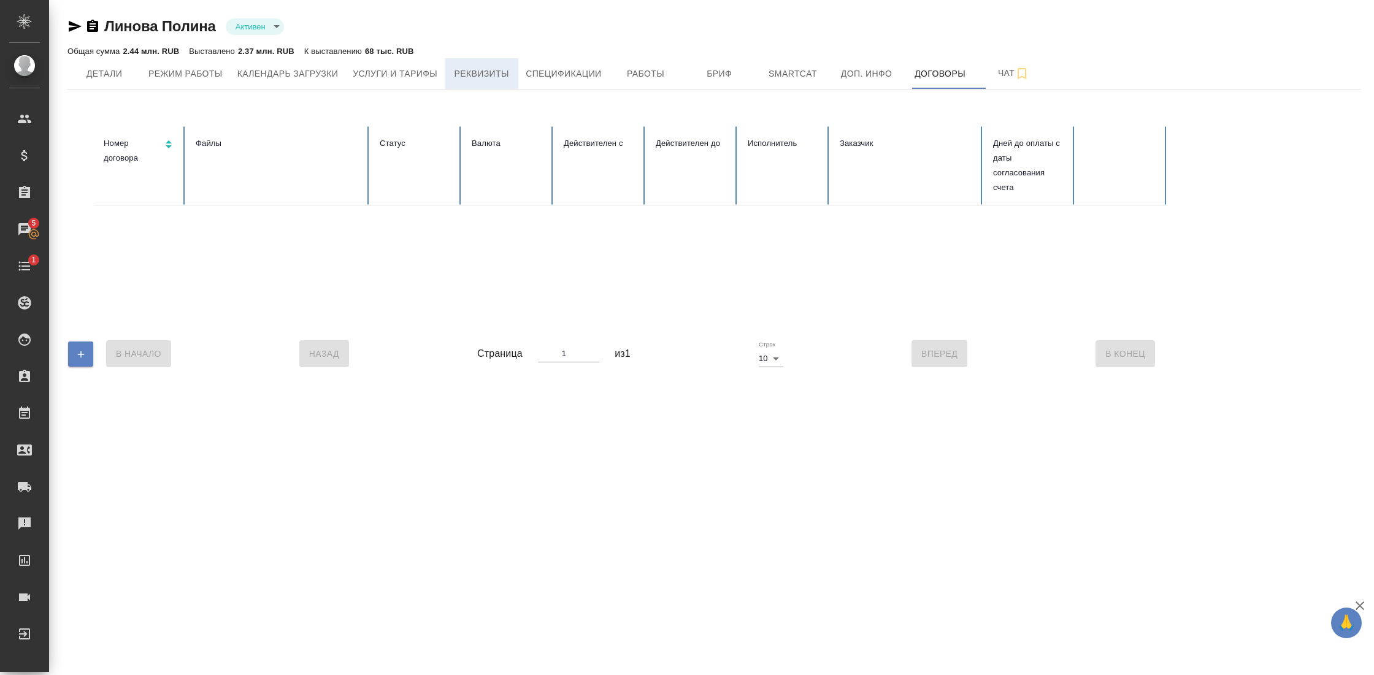
click at [497, 81] on button "Реквизиты" at bounding box center [482, 73] width 74 height 31
select select "10"
